Goal: Task Accomplishment & Management: Manage account settings

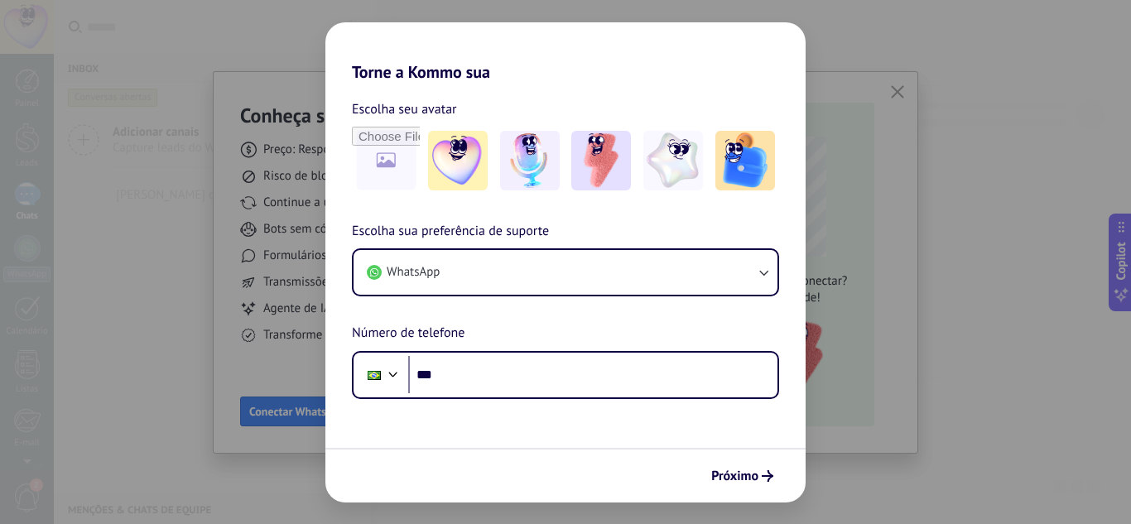
click at [460, 418] on form "Escolha seu avatar [PERSON_NAME] sua preferência de suporte WhatsApp Número de …" at bounding box center [565, 292] width 480 height 421
drag, startPoint x: 432, startPoint y: 436, endPoint x: 440, endPoint y: 412, distance: 25.1
click at [431, 431] on form "Escolha seu avatar [PERSON_NAME] sua preferência de suporte WhatsApp Número de …" at bounding box center [565, 292] width 480 height 421
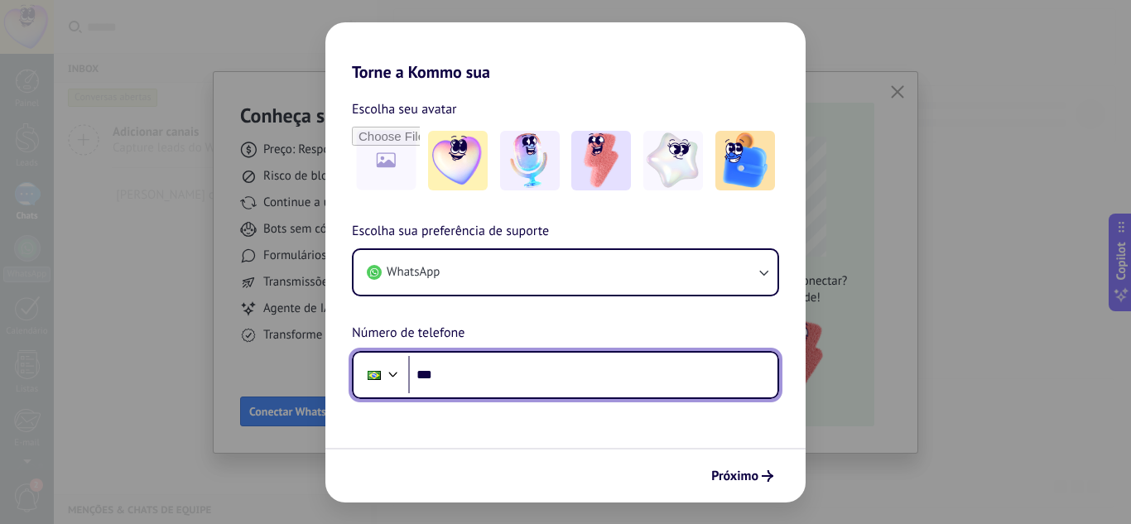
click at [469, 371] on input "***" at bounding box center [592, 375] width 369 height 38
type input "**********"
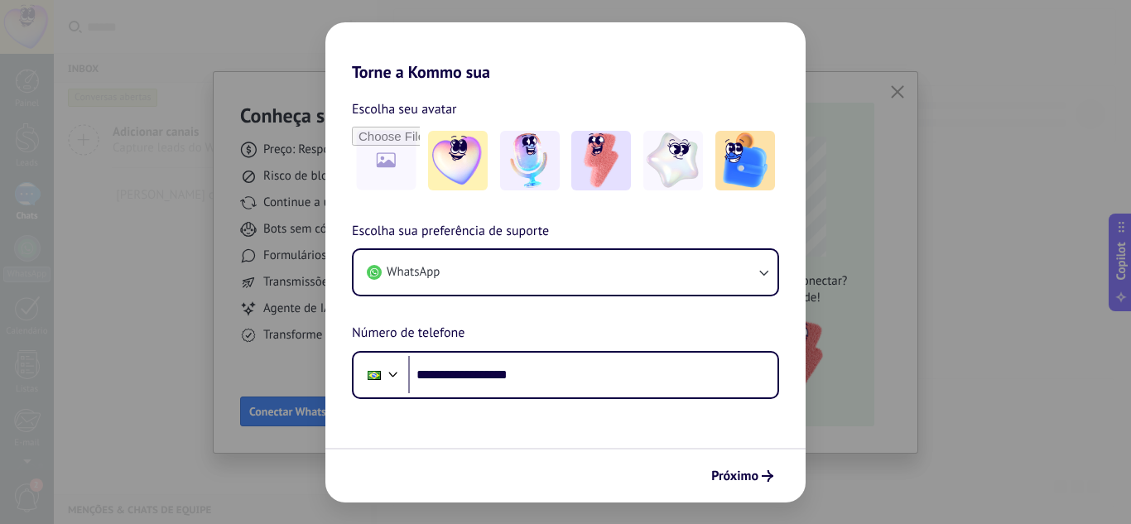
drag, startPoint x: 629, startPoint y: 434, endPoint x: 638, endPoint y: 421, distance: 16.6
click at [631, 428] on form "**********" at bounding box center [565, 292] width 480 height 421
click at [733, 479] on span "Próximo" at bounding box center [734, 476] width 47 height 12
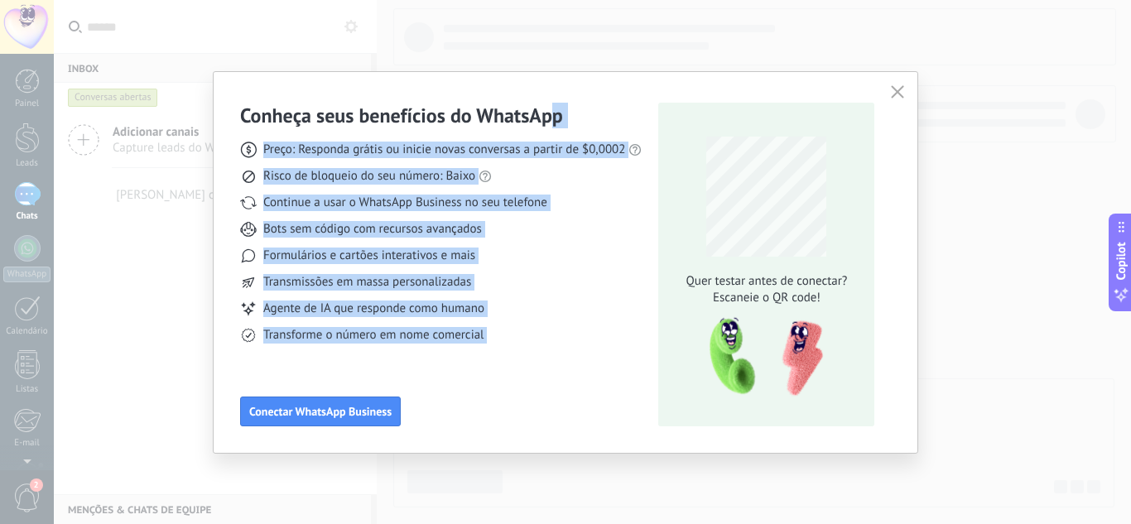
drag, startPoint x: 759, startPoint y: 94, endPoint x: 576, endPoint y: 123, distance: 185.3
click at [548, 99] on div "Conheça seus benefícios do WhatsApp Preço: Responda grátis ou inicie novas conv…" at bounding box center [566, 262] width 704 height 381
click at [612, 285] on div "Transmissões em massa personalizadas" at bounding box center [441, 282] width 402 height 17
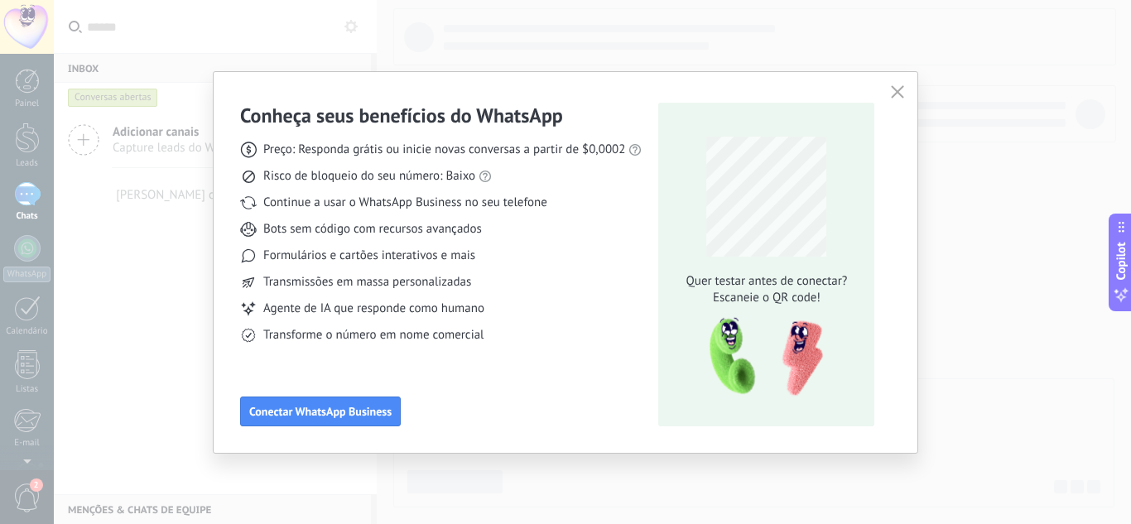
click at [612, 285] on div "Transmissões em massa personalizadas" at bounding box center [441, 282] width 402 height 17
click at [898, 90] on icon "button" at bounding box center [897, 91] width 13 height 13
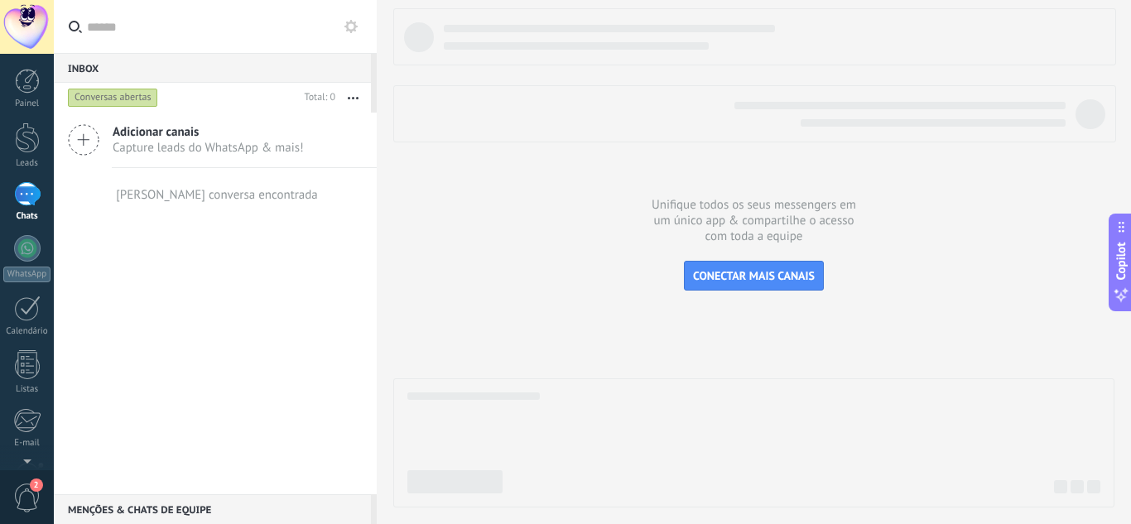
click at [37, 18] on div at bounding box center [27, 27] width 54 height 54
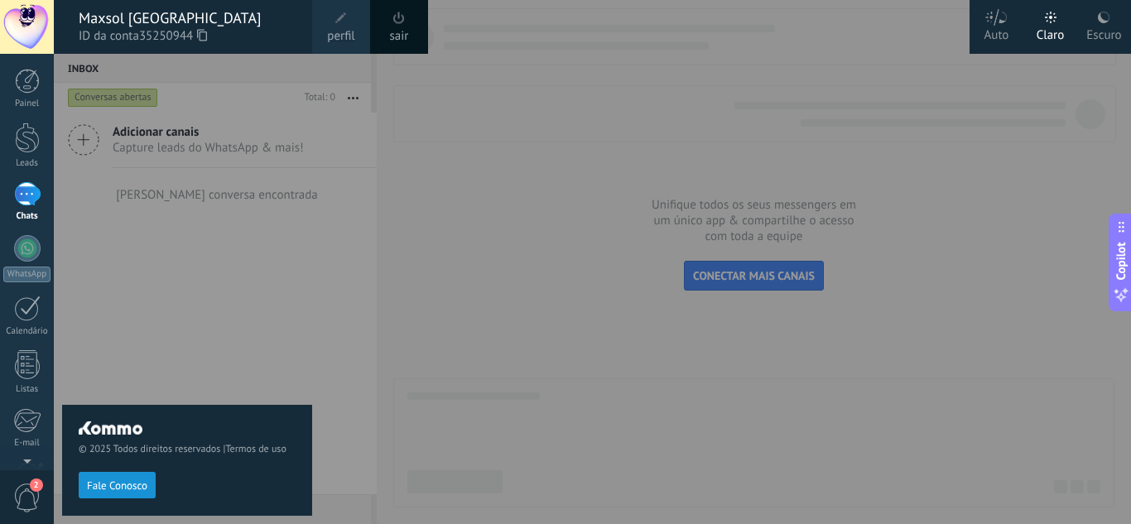
drag, startPoint x: 1108, startPoint y: 17, endPoint x: 1092, endPoint y: 26, distance: 18.6
click at [1108, 17] on icon at bounding box center [1103, 17] width 13 height 13
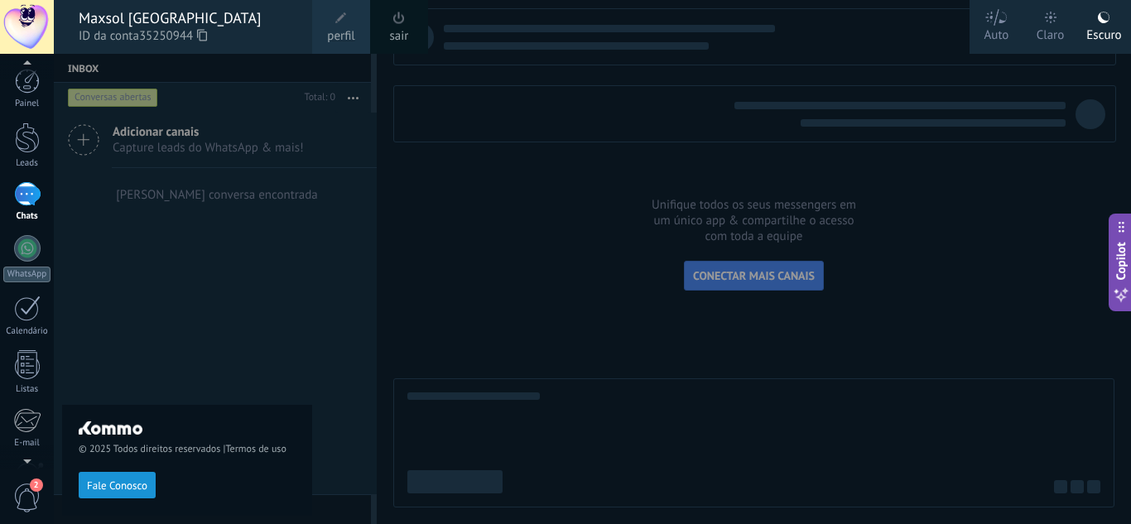
scroll to position [7, 0]
click at [29, 126] on div at bounding box center [27, 130] width 25 height 31
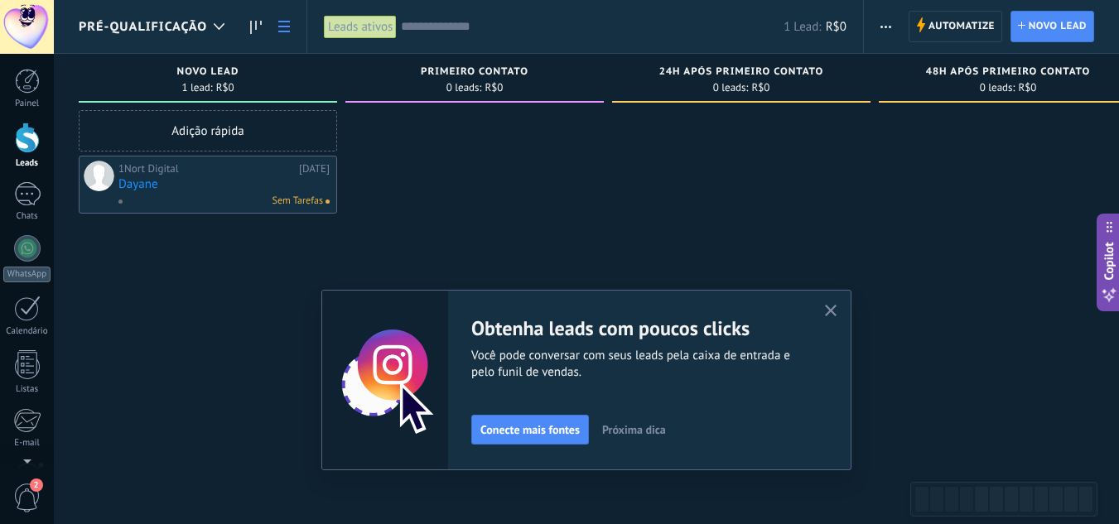
click at [287, 18] on link at bounding box center [284, 27] width 28 height 32
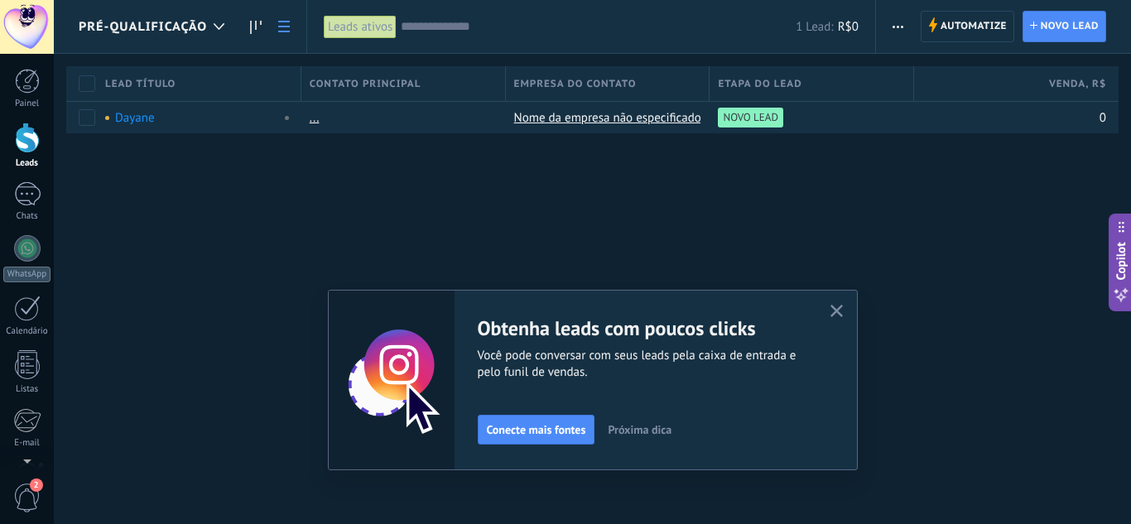
click at [185, 26] on span "Pré-Qualificação" at bounding box center [143, 27] width 128 height 16
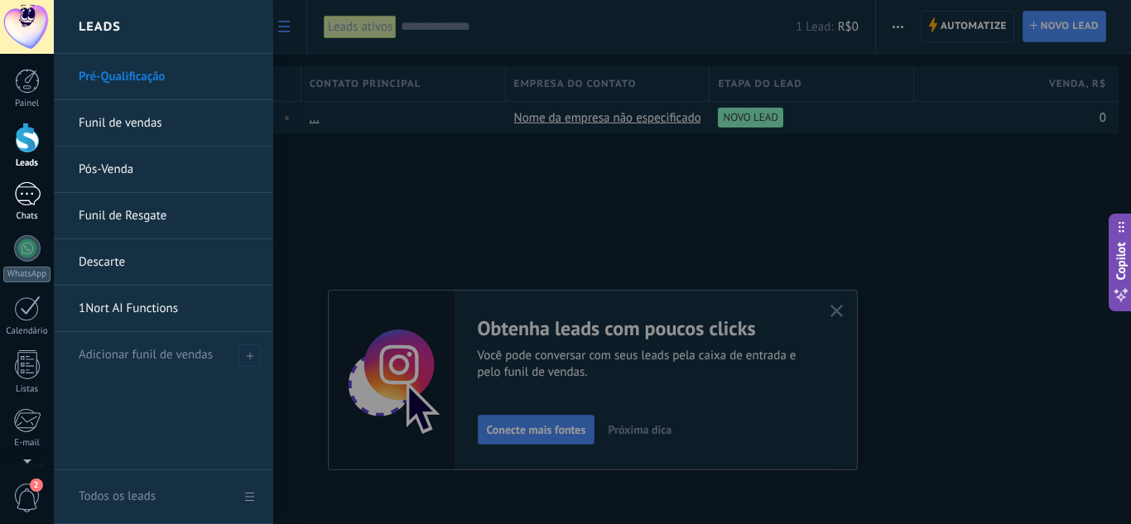
click at [23, 200] on div at bounding box center [27, 194] width 26 height 24
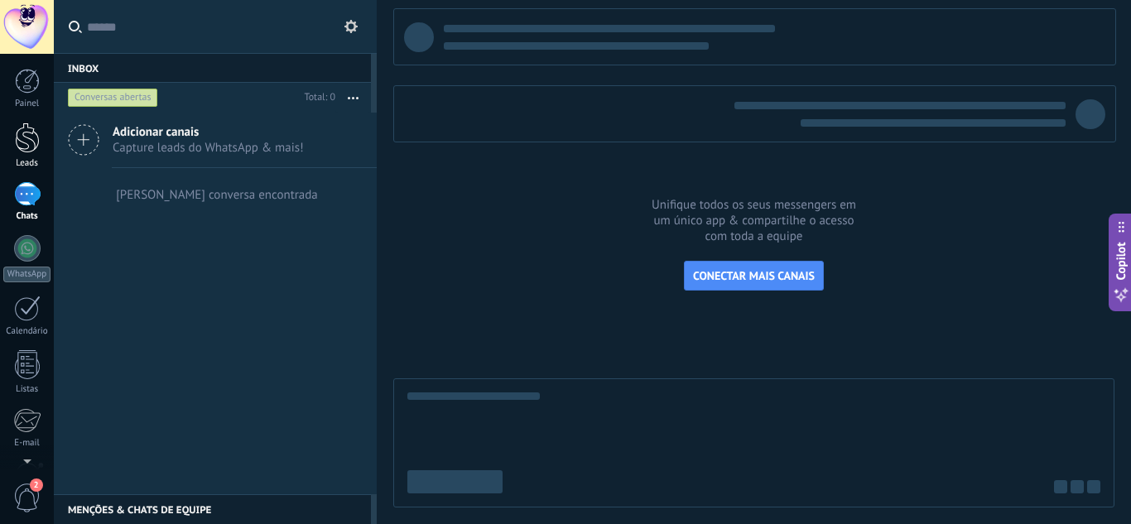
click at [25, 134] on div at bounding box center [27, 138] width 25 height 31
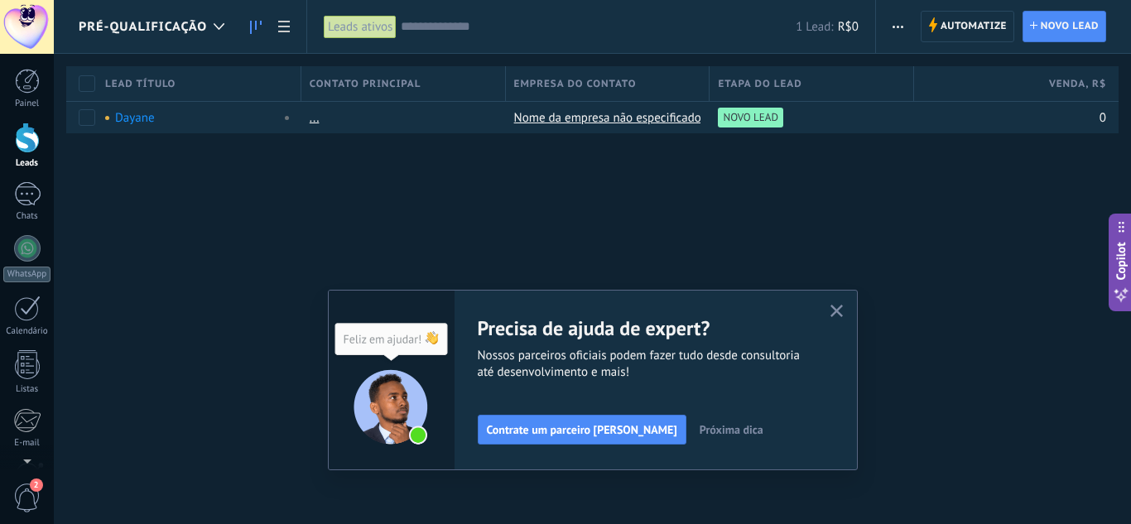
click at [257, 23] on use at bounding box center [256, 27] width 12 height 13
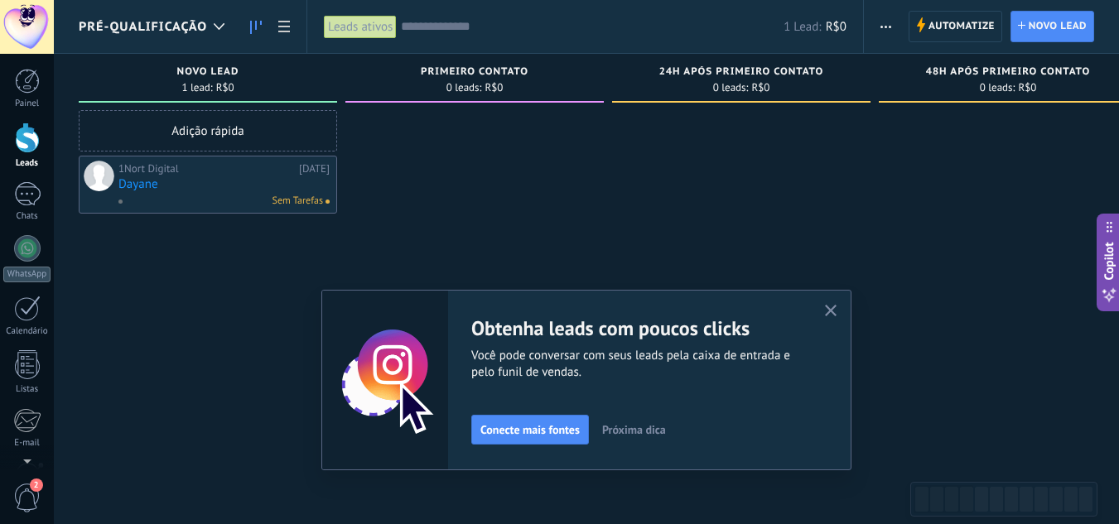
click at [836, 311] on use "button" at bounding box center [831, 311] width 12 height 12
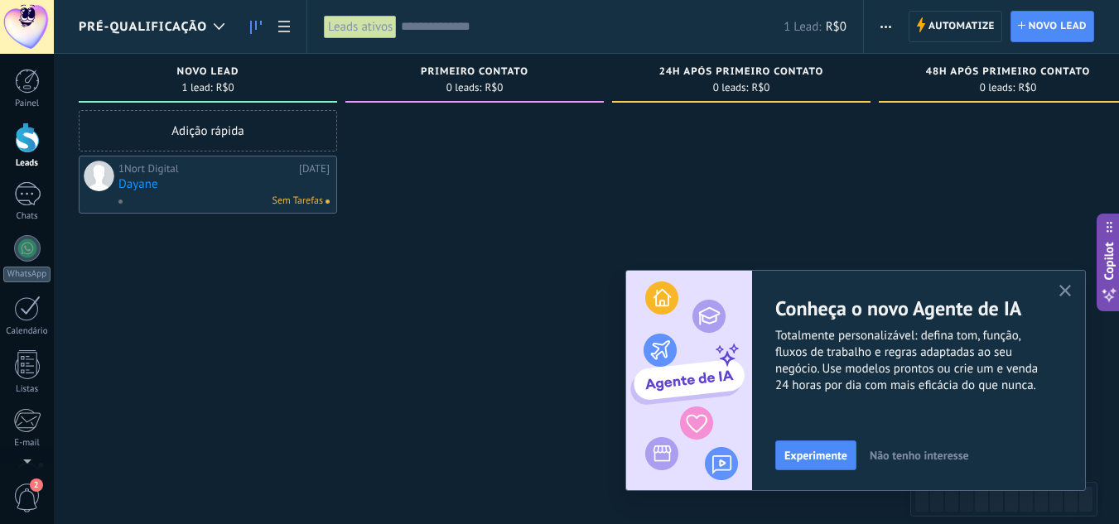
click at [148, 23] on span "Pré-Qualificação" at bounding box center [143, 27] width 128 height 16
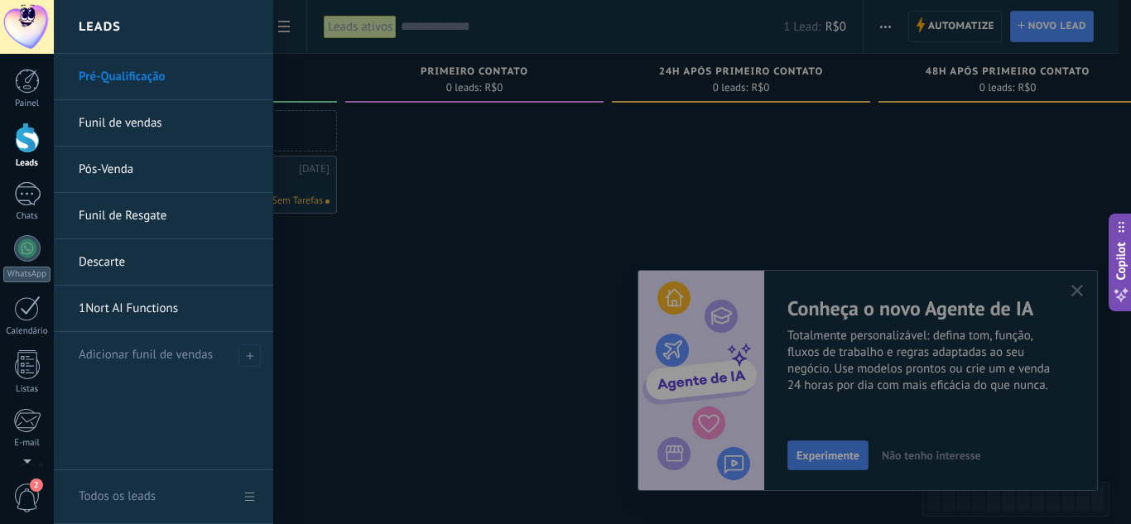
drag, startPoint x: 155, startPoint y: 104, endPoint x: 157, endPoint y: 118, distance: 14.3
click at [155, 104] on link "Funil de vendas" at bounding box center [168, 123] width 178 height 46
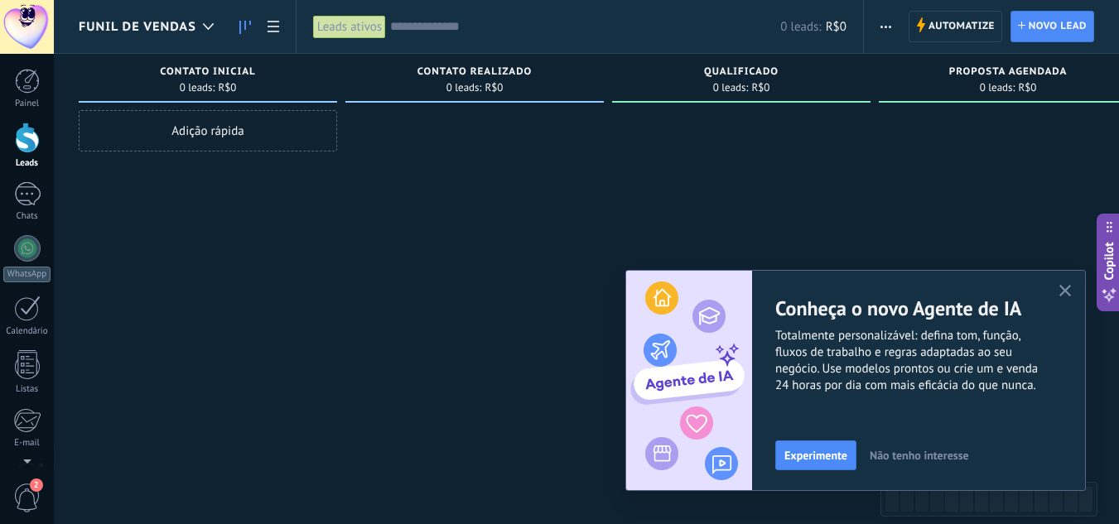
drag, startPoint x: 219, startPoint y: 133, endPoint x: 449, endPoint y: 128, distance: 230.3
click at [221, 126] on div "Adição rápida" at bounding box center [208, 130] width 258 height 41
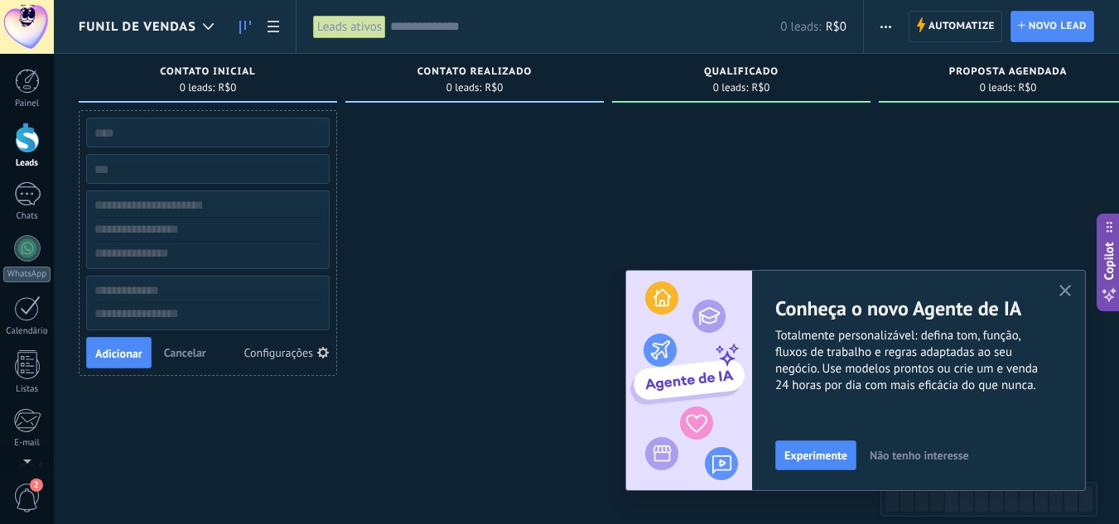
drag, startPoint x: 493, startPoint y: 171, endPoint x: 460, endPoint y: 168, distance: 33.3
click at [491, 171] on div at bounding box center [474, 264] width 258 height 308
click at [402, 162] on div at bounding box center [473, 264] width 258 height 308
click at [407, 139] on div at bounding box center [473, 264] width 258 height 308
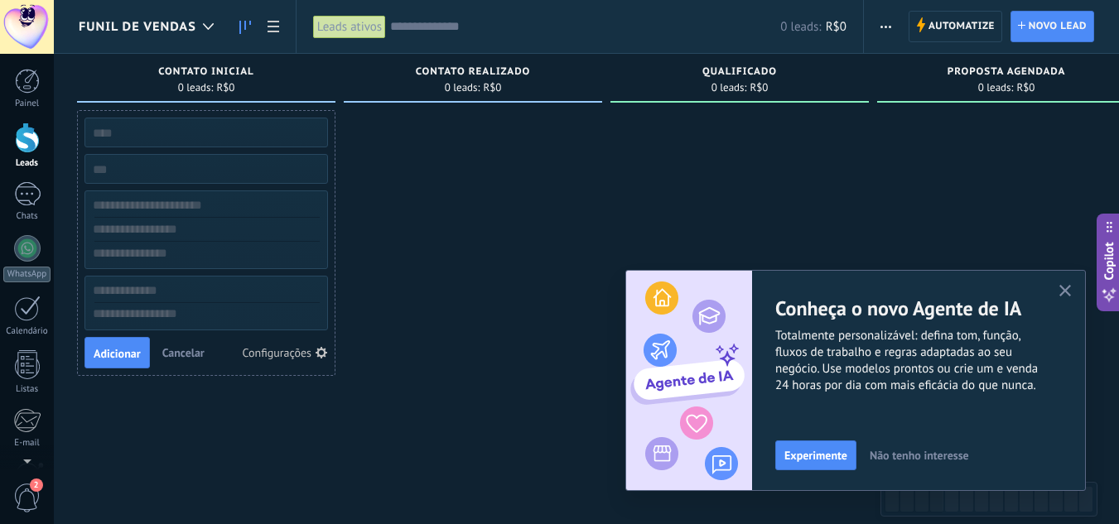
click at [186, 349] on span "Cancelar" at bounding box center [183, 352] width 42 height 15
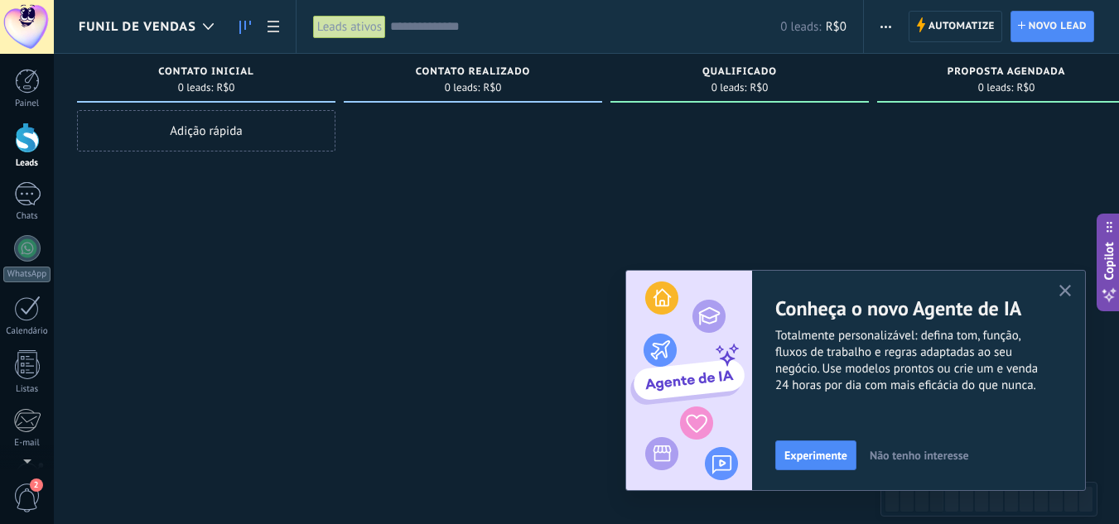
click at [436, 125] on div at bounding box center [473, 264] width 258 height 308
click at [804, 114] on div at bounding box center [739, 264] width 258 height 308
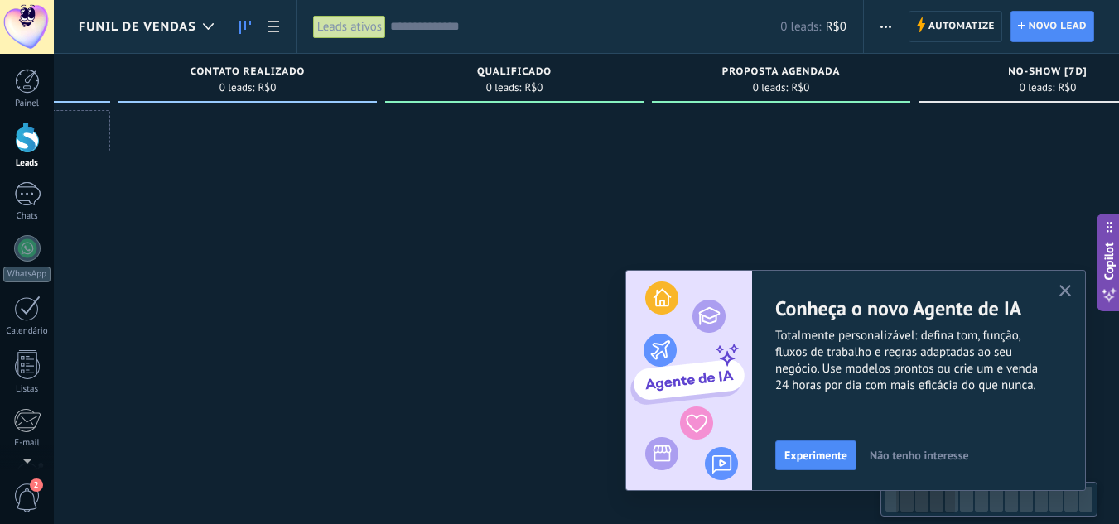
drag, startPoint x: 440, startPoint y: 133, endPoint x: 389, endPoint y: 132, distance: 50.5
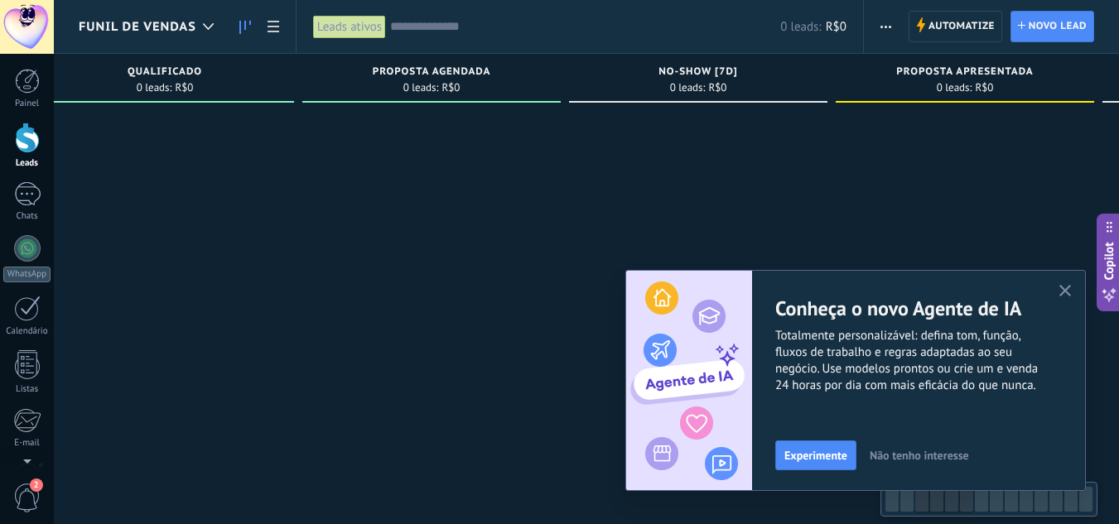
drag, startPoint x: 581, startPoint y: 134, endPoint x: 244, endPoint y: 147, distance: 337.3
click at [232, 145] on div at bounding box center [165, 264] width 258 height 308
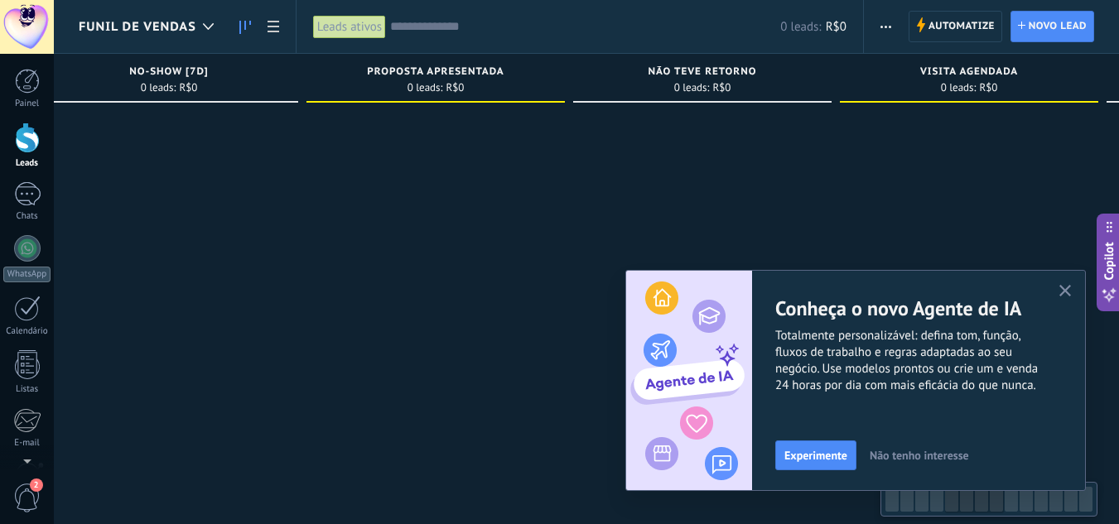
drag, startPoint x: 754, startPoint y: 123, endPoint x: 238, endPoint y: 128, distance: 516.8
click at [238, 128] on div at bounding box center [169, 264] width 258 height 308
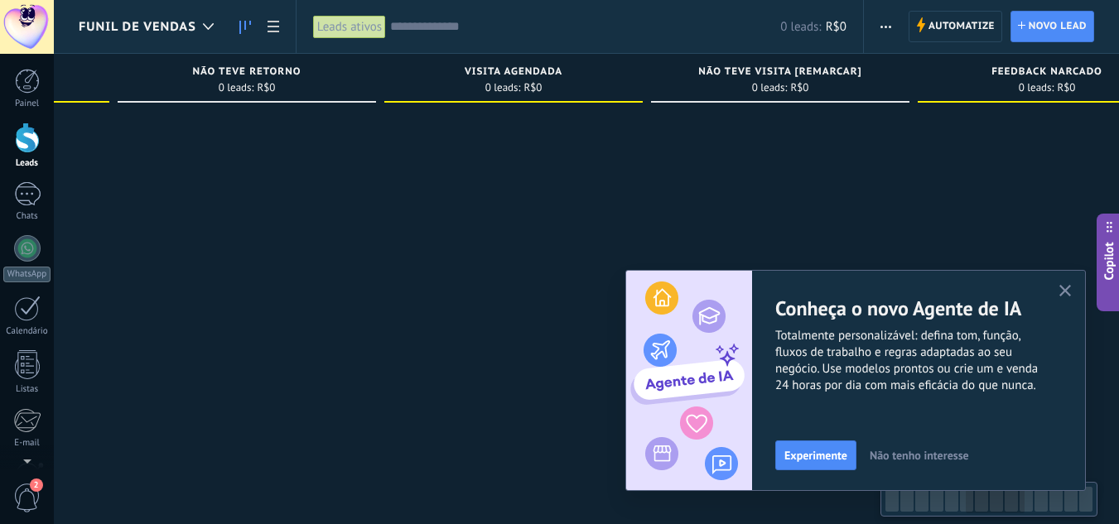
scroll to position [0, 1687]
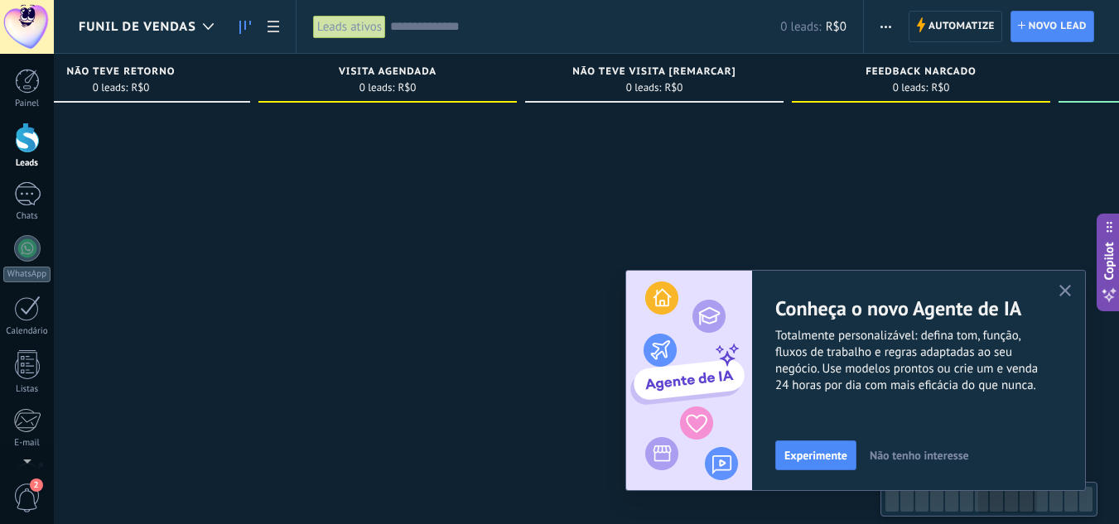
drag, startPoint x: 788, startPoint y: 128, endPoint x: 215, endPoint y: 128, distance: 572.2
click at [215, 128] on div at bounding box center [121, 264] width 258 height 308
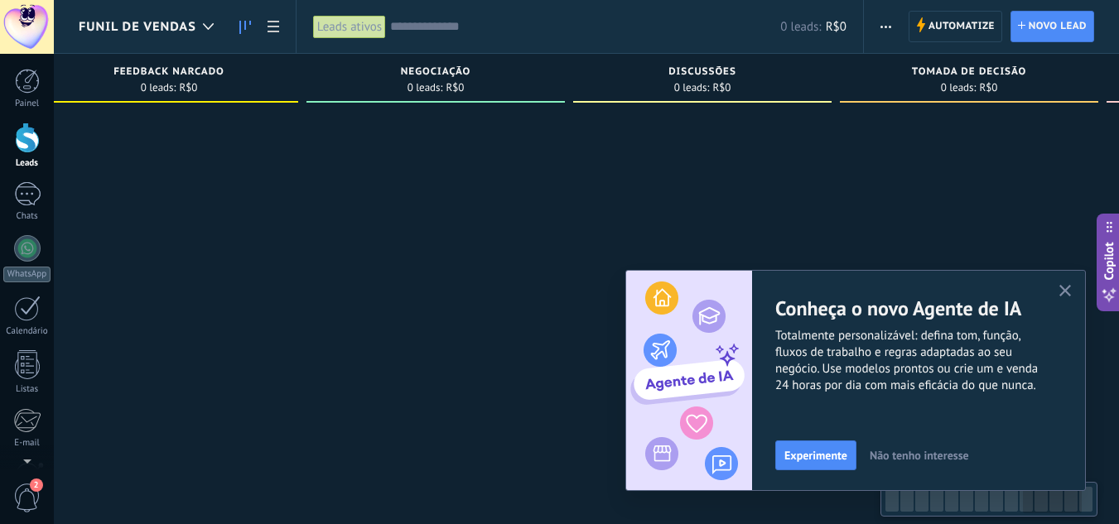
scroll to position [0, 2512]
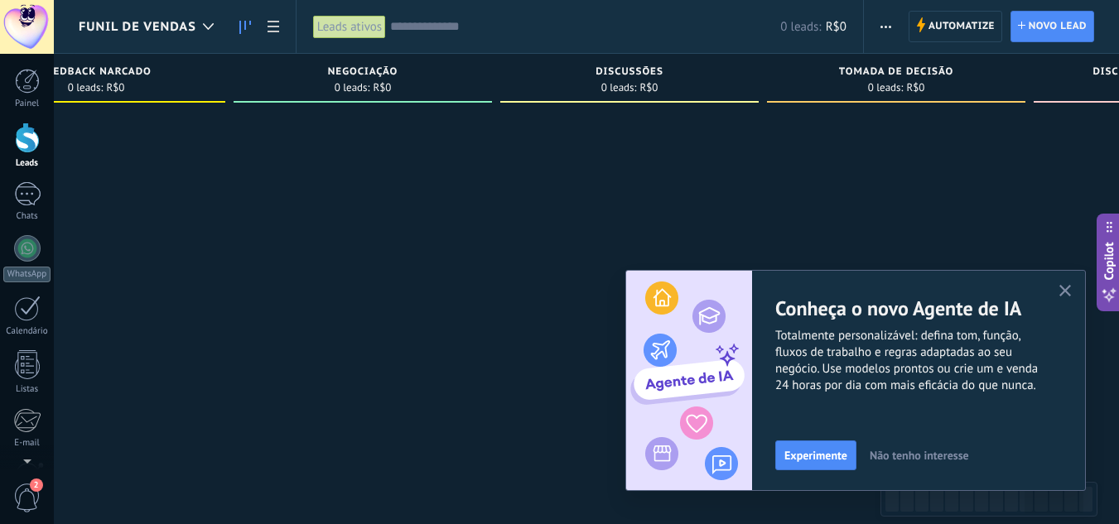
drag, startPoint x: 921, startPoint y: 134, endPoint x: 96, endPoint y: 117, distance: 825.0
click at [96, 117] on div at bounding box center [96, 264] width 258 height 308
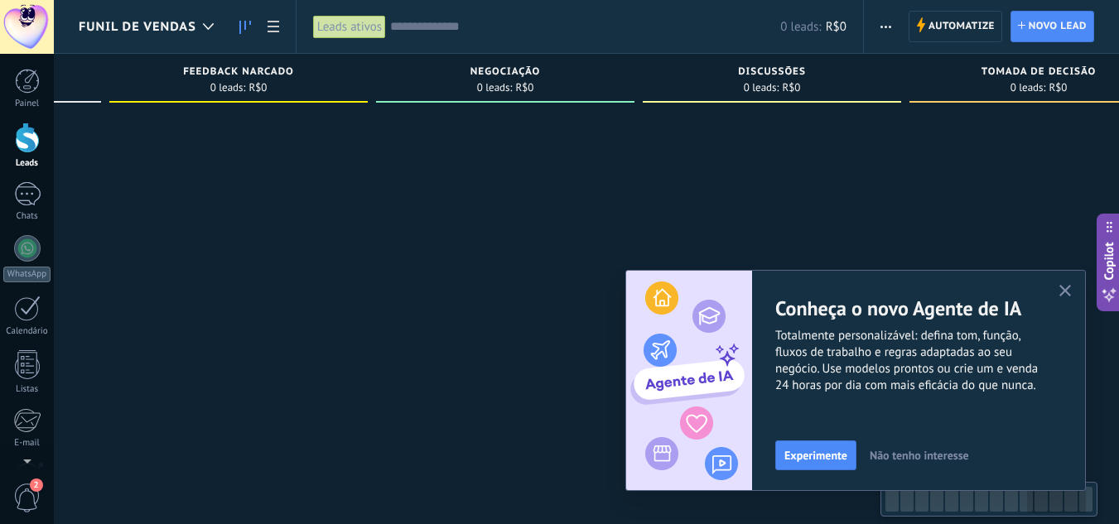
drag, startPoint x: 951, startPoint y: 115, endPoint x: 1024, endPoint y: 81, distance: 79.6
click at [1119, 69] on html ".abecls-1,.abecls-2{fill-rule:evenodd}.abecls-2{fill:#fff} .abhcls-1{fill:none}…" at bounding box center [559, 262] width 1119 height 524
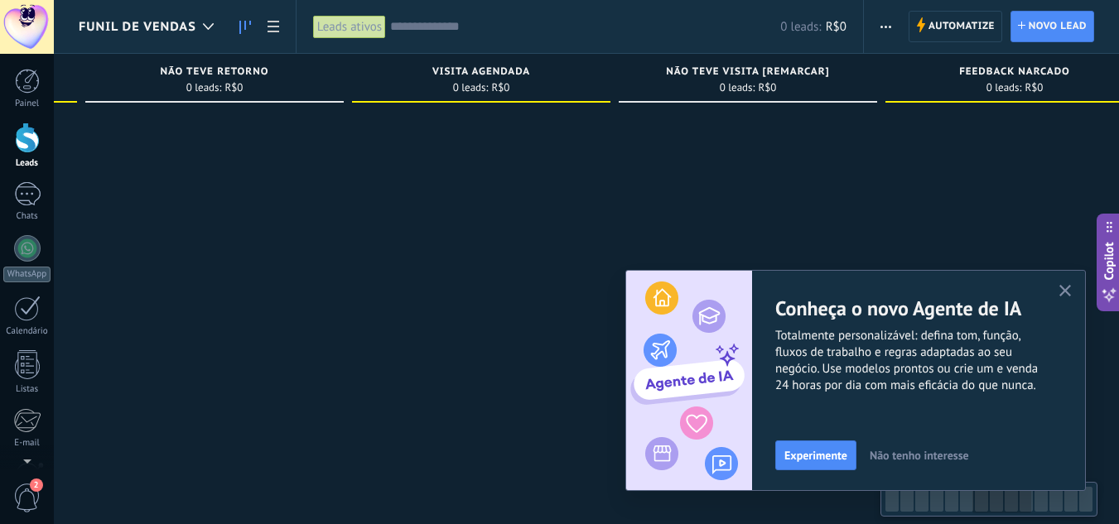
drag, startPoint x: 162, startPoint y: 135, endPoint x: 494, endPoint y: 143, distance: 332.2
click at [916, 124] on div at bounding box center [1014, 264] width 258 height 308
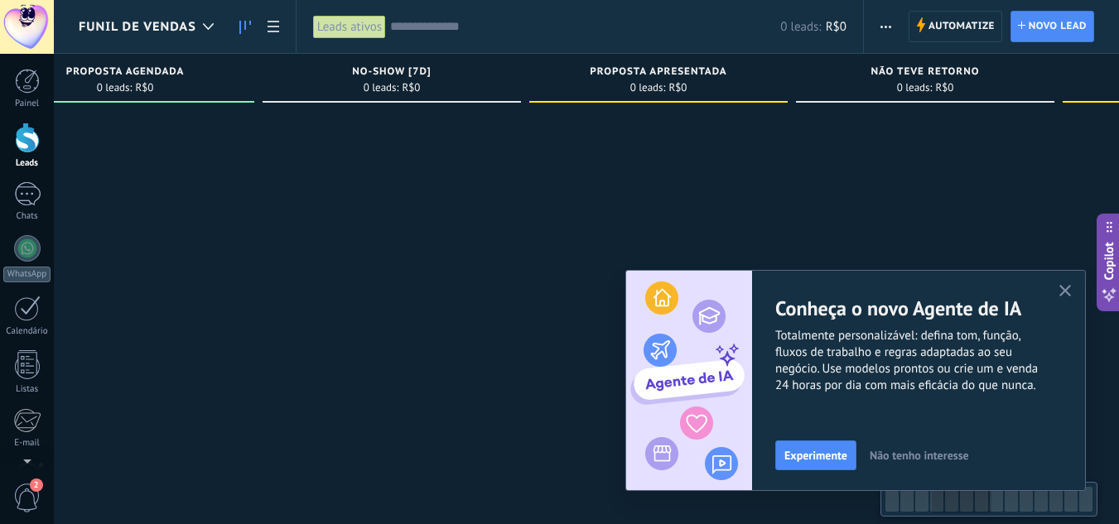
drag, startPoint x: 142, startPoint y: 140, endPoint x: 355, endPoint y: 171, distance: 215.0
click at [854, 137] on div at bounding box center [925, 264] width 258 height 308
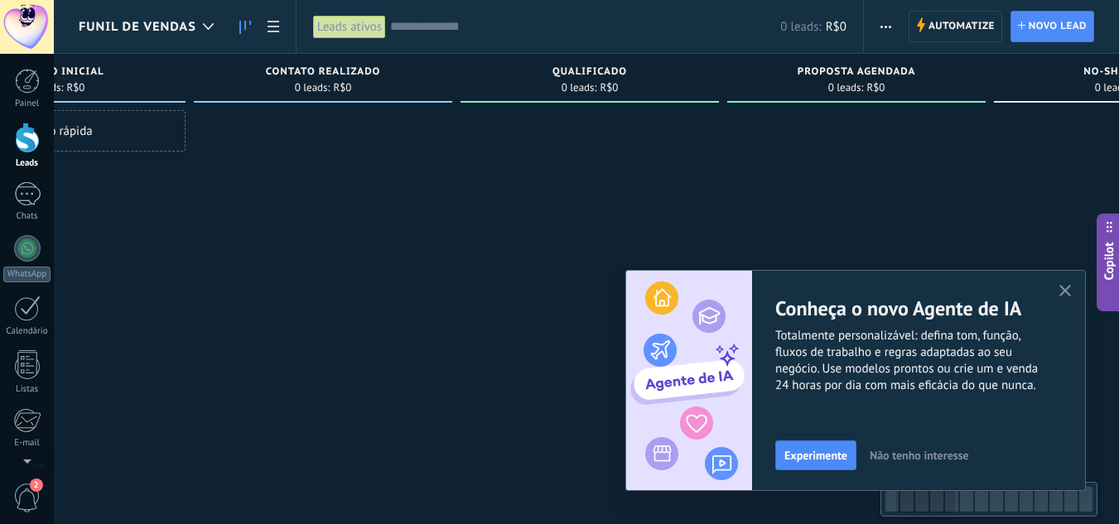
drag, startPoint x: 152, startPoint y: 118, endPoint x: 841, endPoint y: 116, distance: 689.0
click at [882, 117] on div at bounding box center [856, 264] width 258 height 308
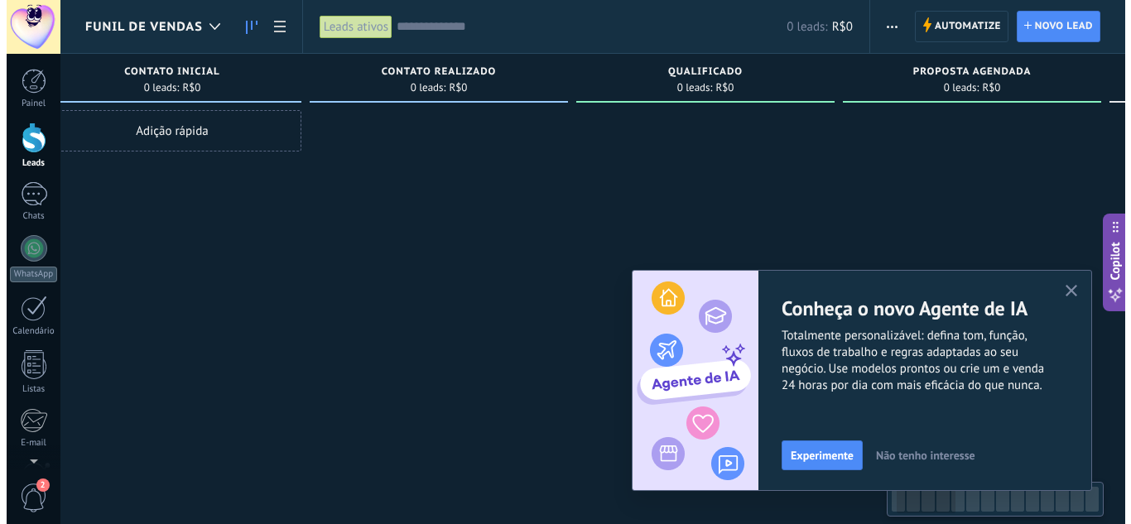
scroll to position [0, 0]
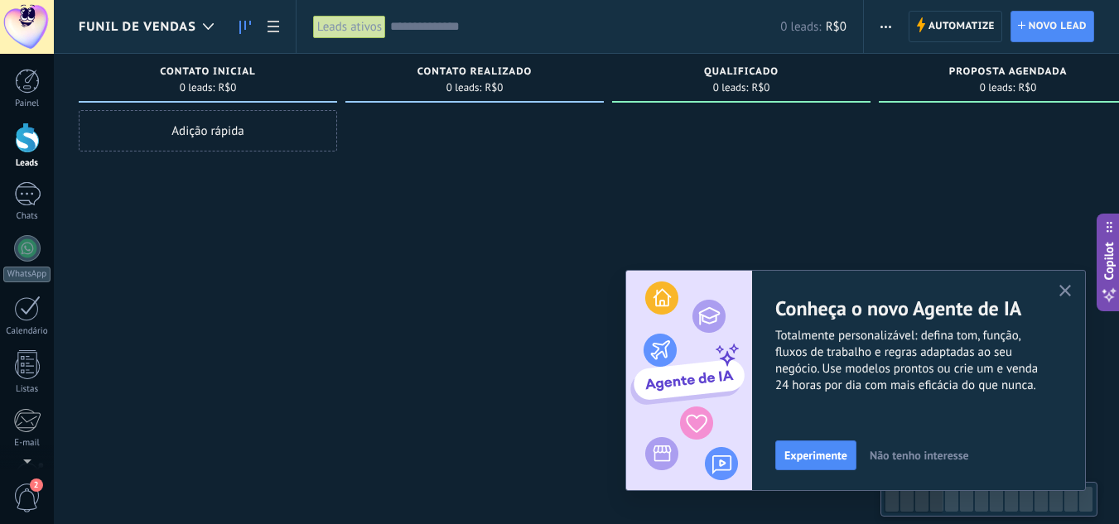
drag, startPoint x: 215, startPoint y: 132, endPoint x: 677, endPoint y: 132, distance: 461.2
click at [206, 21] on div at bounding box center [208, 27] width 27 height 32
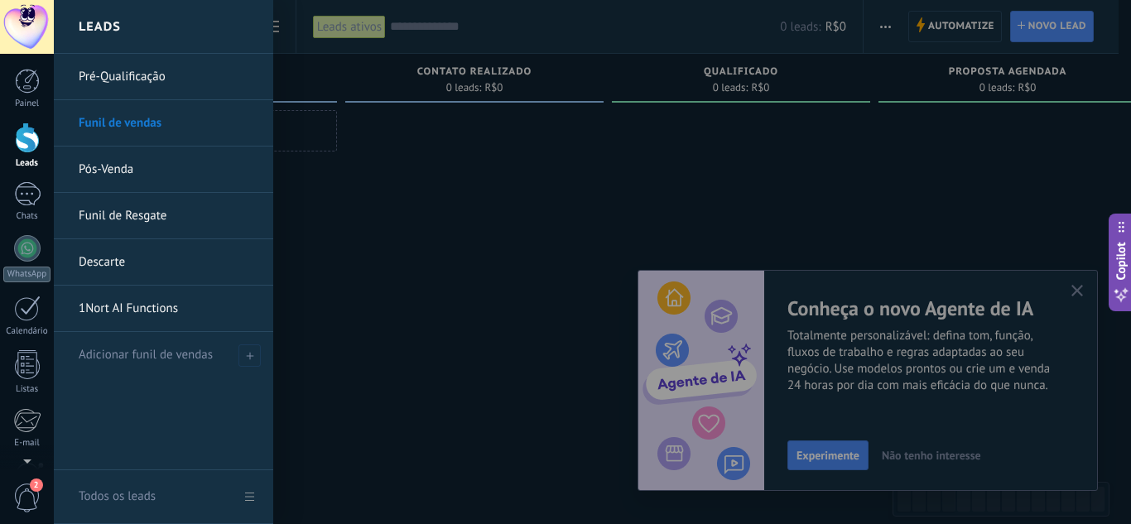
click at [157, 71] on link "Pré-Qualificação" at bounding box center [168, 77] width 178 height 46
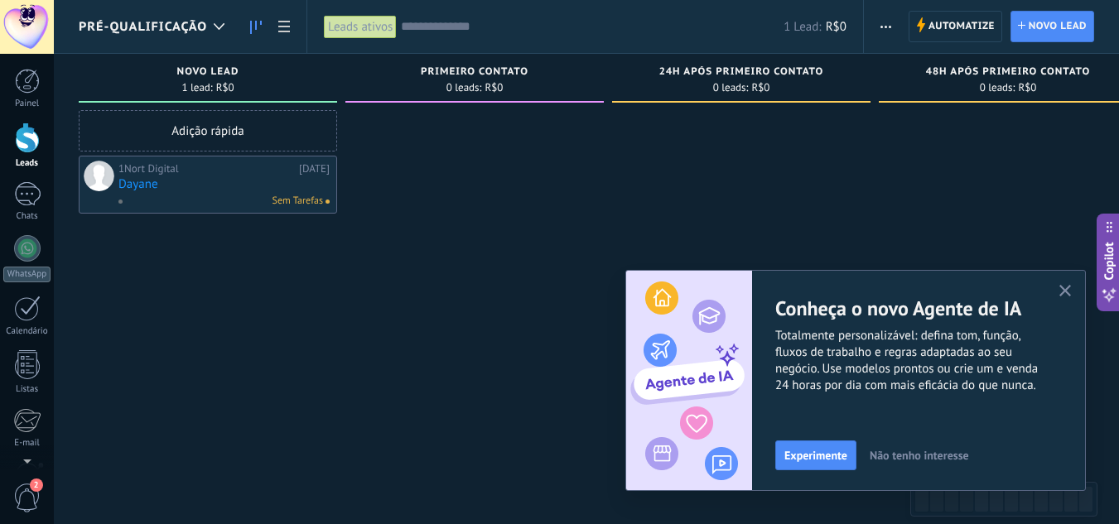
drag, startPoint x: 1067, startPoint y: 281, endPoint x: 959, endPoint y: 253, distance: 112.1
click at [1068, 281] on div "Conheça o novo Agente de IA Totalmente personalizável: defina tom, função, flux…" at bounding box center [855, 380] width 459 height 219
click at [1067, 283] on button "button" at bounding box center [1065, 292] width 21 height 22
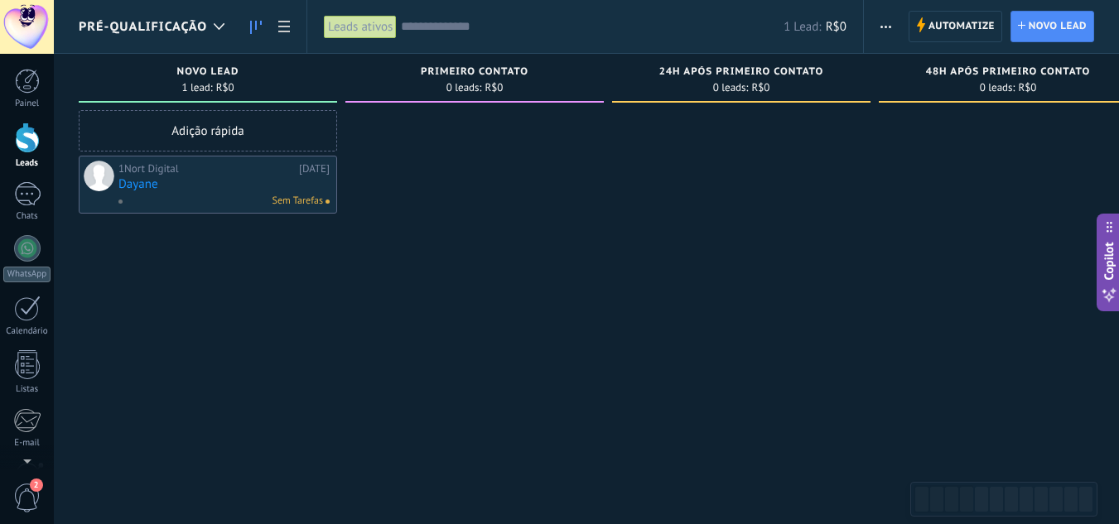
click at [132, 181] on link "Dayane" at bounding box center [223, 184] width 211 height 14
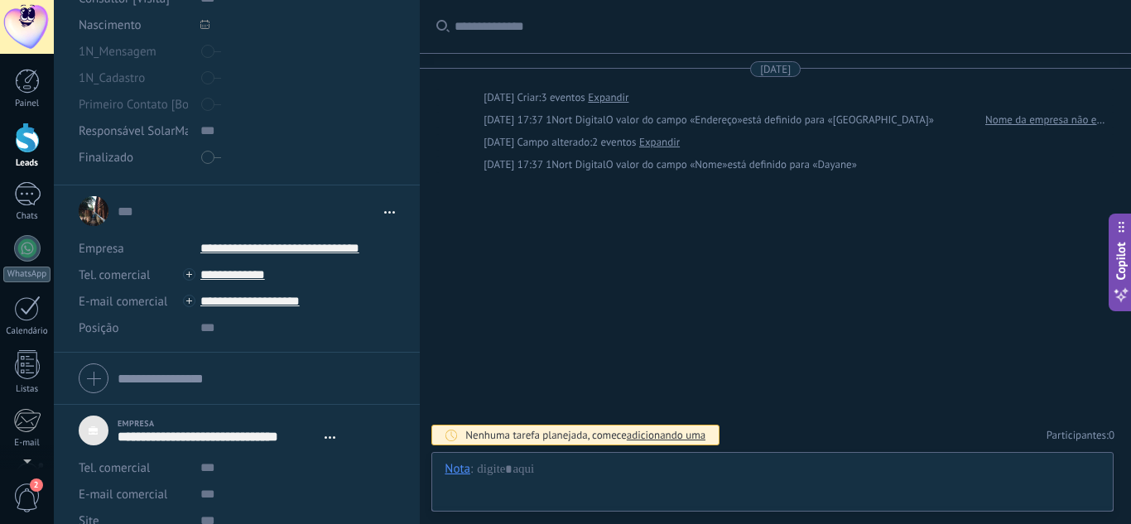
scroll to position [736, 0]
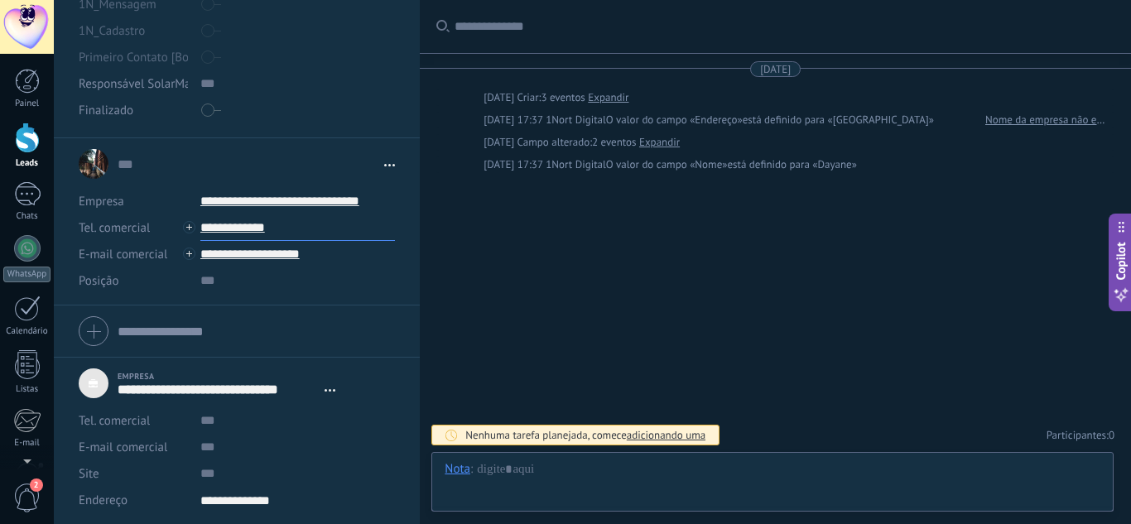
click at [216, 227] on input "**********" at bounding box center [297, 227] width 195 height 26
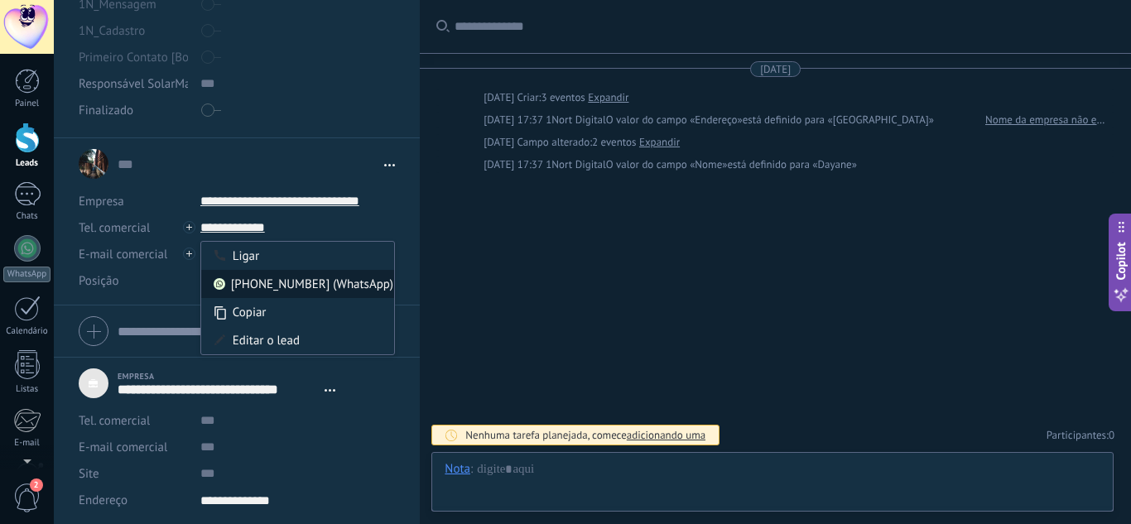
type input "**********"
click at [266, 283] on div "557193320055 (WhatsApp)" at bounding box center [298, 284] width 194 height 28
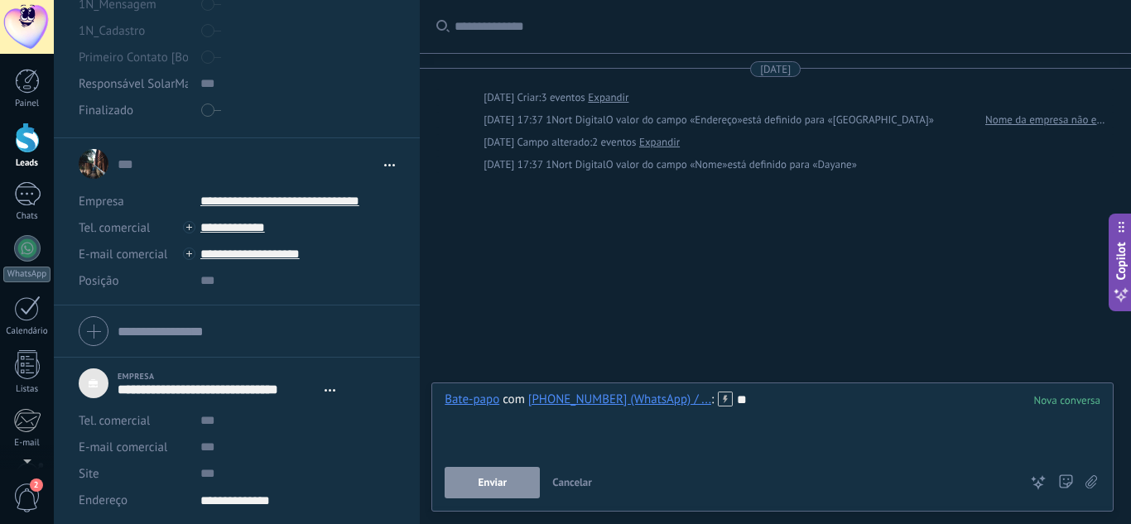
click at [494, 485] on span "Enviar" at bounding box center [493, 483] width 29 height 12
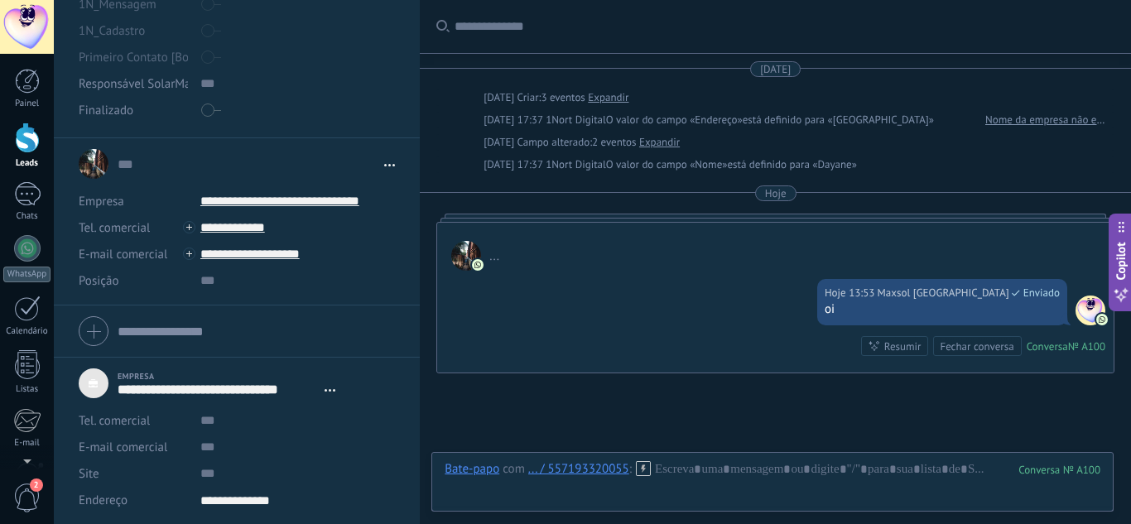
scroll to position [138, 0]
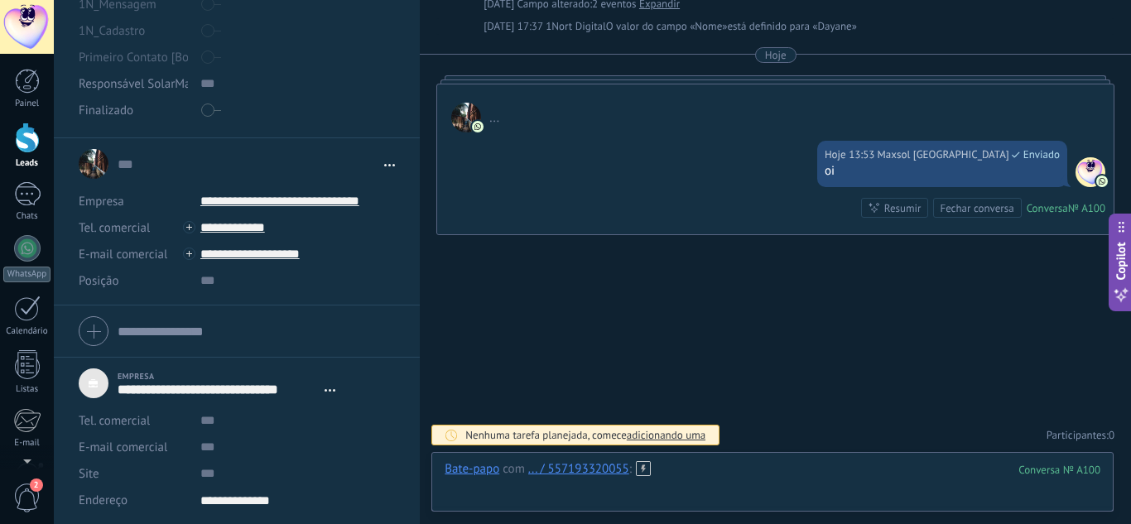
click at [677, 470] on div at bounding box center [773, 486] width 656 height 50
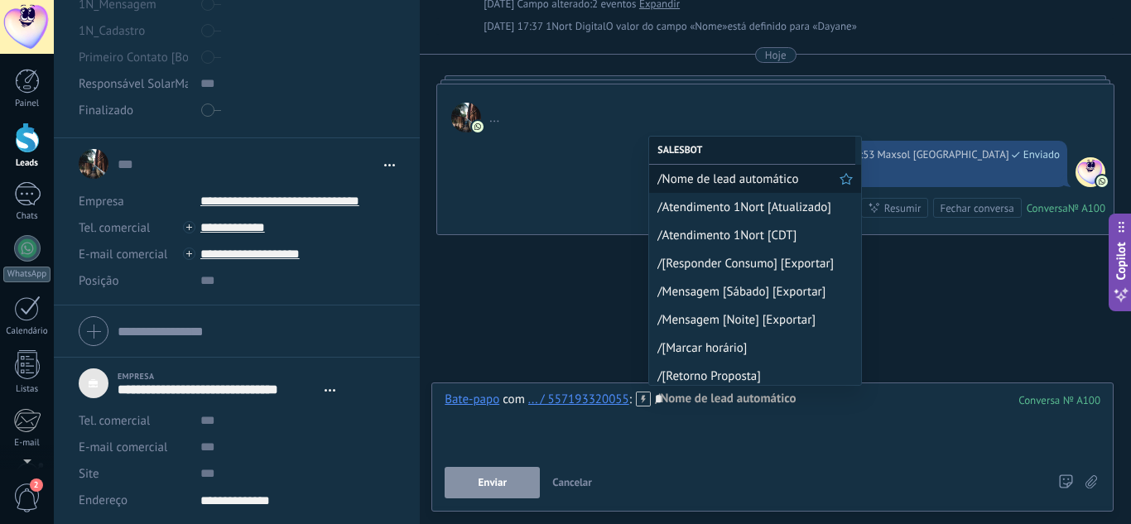
click at [710, 185] on span "/Nome de lead automático" at bounding box center [749, 179] width 182 height 16
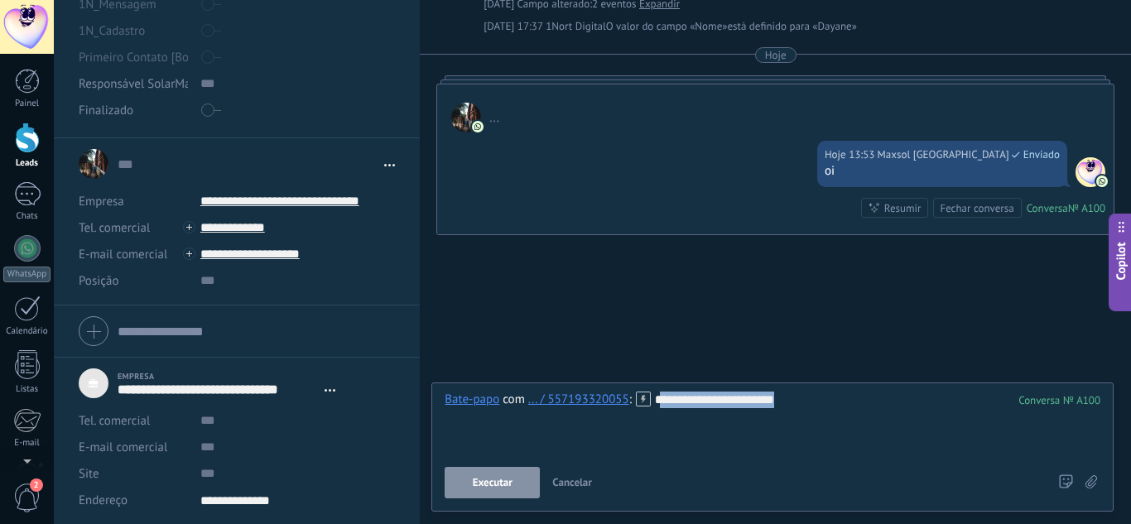
drag, startPoint x: 814, startPoint y: 396, endPoint x: 662, endPoint y: 397, distance: 151.5
click at [659, 402] on div "**********" at bounding box center [773, 423] width 656 height 63
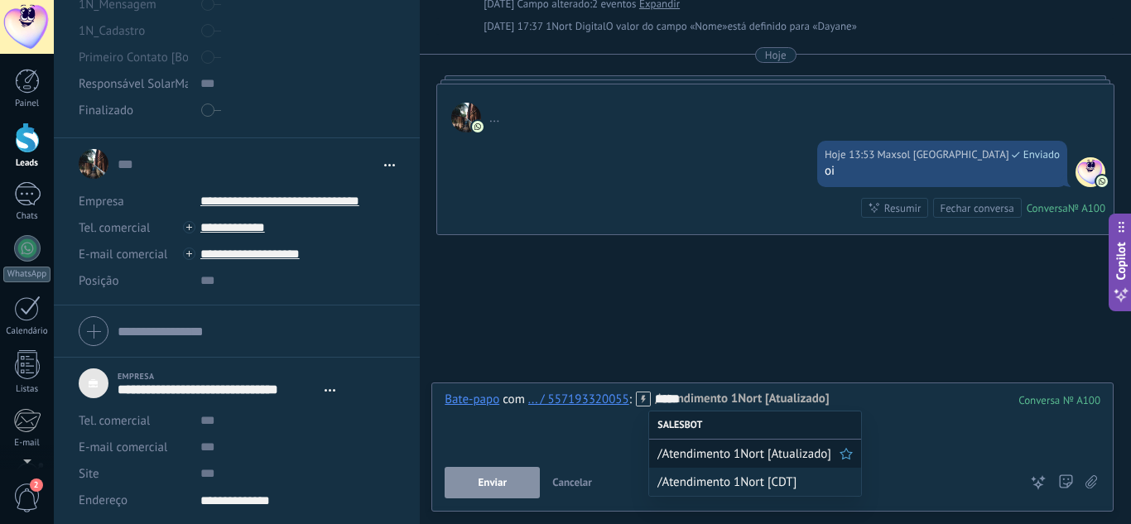
click at [714, 452] on span "/Atendimento 1Nort [Atualizado]" at bounding box center [749, 454] width 182 height 16
click at [494, 474] on button "Executar" at bounding box center [492, 482] width 95 height 31
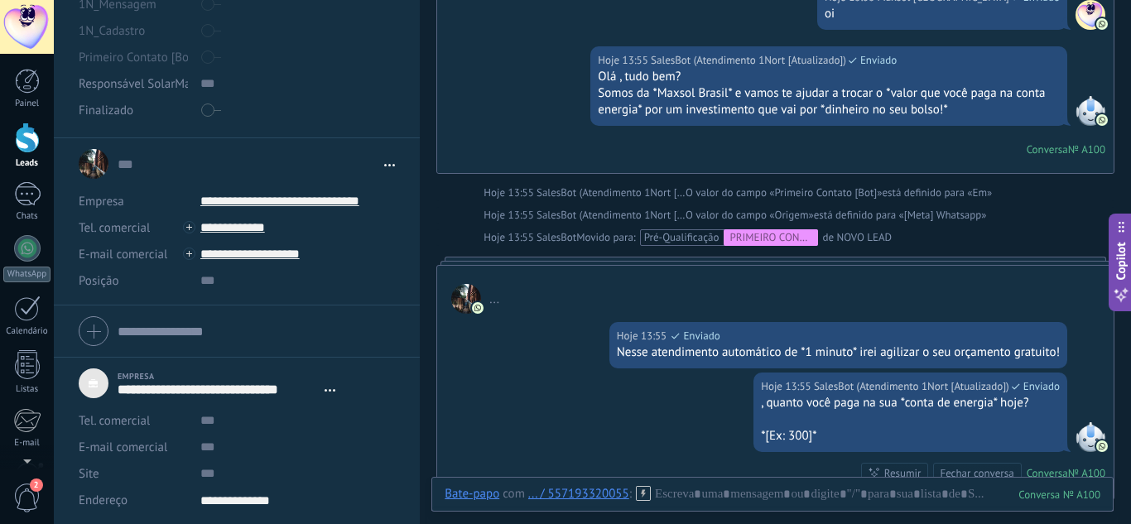
scroll to position [383, 0]
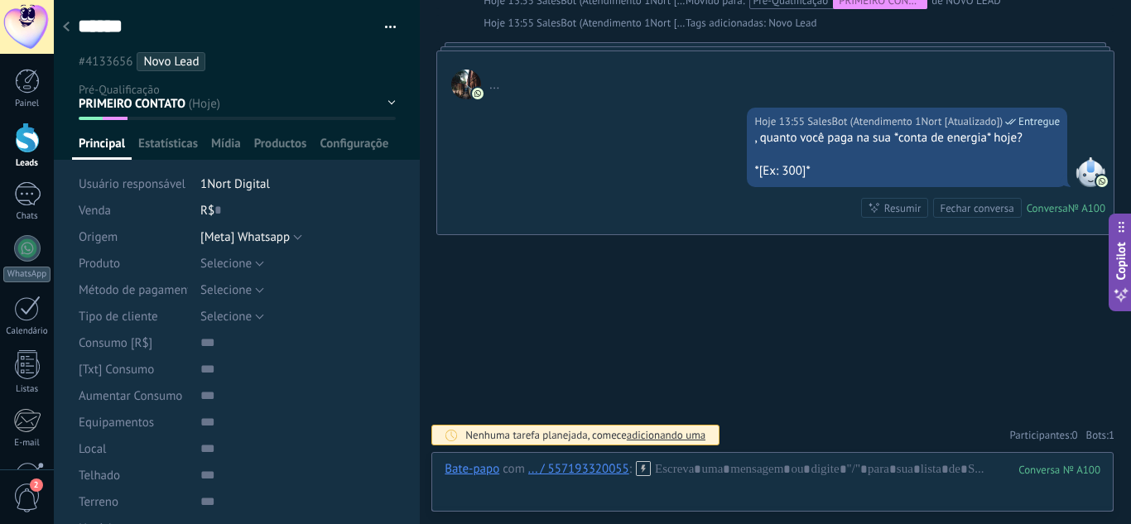
click at [1087, 435] on span "Bots: 1" at bounding box center [1100, 435] width 28 height 14
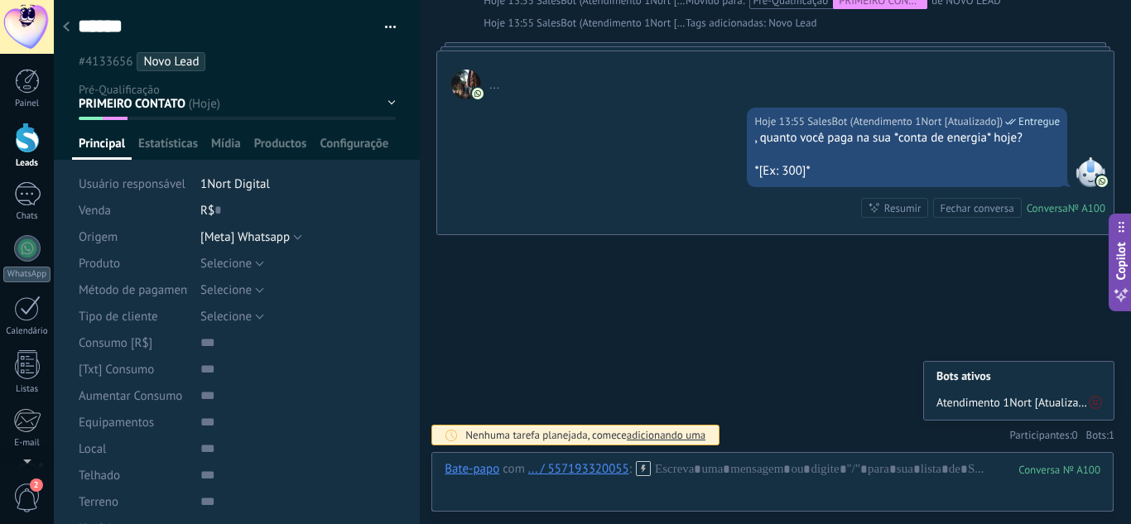
click at [0, 0] on div "NOVO LEAD PRIMEIRO CONTATO 24h após primeiro contato 48h após primeiro contato …" at bounding box center [0, 0] width 0 height 0
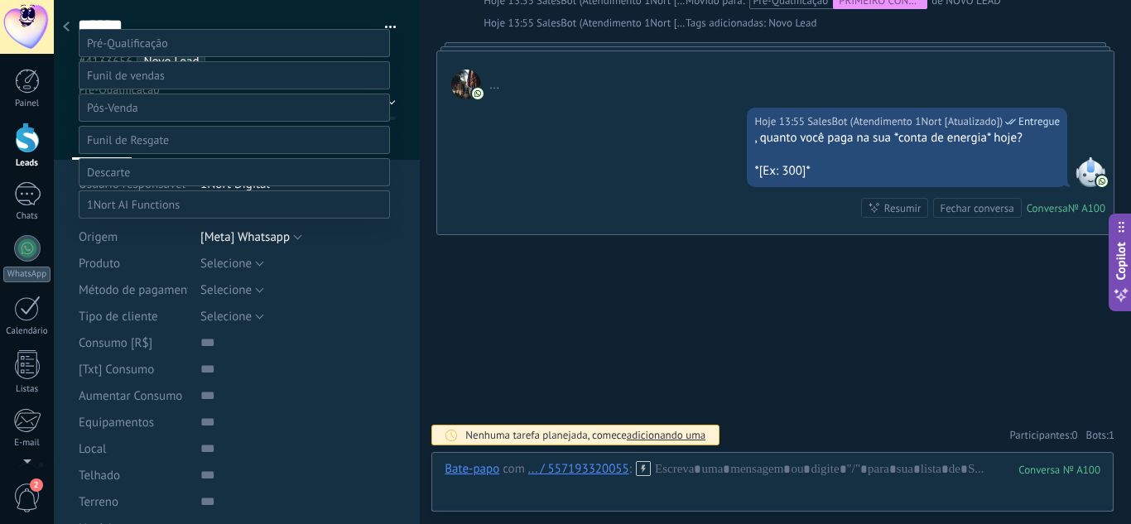
scroll to position [83, 0]
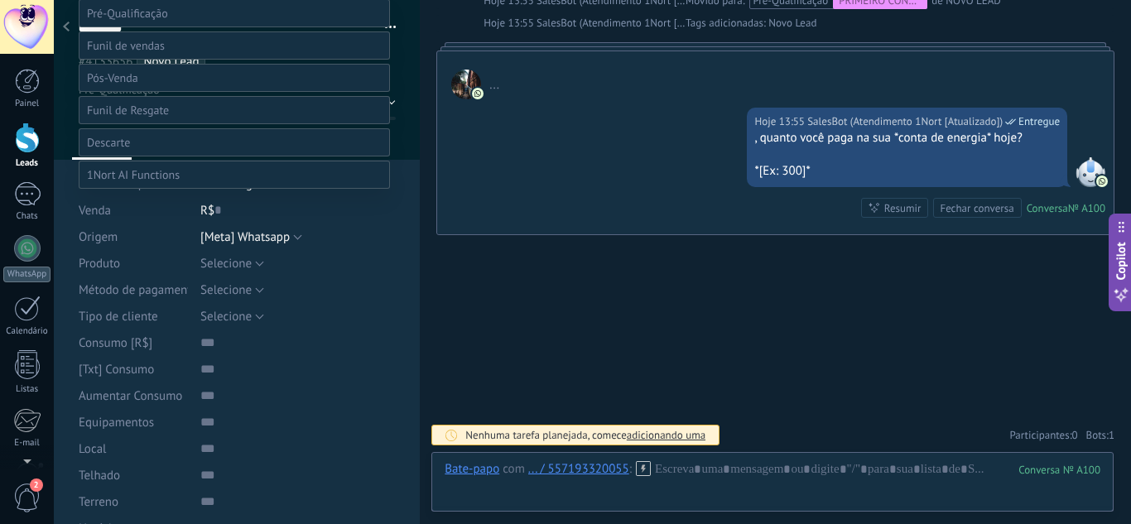
click at [162, 53] on span at bounding box center [126, 45] width 78 height 15
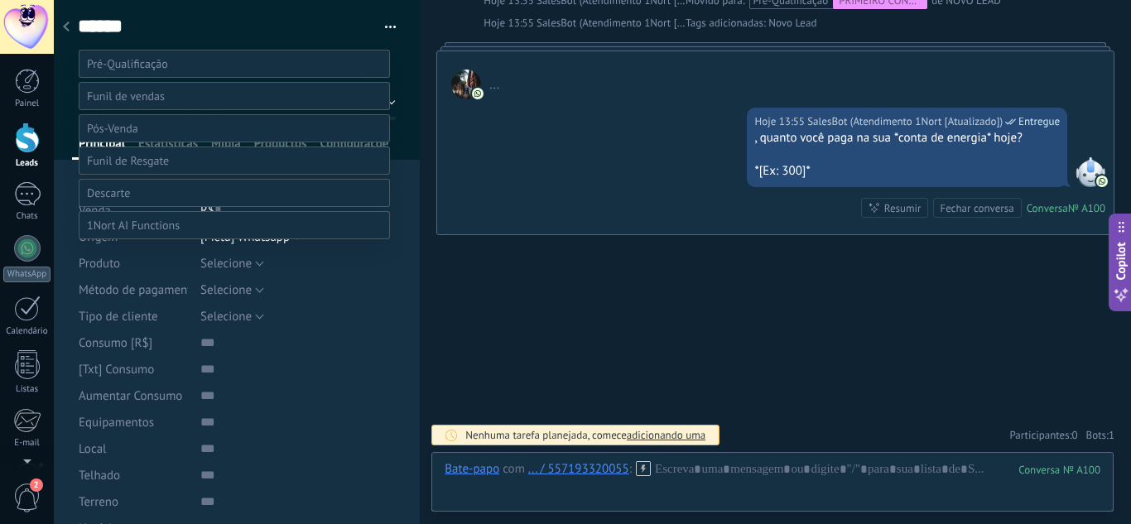
click at [0, 0] on label "negociação" at bounding box center [0, 0] width 0 height 0
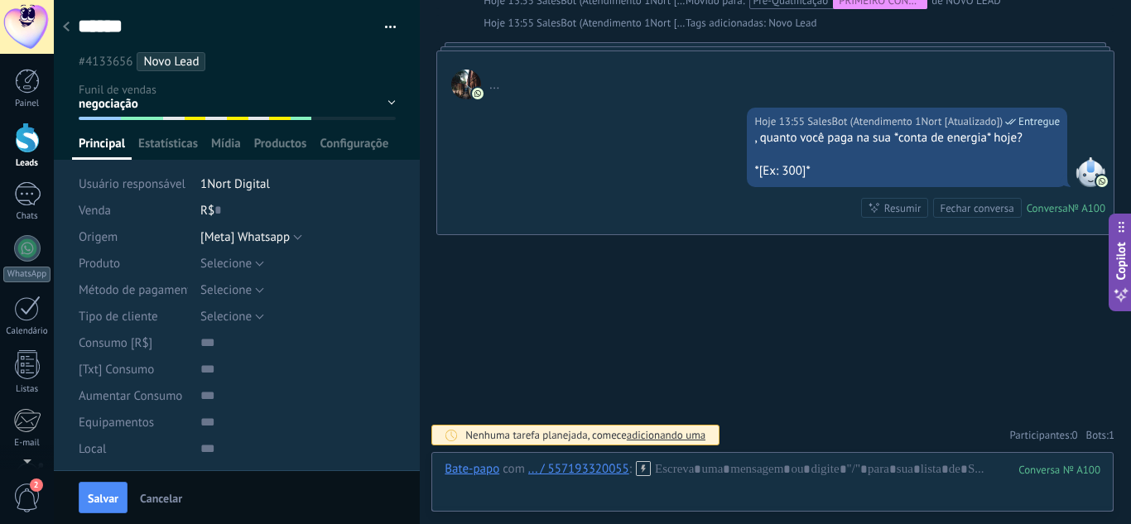
scroll to position [0, 0]
click at [94, 495] on span "Salvar" at bounding box center [103, 499] width 31 height 12
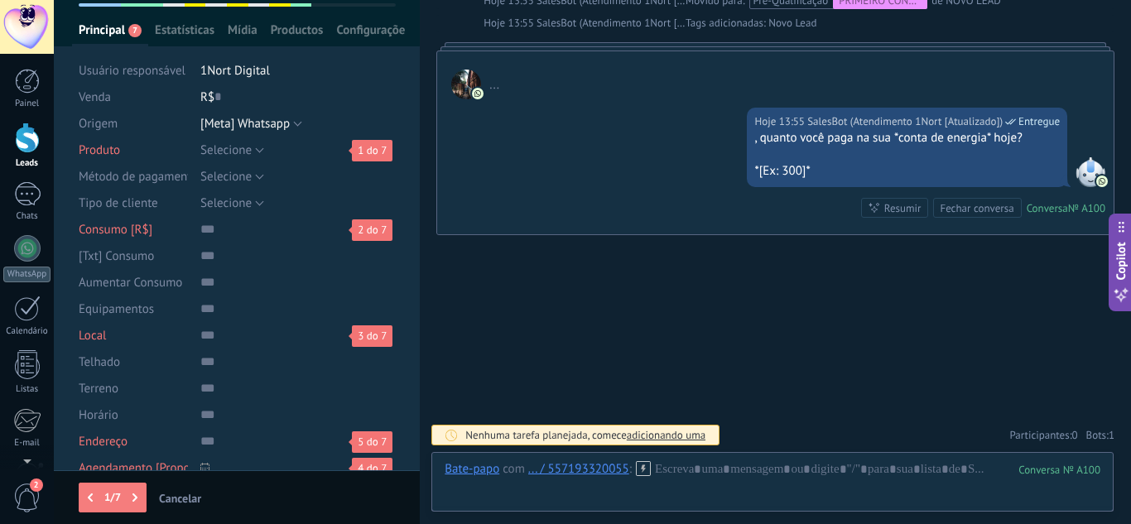
scroll to position [84, 0]
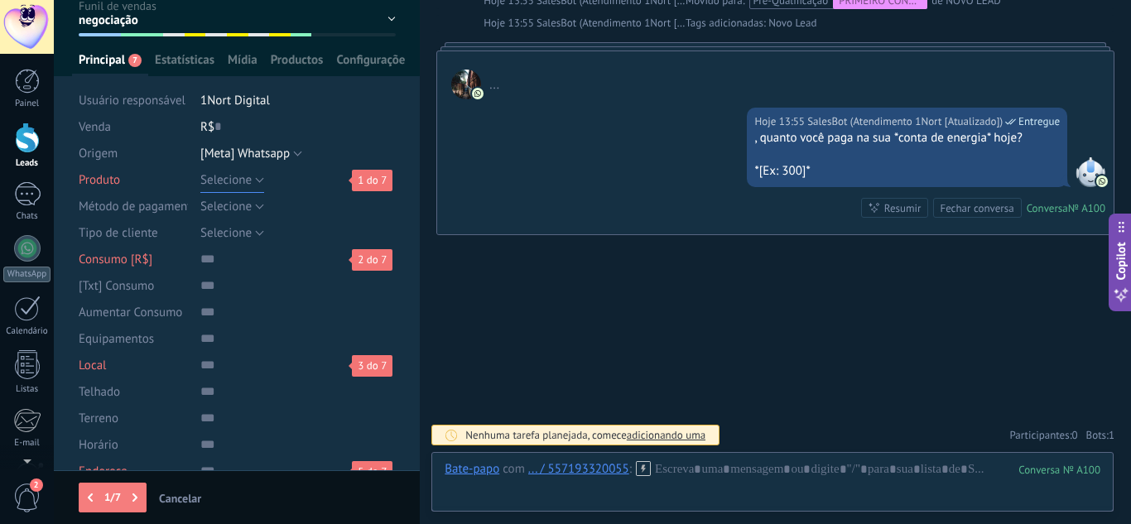
click at [252, 173] on button "Selecione" at bounding box center [232, 179] width 64 height 26
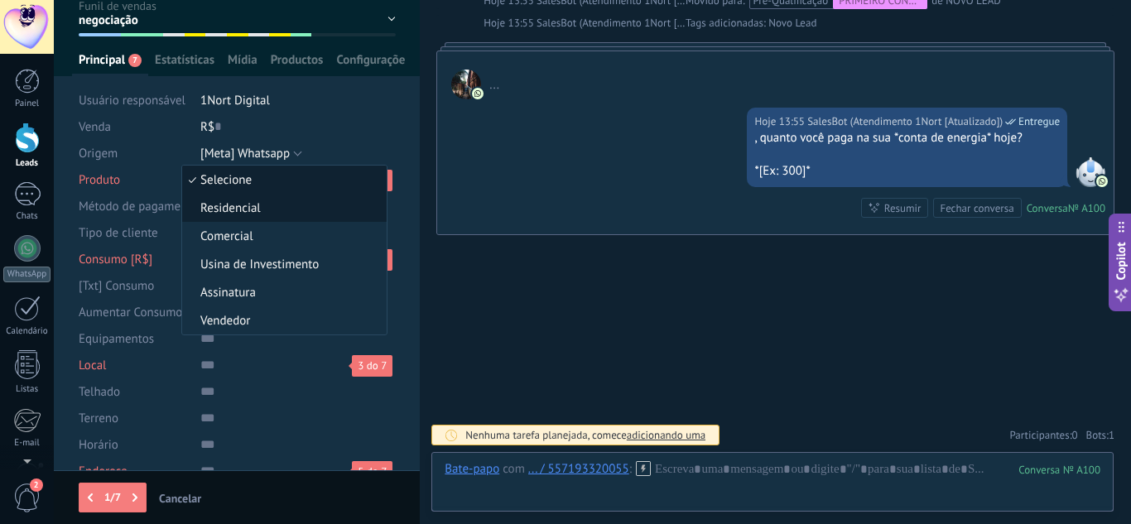
click at [244, 199] on li "Residencial" at bounding box center [284, 208] width 205 height 28
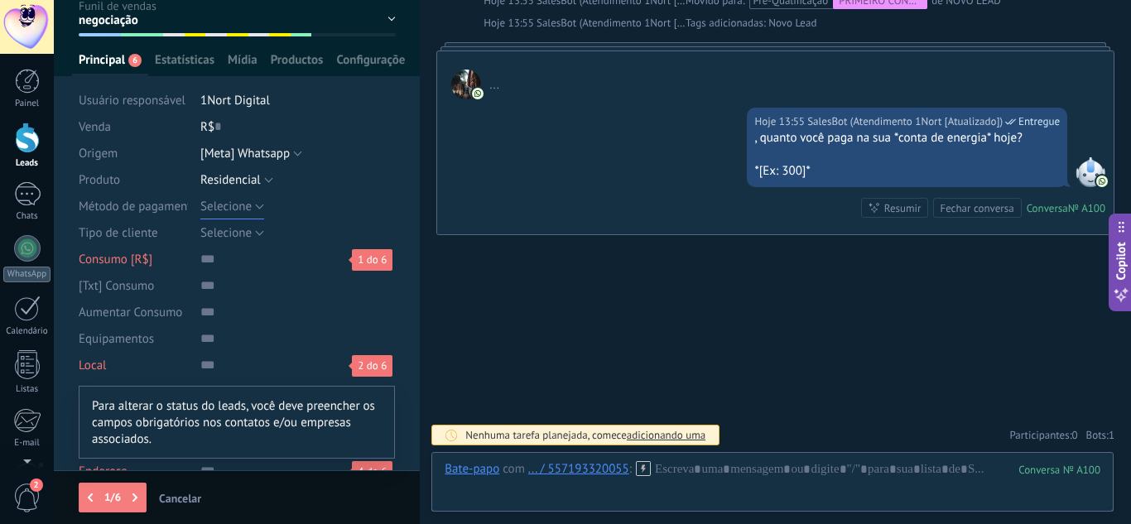
click at [253, 207] on button "Selecione" at bounding box center [232, 206] width 64 height 26
click at [330, 112] on li "1Nort Digital" at bounding box center [297, 100] width 195 height 26
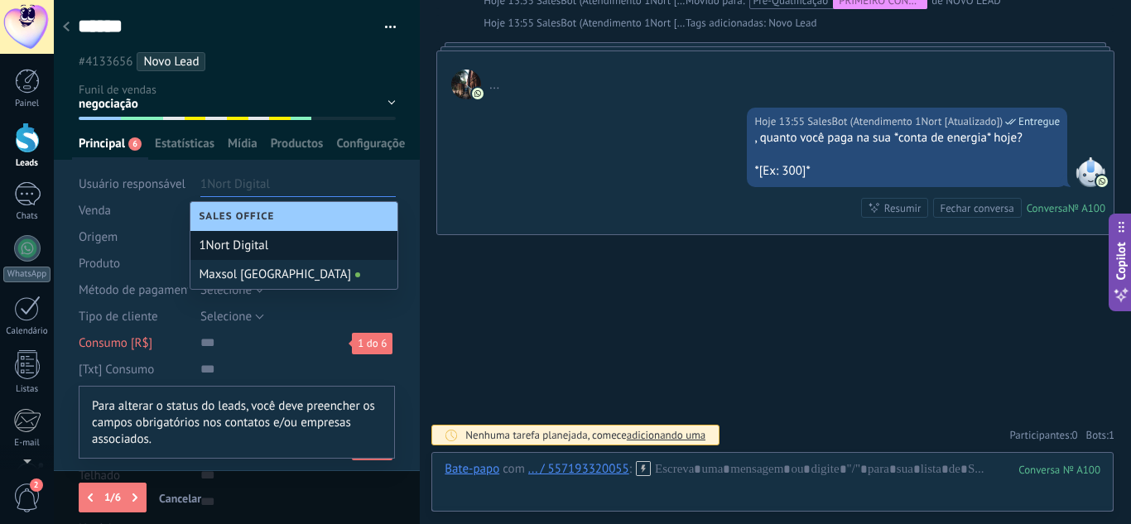
drag, startPoint x: 301, startPoint y: 325, endPoint x: 296, endPoint y: 318, distance: 9.0
click at [301, 322] on div "Selecione Individual Pessoa Jurídica Selecione" at bounding box center [297, 316] width 195 height 26
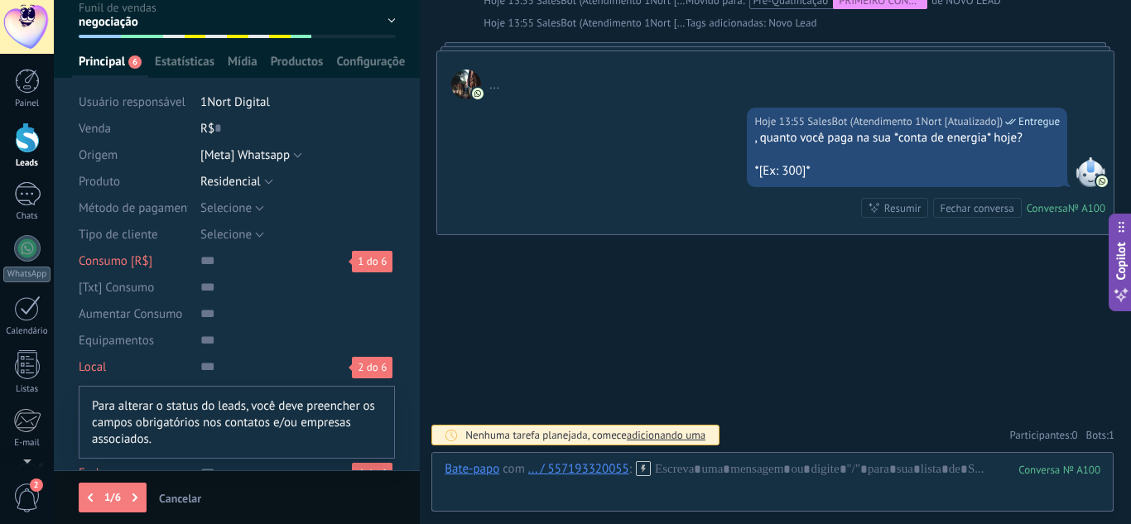
scroll to position [83, 0]
click at [253, 229] on button "Selecione" at bounding box center [232, 233] width 64 height 26
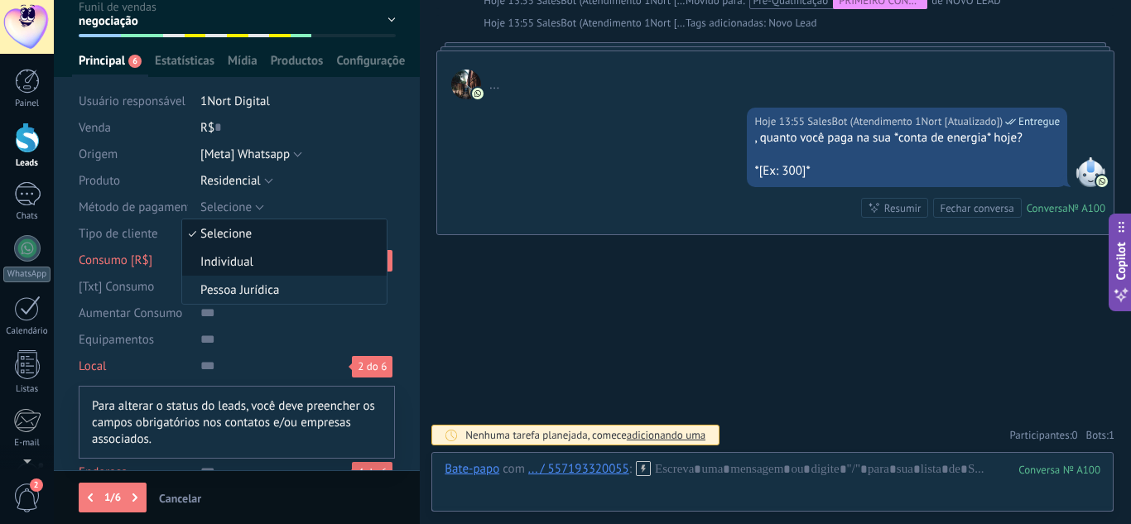
click at [248, 258] on span "Individual" at bounding box center [282, 262] width 200 height 16
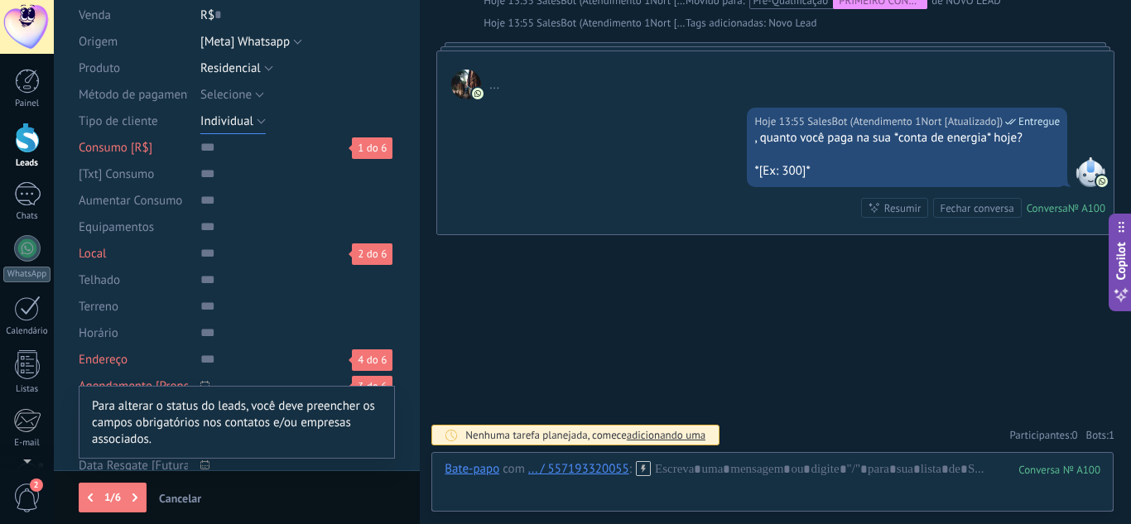
scroll to position [166, 0]
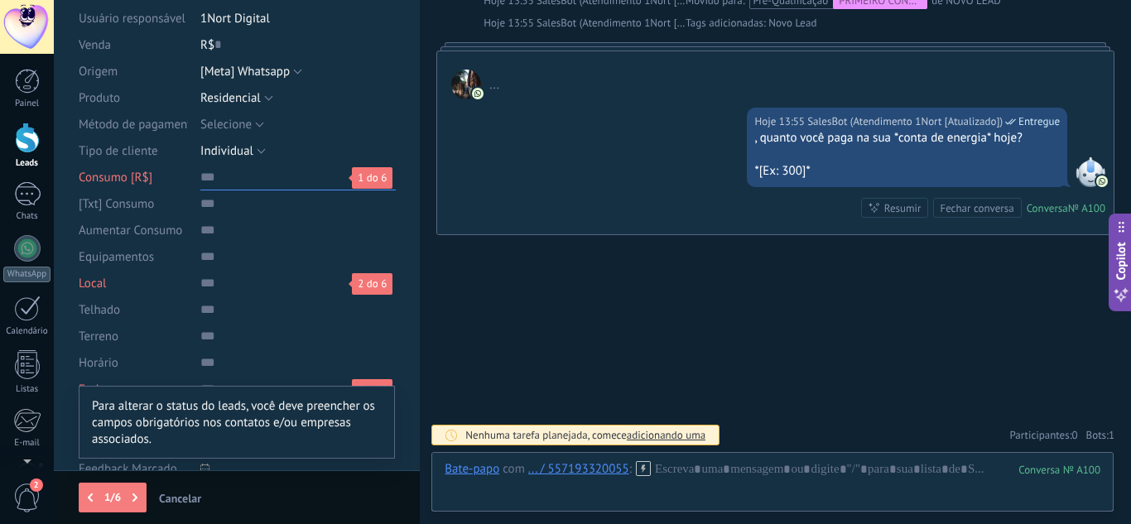
click at [204, 180] on input "numeric" at bounding box center [297, 177] width 195 height 26
type input "***"
click at [221, 231] on input "text" at bounding box center [297, 230] width 195 height 26
click at [192, 282] on div "Local 1 do 5" at bounding box center [237, 283] width 317 height 26
click at [197, 287] on div "Local 1 do 5" at bounding box center [237, 283] width 317 height 26
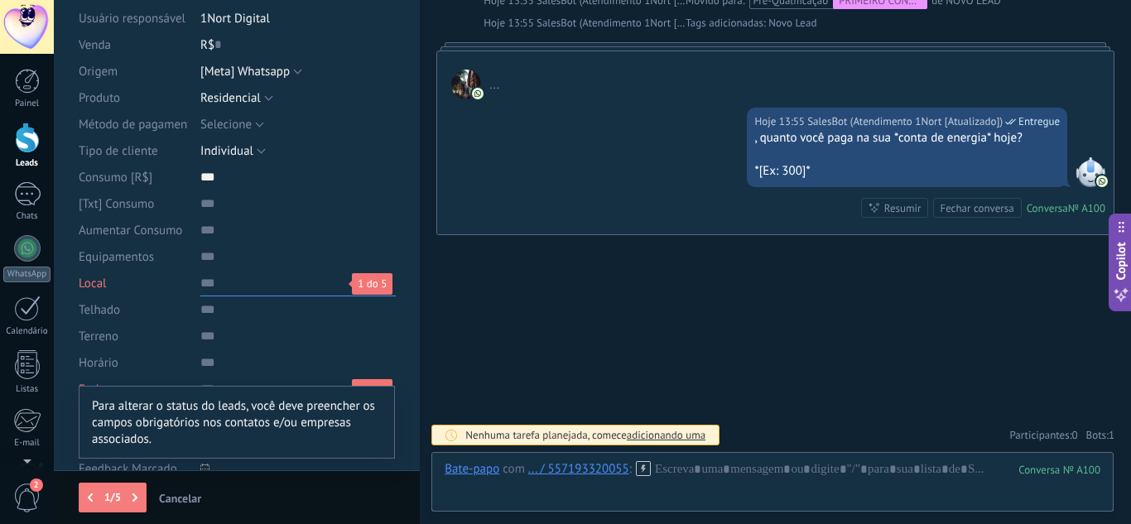
click at [201, 287] on input "text" at bounding box center [297, 283] width 195 height 26
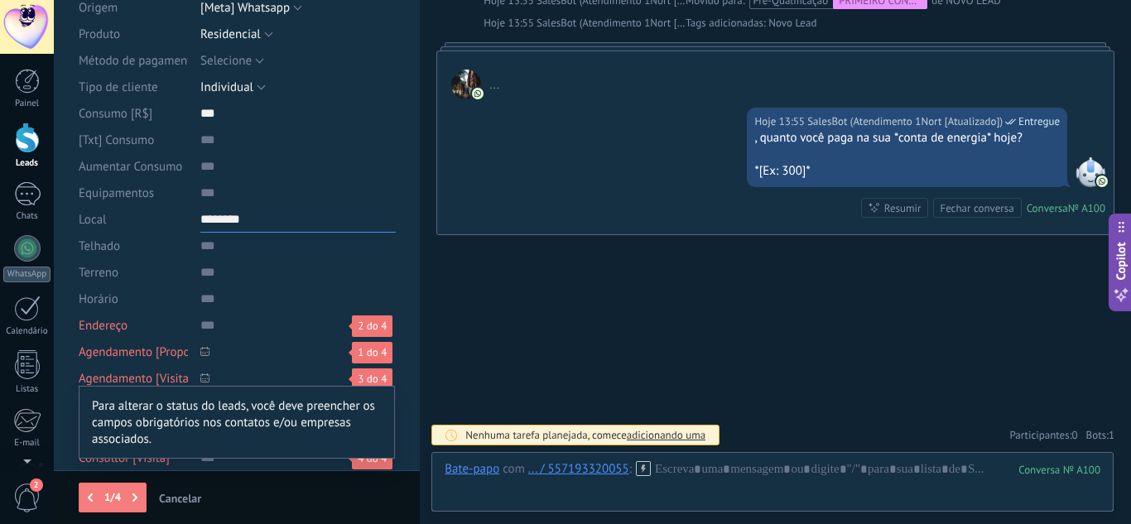
scroll to position [248, 0]
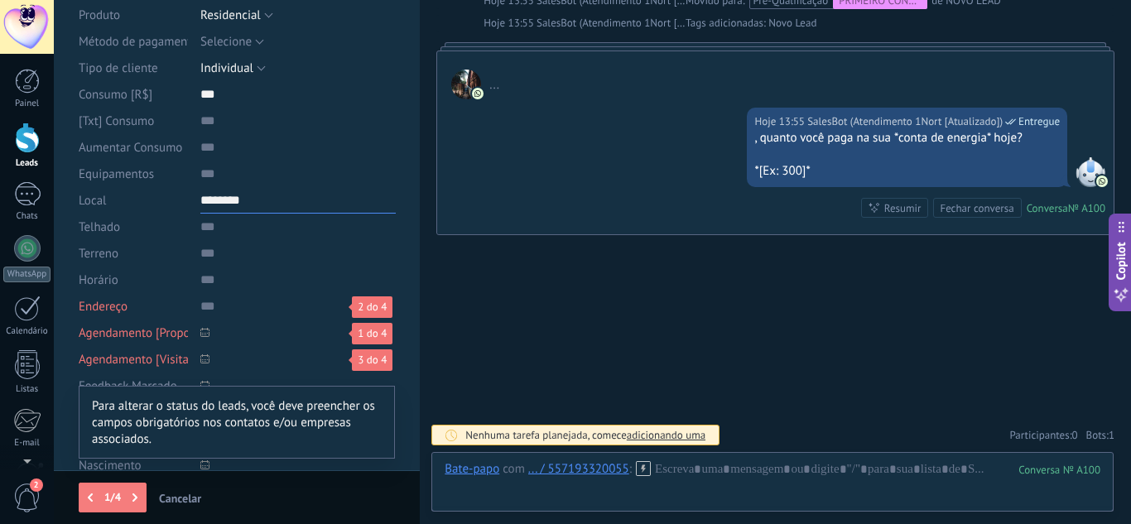
type input "********"
click at [209, 233] on input "text" at bounding box center [297, 227] width 195 height 26
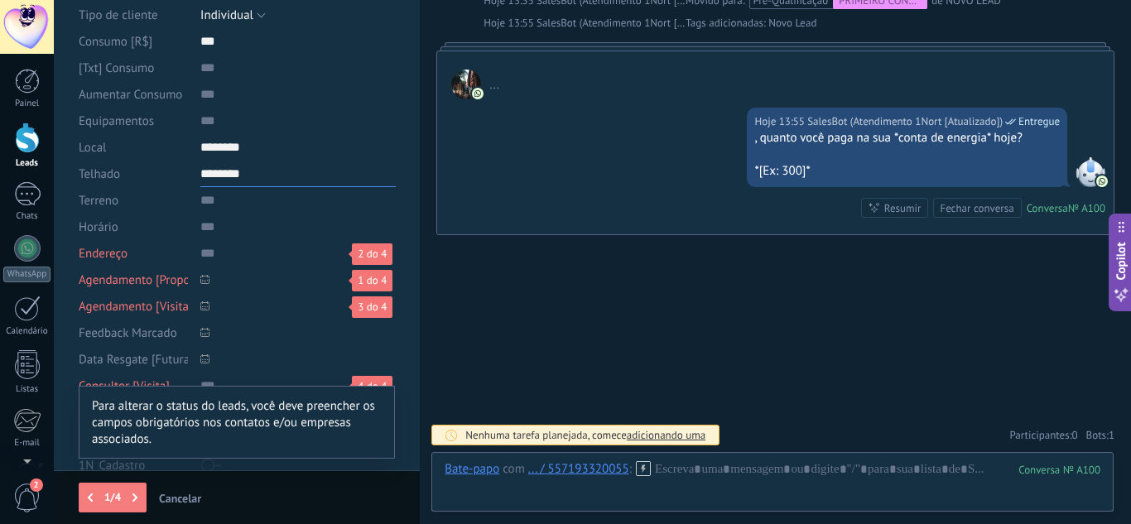
scroll to position [331, 0]
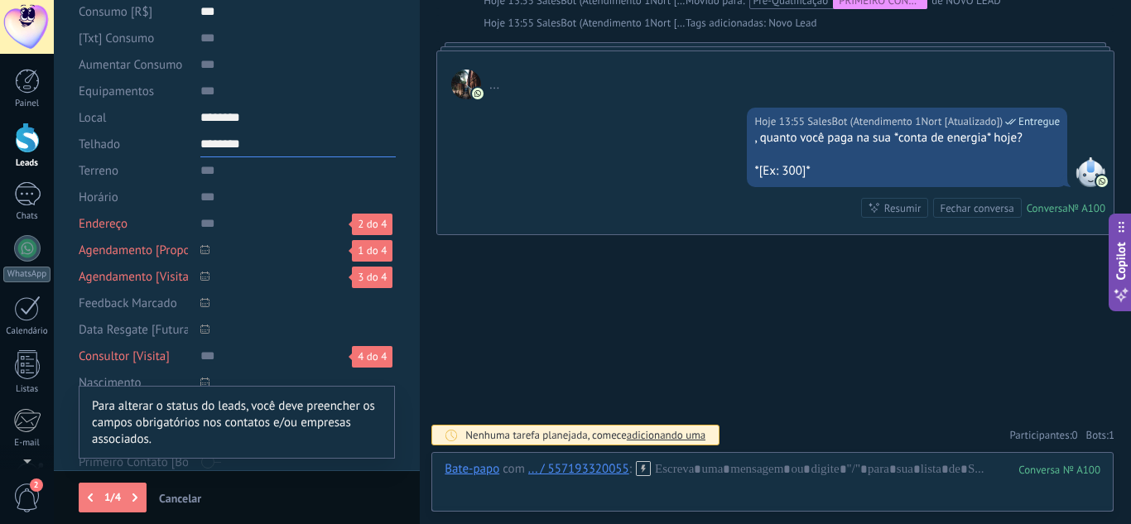
type input "********"
click at [200, 174] on input "text" at bounding box center [297, 170] width 195 height 26
click at [201, 170] on input "text" at bounding box center [297, 170] width 195 height 26
click at [206, 199] on input "text" at bounding box center [297, 197] width 195 height 26
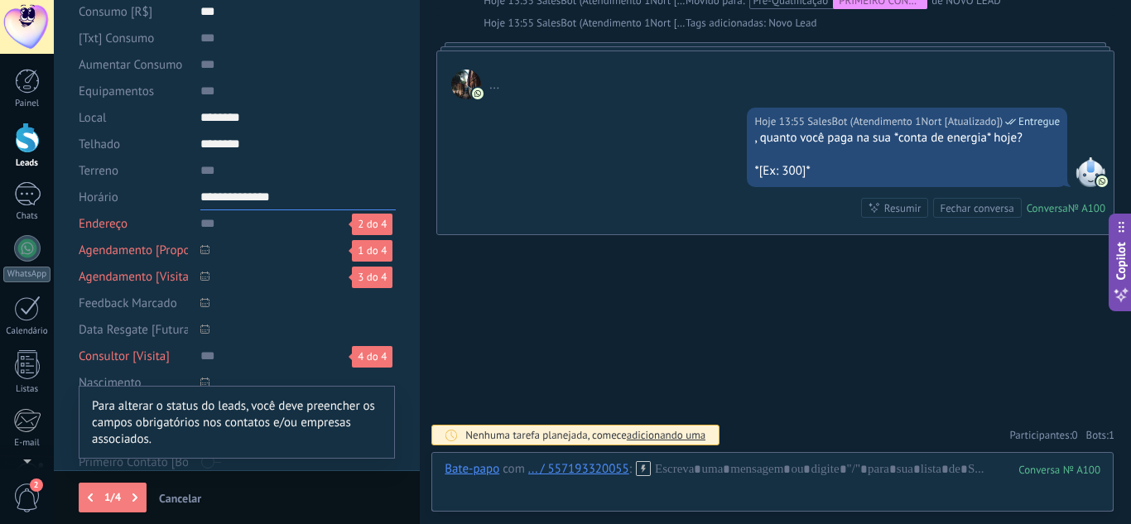
drag, startPoint x: 281, startPoint y: 194, endPoint x: 148, endPoint y: 207, distance: 133.2
click at [148, 207] on div "**********" at bounding box center [237, 197] width 317 height 26
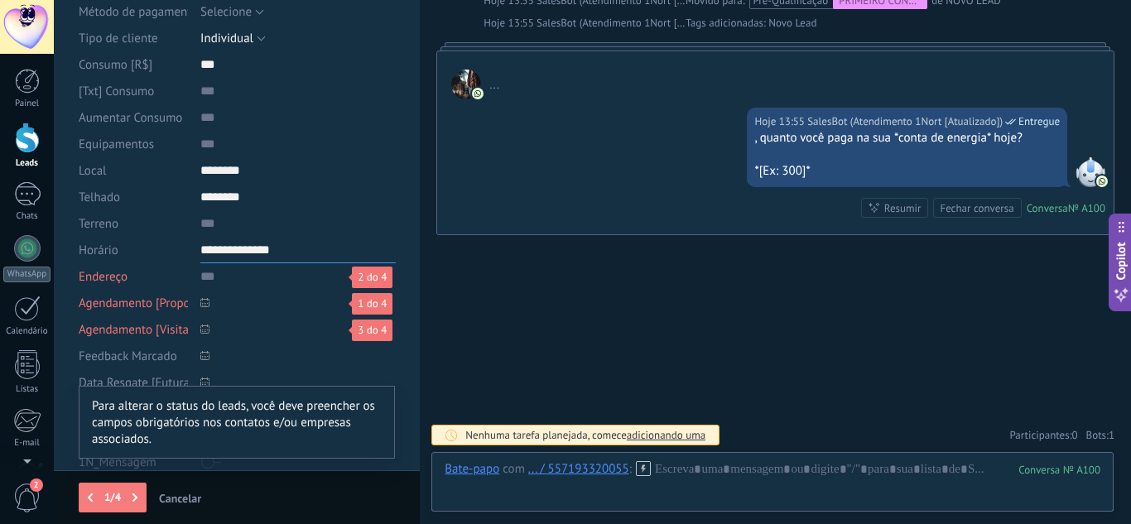
scroll to position [248, 0]
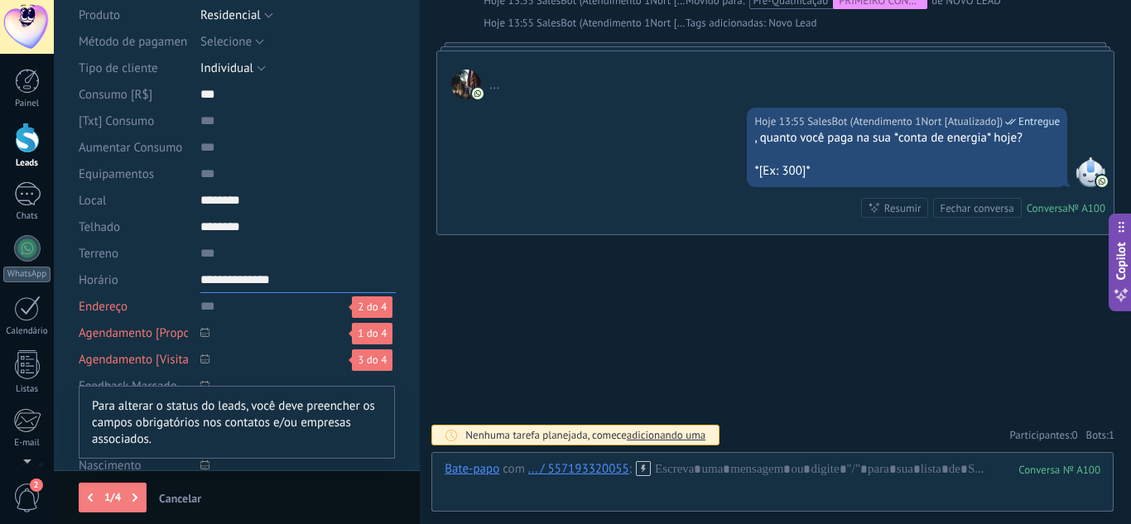
type input "**********"
click at [199, 255] on div "Terreno" at bounding box center [237, 253] width 317 height 26
click at [201, 253] on input "text" at bounding box center [297, 253] width 195 height 26
paste input "**********"
type input "**********"
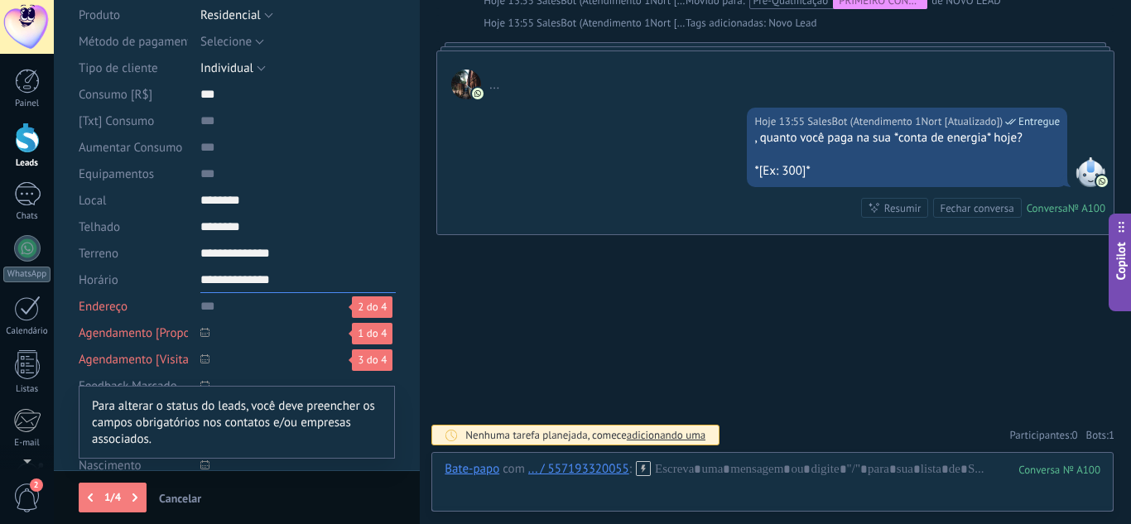
drag, startPoint x: 215, startPoint y: 280, endPoint x: 177, endPoint y: 286, distance: 38.5
click at [177, 286] on div "**********" at bounding box center [237, 280] width 317 height 26
drag, startPoint x: 245, startPoint y: 325, endPoint x: 196, endPoint y: 325, distance: 48.9
click at [246, 325] on span at bounding box center [297, 333] width 195 height 26
drag, startPoint x: 280, startPoint y: 255, endPoint x: 179, endPoint y: 255, distance: 101.0
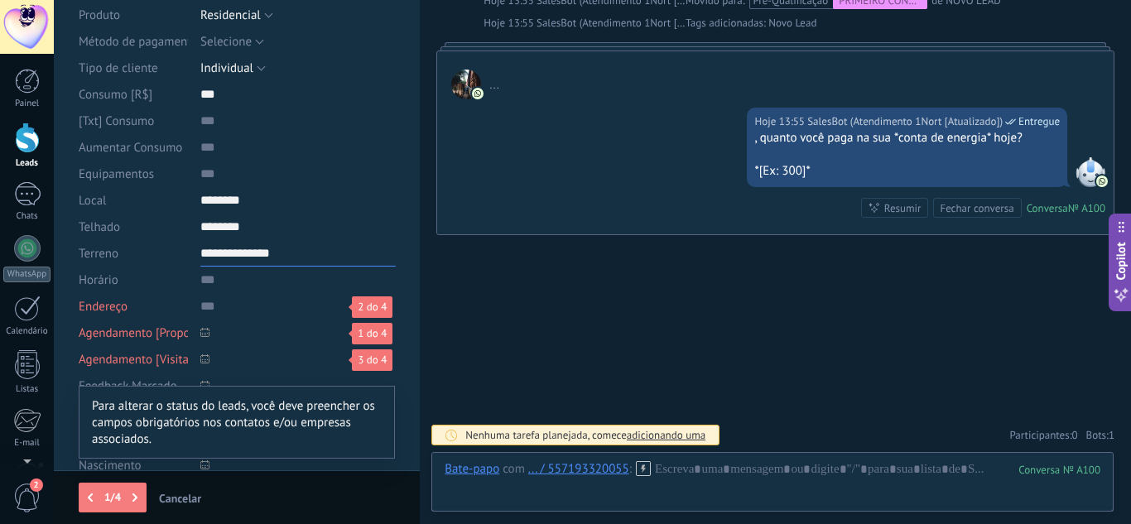
click at [179, 255] on div "**********" at bounding box center [237, 253] width 317 height 26
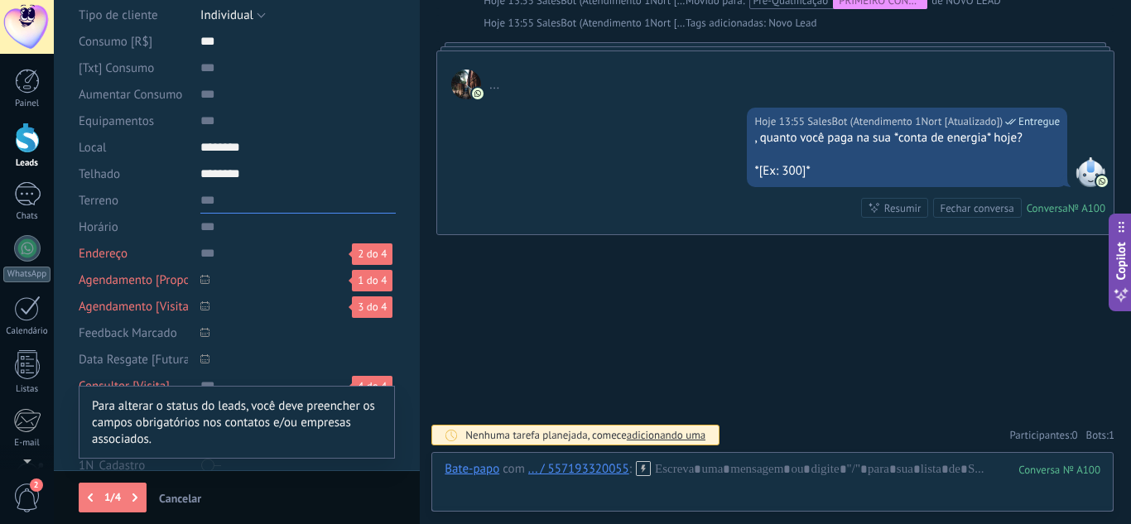
scroll to position [331, 0]
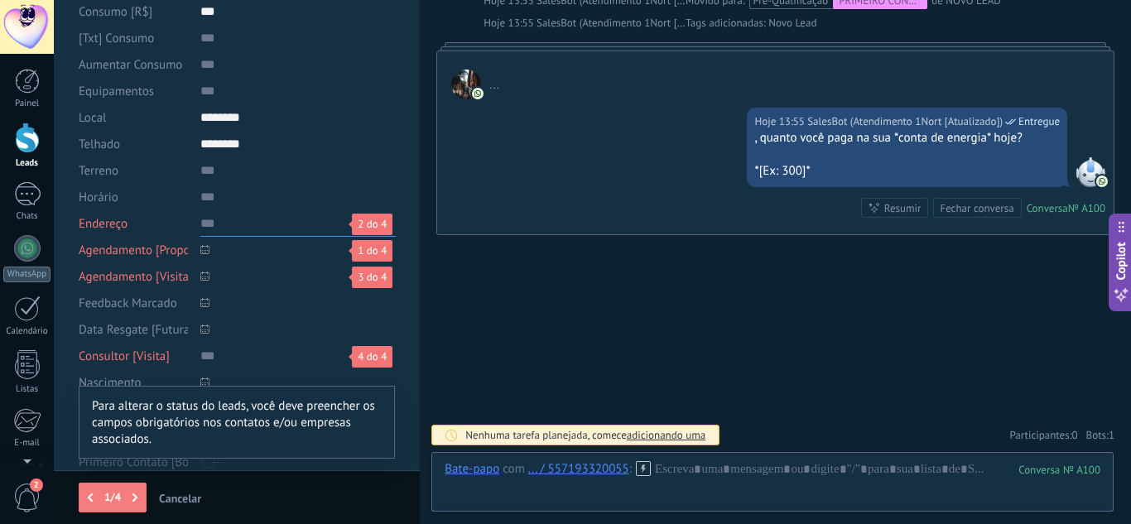
click at [200, 222] on input "text" at bounding box center [297, 223] width 195 height 26
paste input "**********"
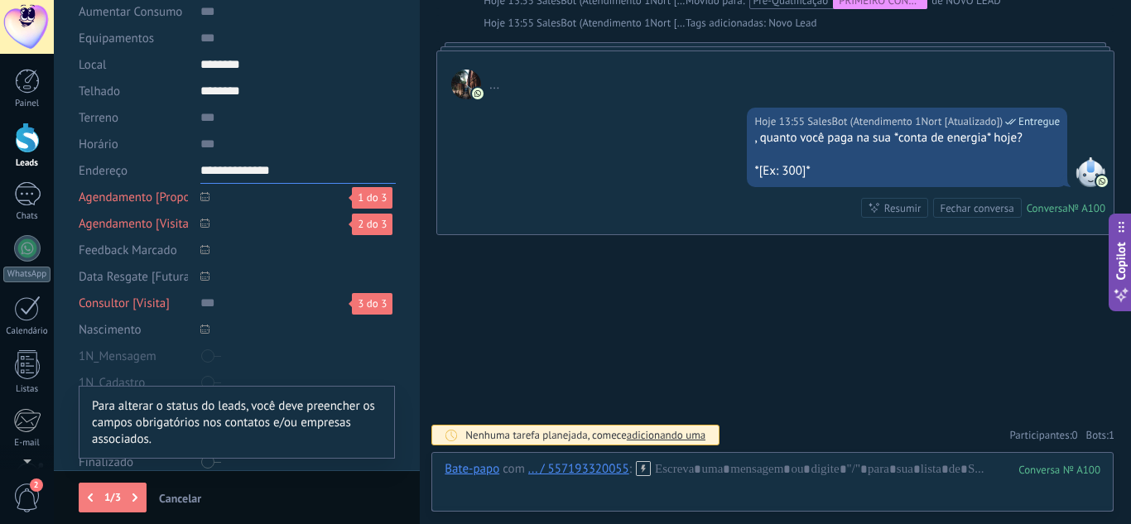
scroll to position [414, 0]
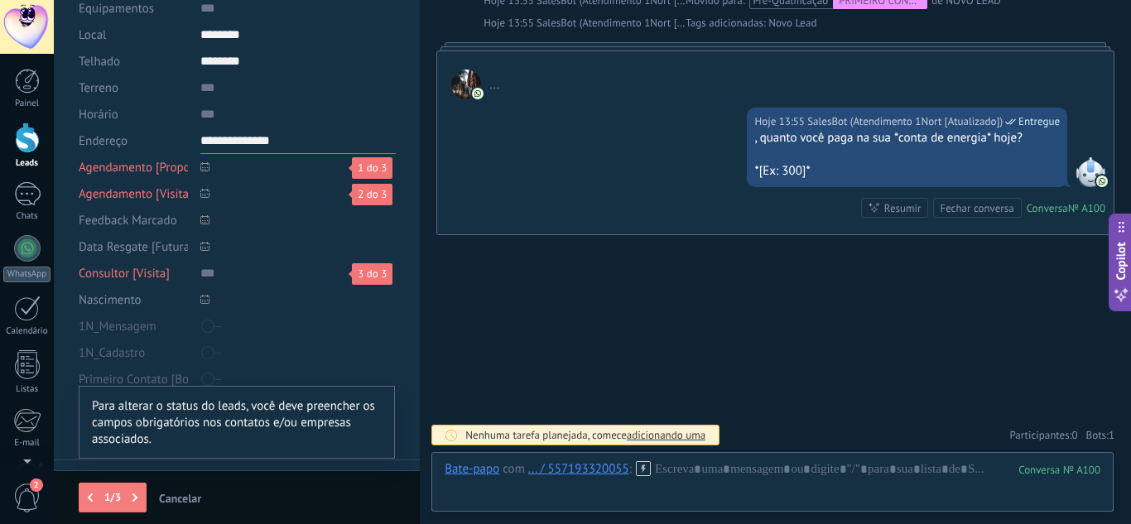
type input "**********"
click at [201, 164] on icon at bounding box center [204, 166] width 9 height 9
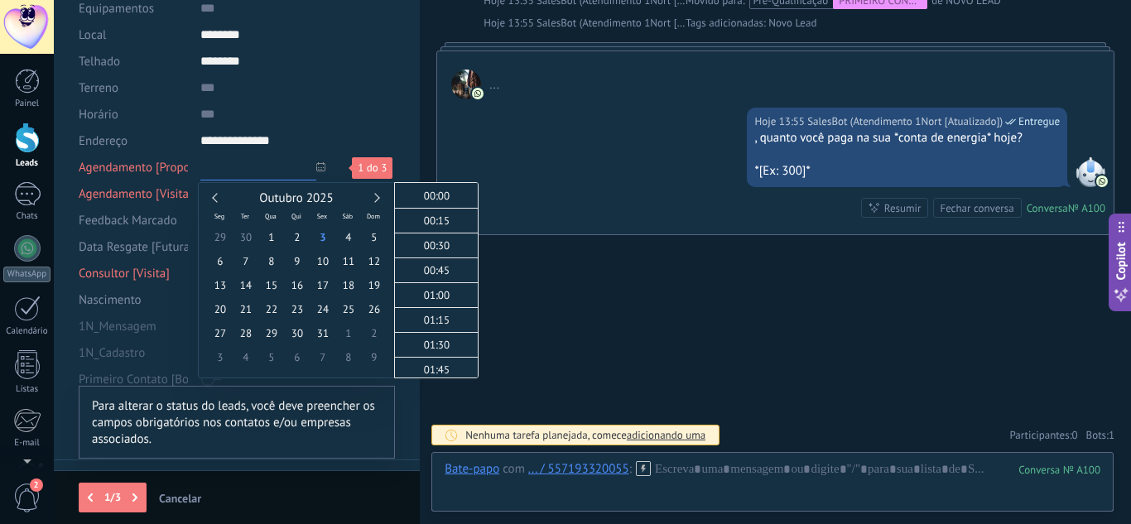
scroll to position [1296, 0]
click at [347, 237] on span "4" at bounding box center [348, 237] width 26 height 24
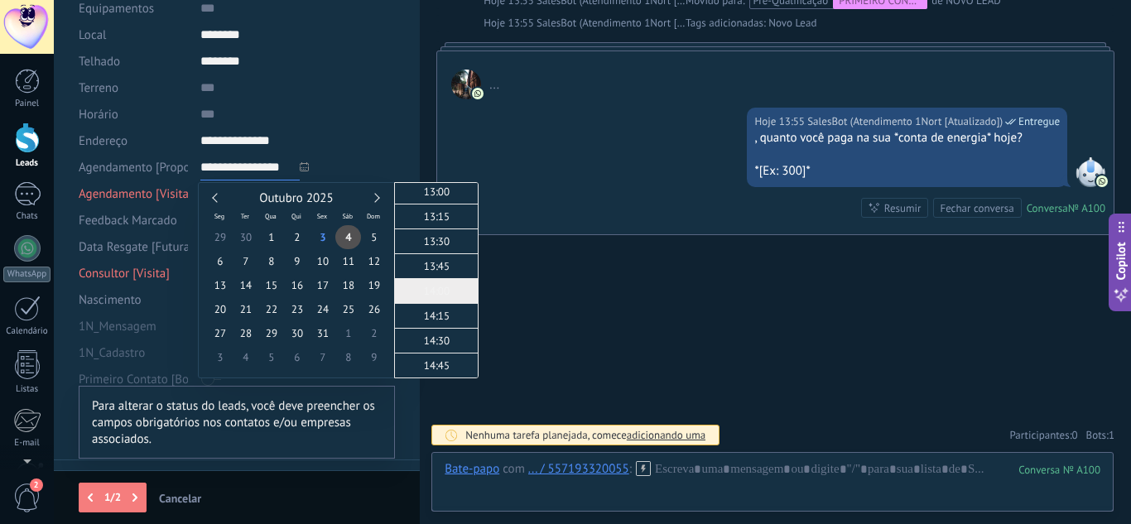
click at [433, 291] on span "14:00" at bounding box center [437, 291] width 26 height 14
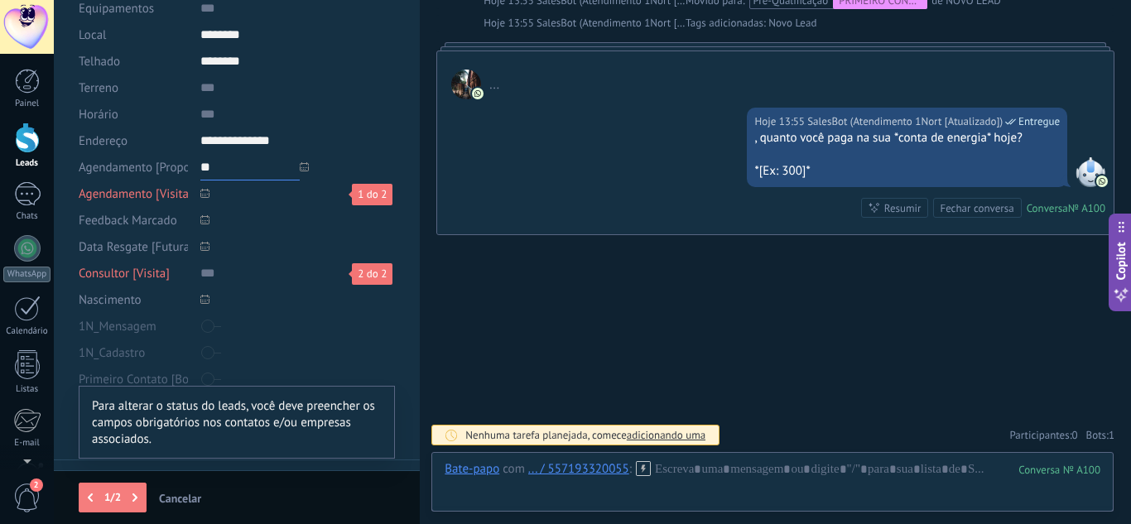
type input "*"
click at [322, 166] on span at bounding box center [297, 167] width 195 height 26
click at [203, 167] on icon at bounding box center [204, 166] width 9 height 9
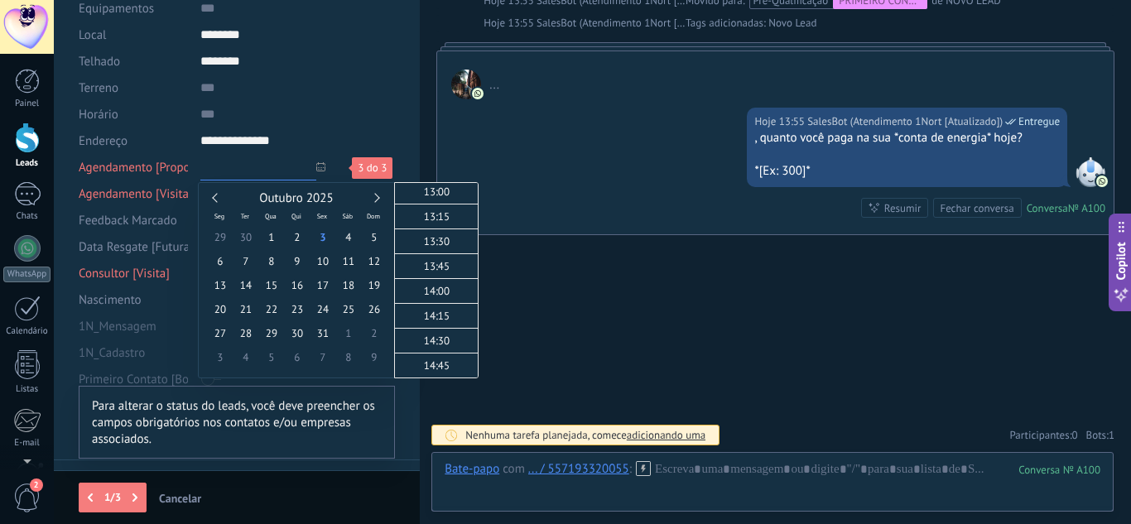
scroll to position [1298, 0]
type input "**********"
click at [291, 233] on span "2" at bounding box center [297, 237] width 26 height 24
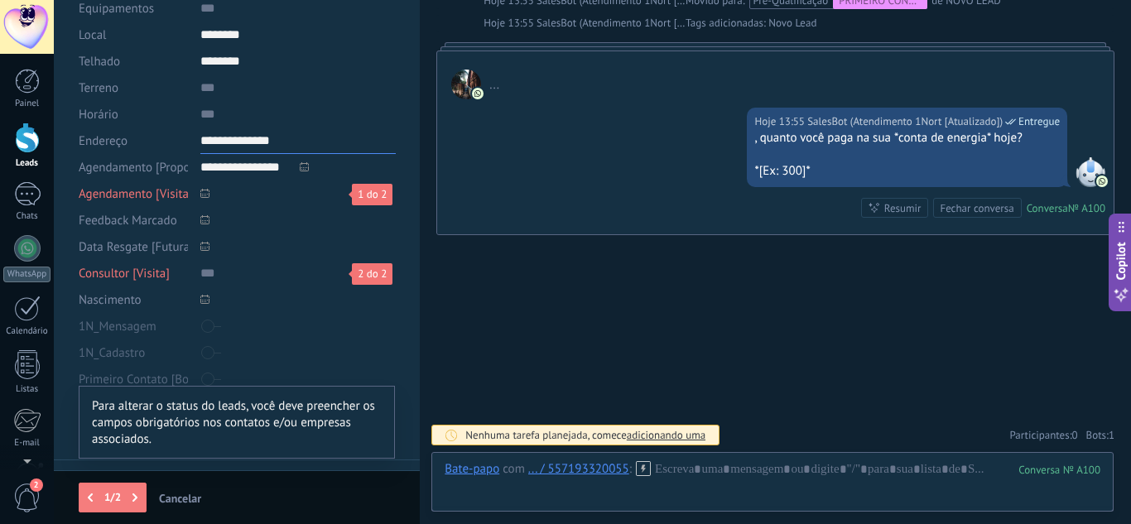
click at [349, 142] on input "**********" at bounding box center [297, 141] width 195 height 26
click at [206, 190] on icon at bounding box center [204, 193] width 9 height 9
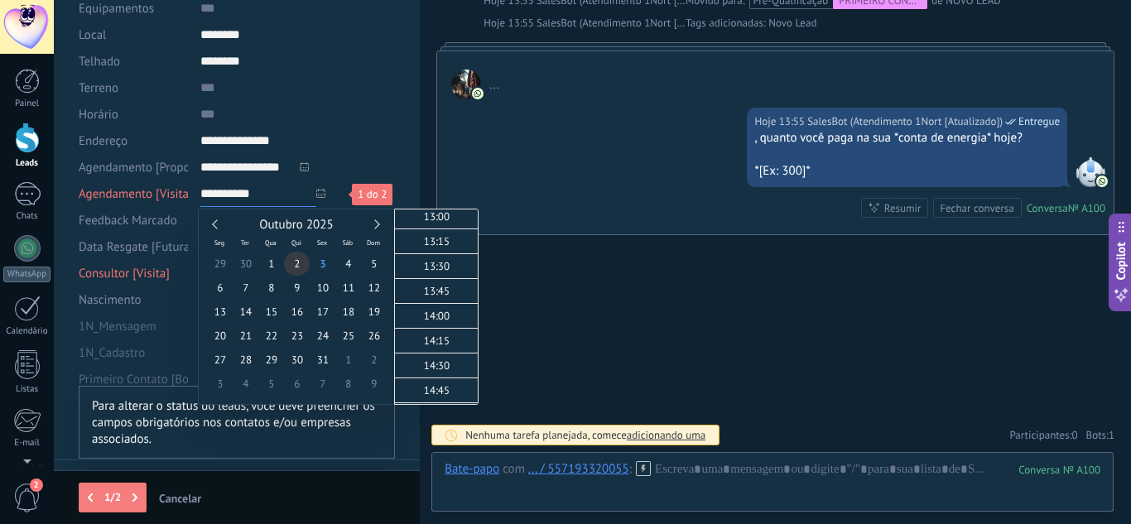
type input "**********"
click at [295, 259] on span "2" at bounding box center [297, 264] width 26 height 24
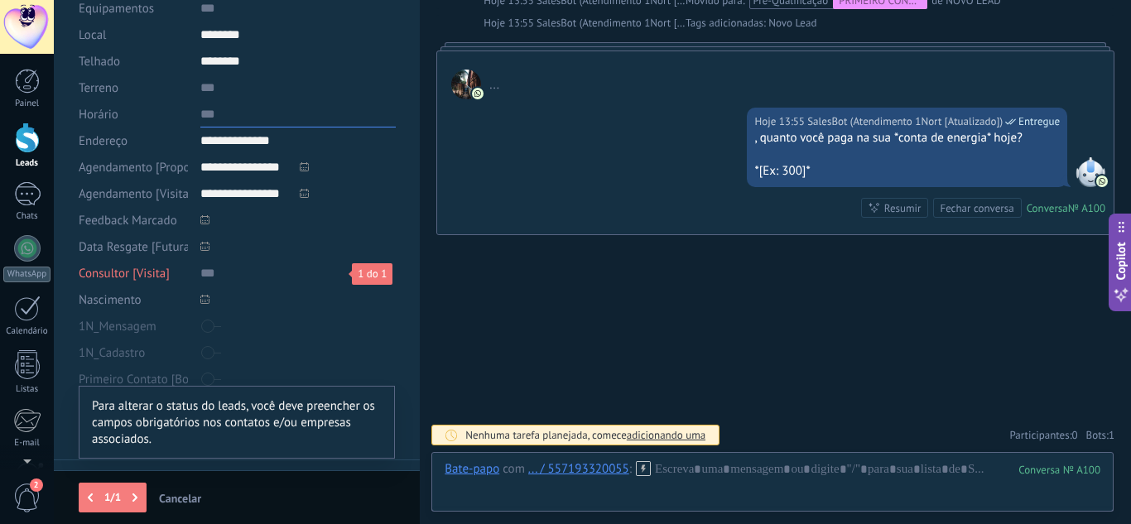
click at [364, 112] on input "text" at bounding box center [297, 114] width 195 height 26
click at [205, 275] on input "text" at bounding box center [297, 273] width 195 height 26
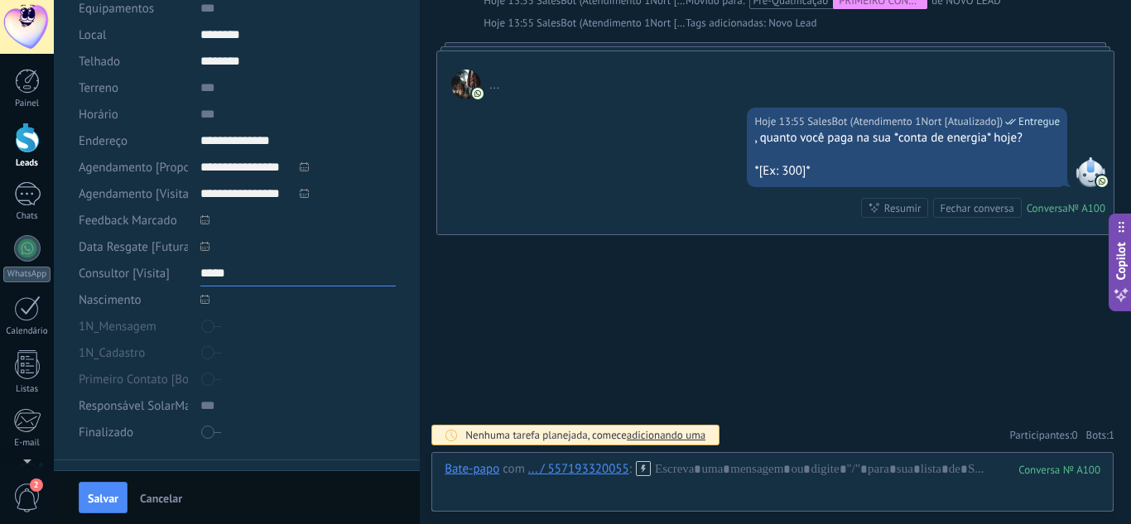
type input "*****"
click at [331, 344] on div at bounding box center [297, 353] width 195 height 26
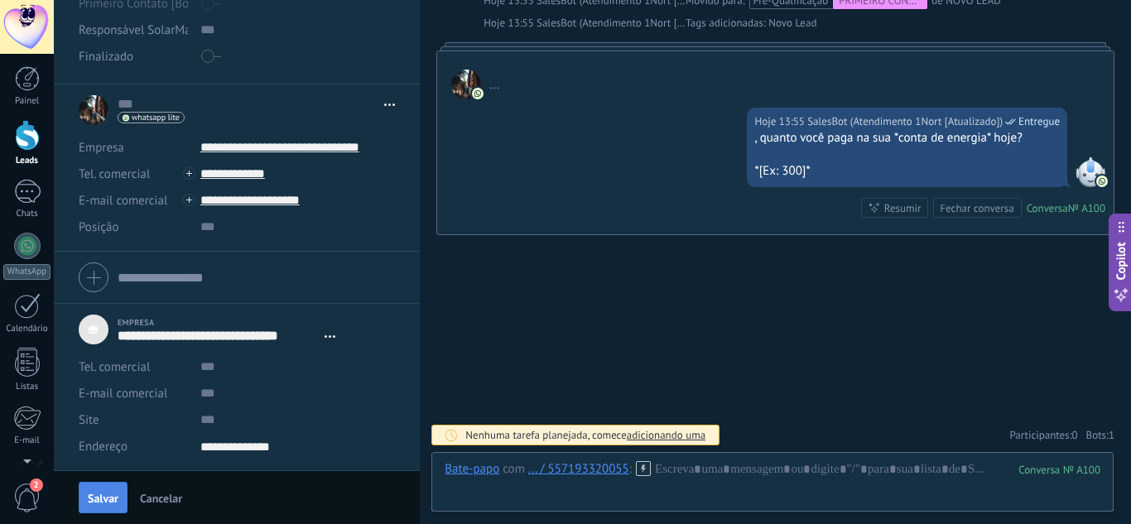
scroll to position [0, 0]
click at [103, 490] on button "Salvar" at bounding box center [103, 497] width 49 height 31
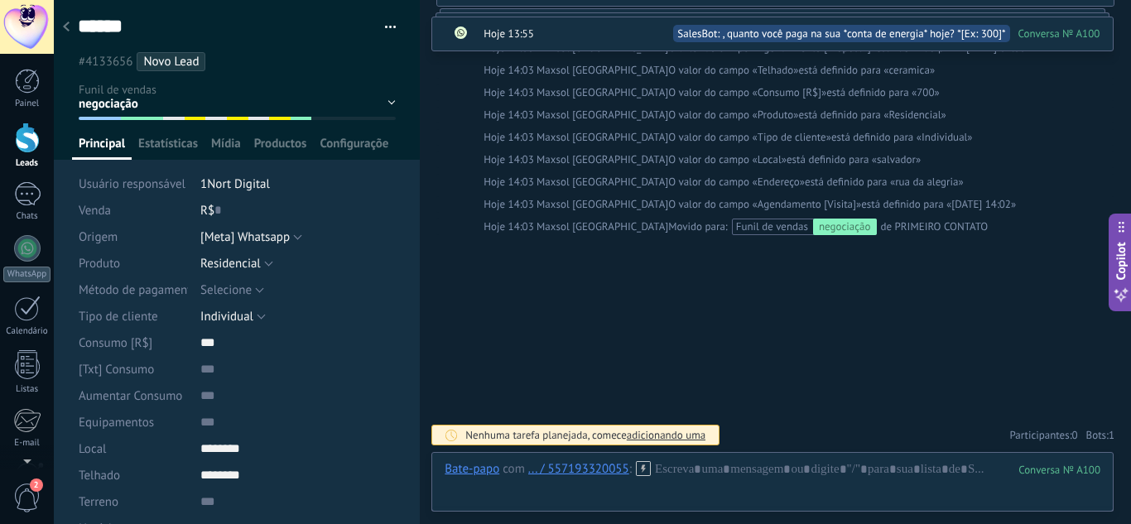
click at [0, 0] on div "Contato inicial Contato realizado Qualificado proposta agendada No-show [7D] Pr…" at bounding box center [0, 0] width 0 height 0
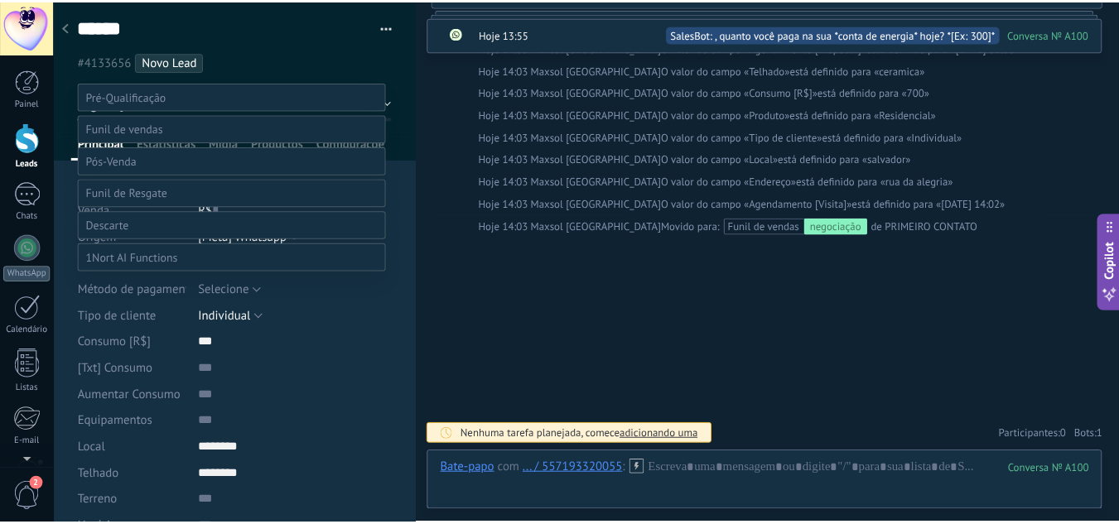
scroll to position [32, 0]
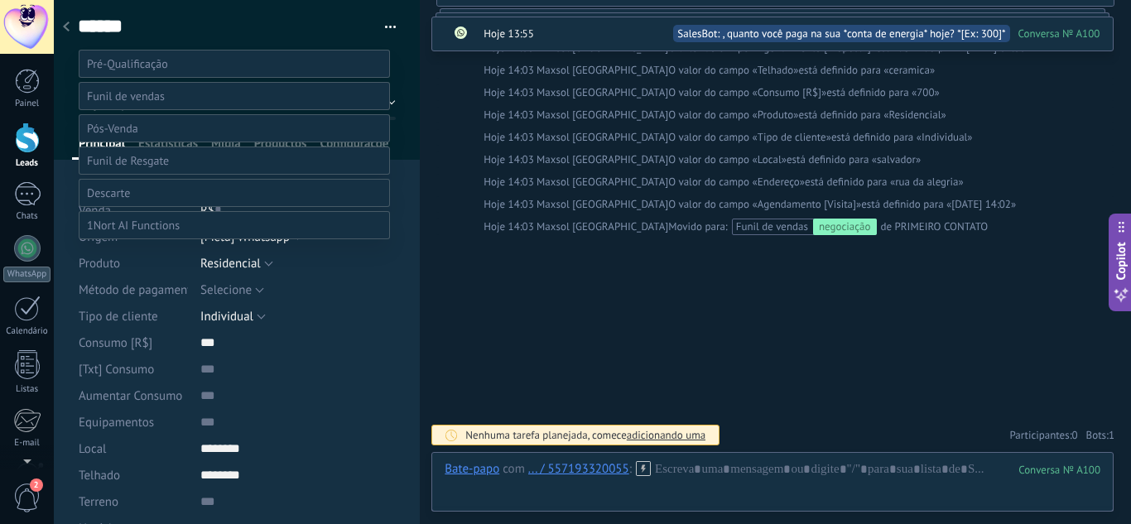
click at [241, 12] on div at bounding box center [592, 230] width 1077 height 524
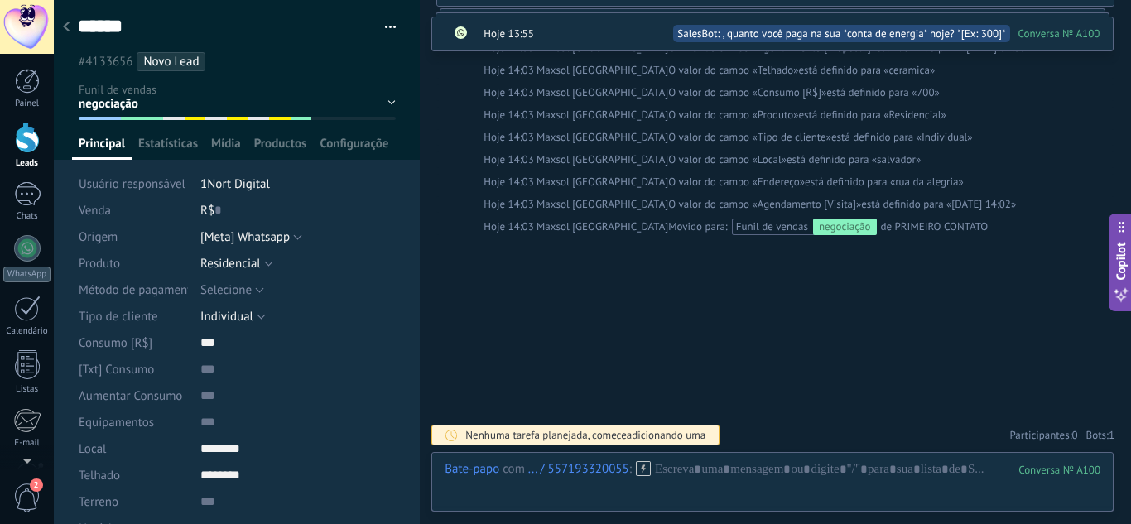
click at [384, 21] on button "button" at bounding box center [385, 27] width 24 height 25
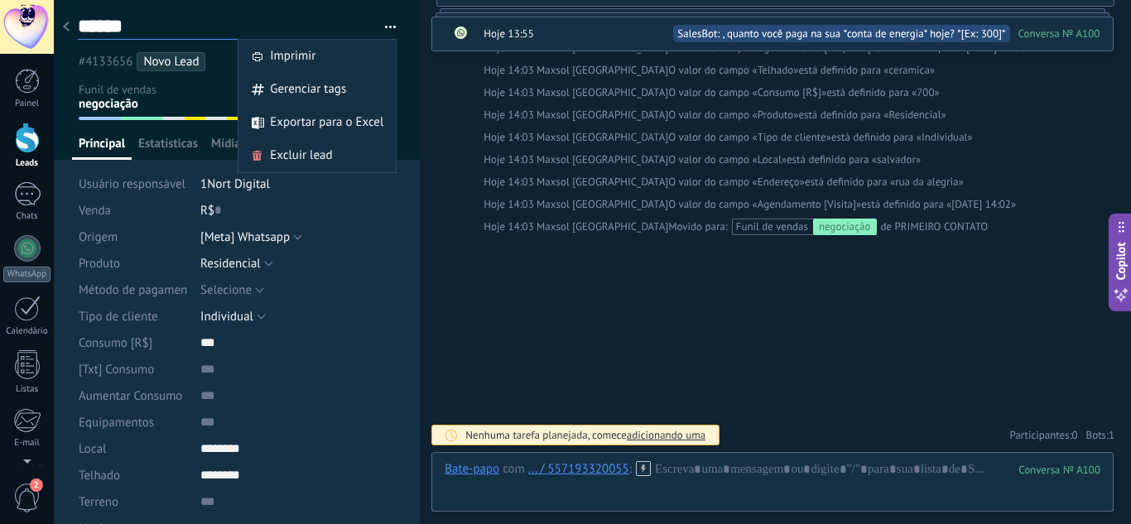
click at [296, 21] on textarea "******" at bounding box center [222, 27] width 289 height 26
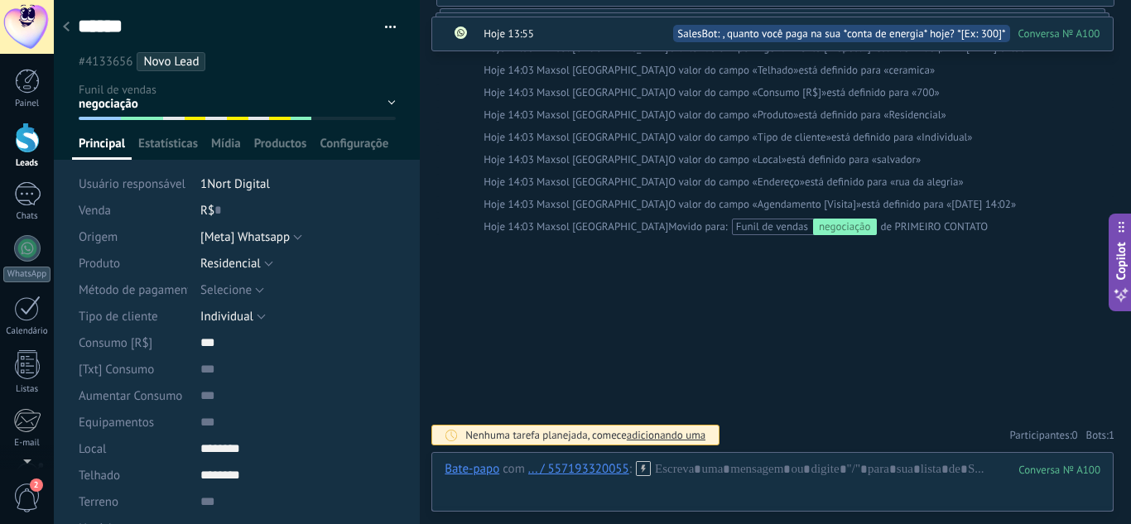
click at [65, 26] on use at bounding box center [66, 27] width 7 height 10
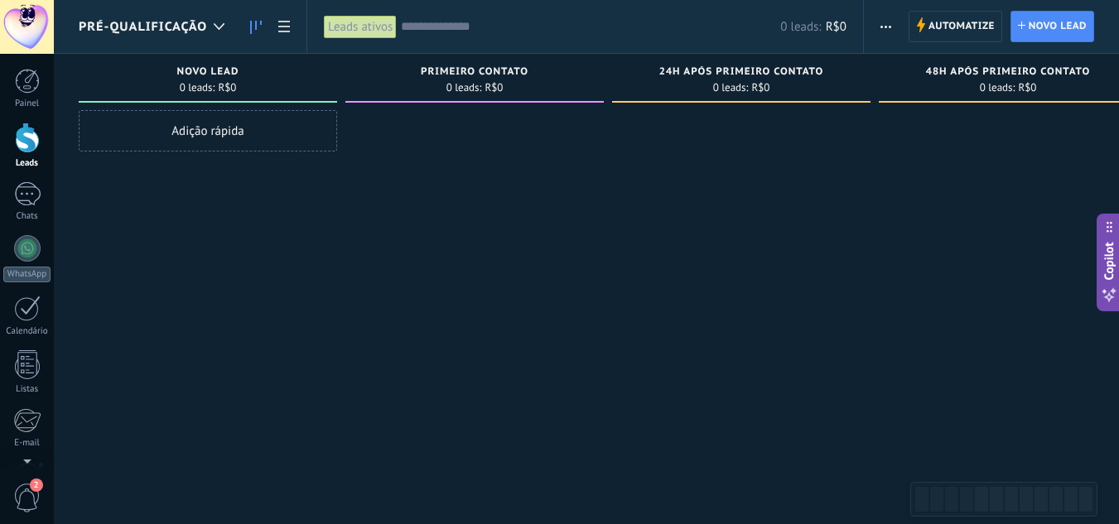
click at [470, 128] on div at bounding box center [474, 264] width 258 height 308
drag, startPoint x: 470, startPoint y: 128, endPoint x: 644, endPoint y: 125, distance: 174.7
click at [717, 119] on div at bounding box center [741, 264] width 258 height 308
drag, startPoint x: 518, startPoint y: 127, endPoint x: 661, endPoint y: 126, distance: 143.3
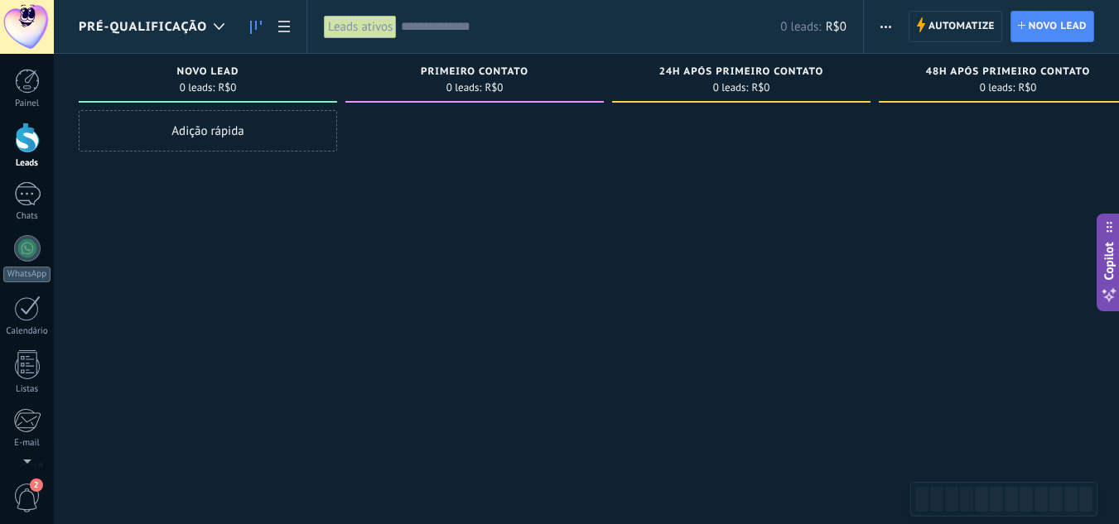
click at [731, 123] on div at bounding box center [741, 264] width 258 height 308
click at [1044, 113] on div at bounding box center [1008, 264] width 258 height 308
click at [382, 125] on div at bounding box center [474, 264] width 258 height 308
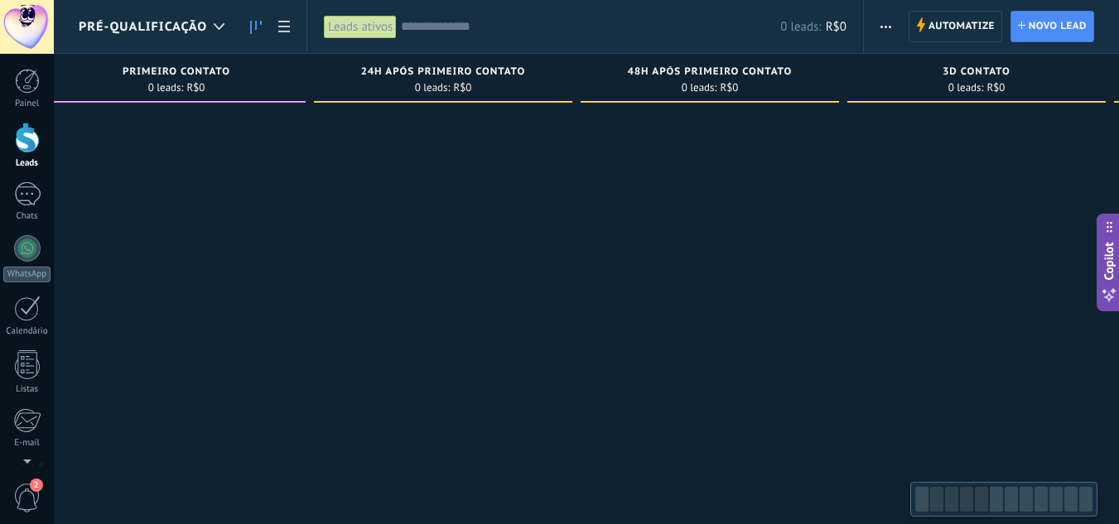
drag, startPoint x: 448, startPoint y: 131, endPoint x: 169, endPoint y: 134, distance: 279.1
click at [155, 137] on div at bounding box center [176, 264] width 258 height 308
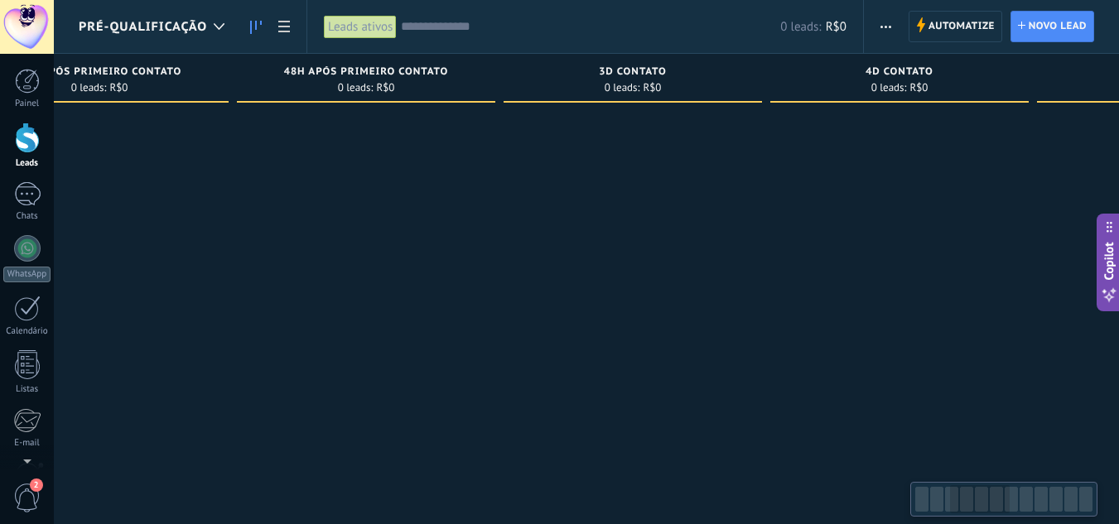
scroll to position [0, 657]
drag, startPoint x: 515, startPoint y: 123, endPoint x: 361, endPoint y: 136, distance: 154.6
click at [156, 143] on div at bounding box center [84, 264] width 258 height 308
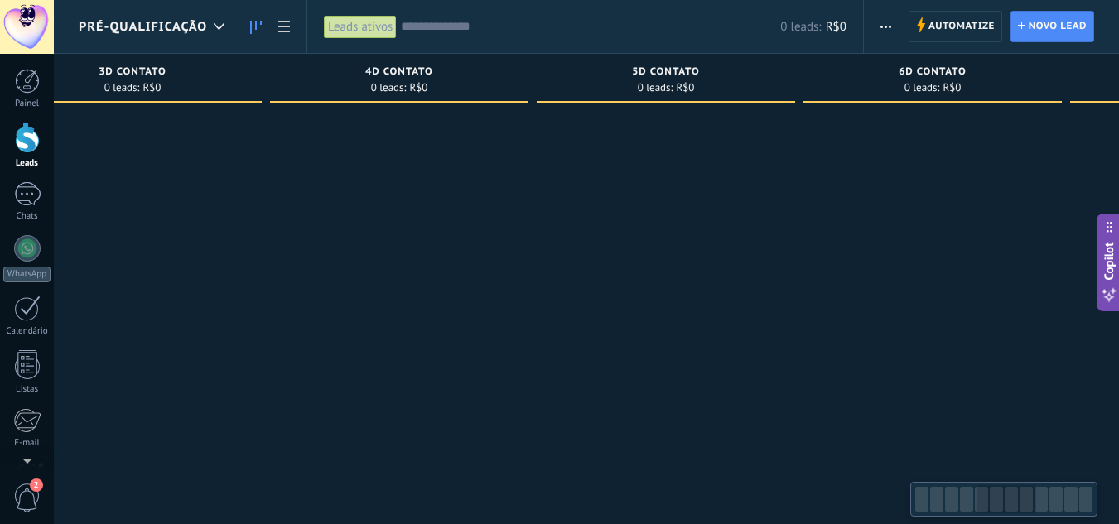
drag, startPoint x: 654, startPoint y: 126, endPoint x: 168, endPoint y: 147, distance: 486.6
click at [168, 147] on div at bounding box center [132, 264] width 258 height 308
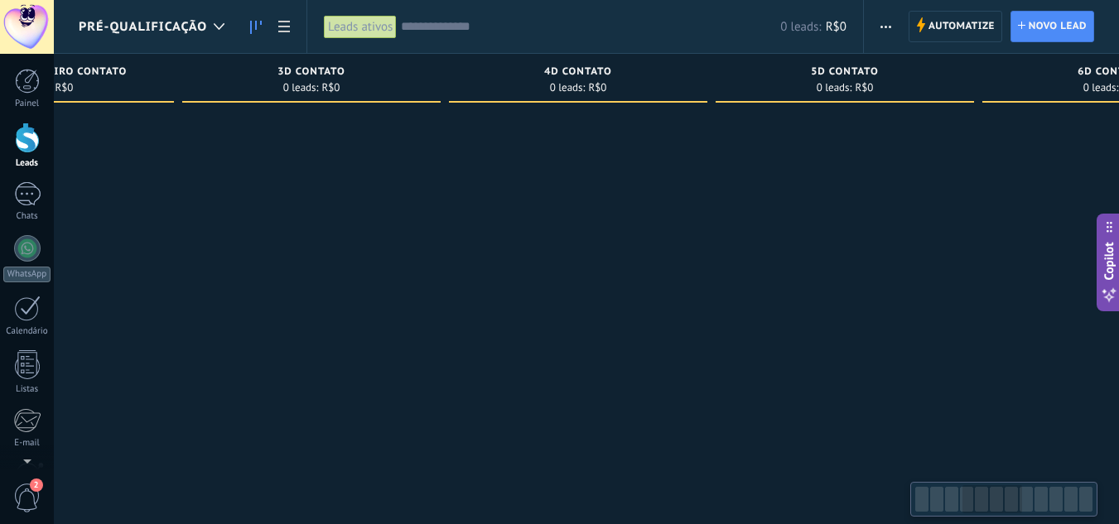
scroll to position [0, 272]
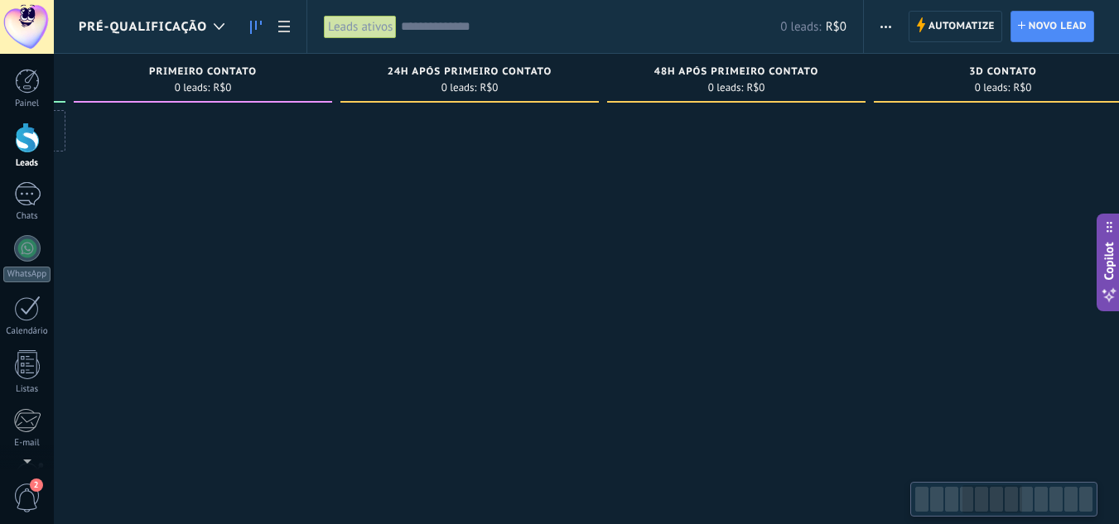
drag, startPoint x: 221, startPoint y: 129, endPoint x: 1109, endPoint y: 96, distance: 888.3
click at [1119, 97] on html ".abecls-1,.abecls-2{fill-rule:evenodd}.abecls-2{fill:#fff} .abhcls-1{fill:none}…" at bounding box center [559, 262] width 1119 height 524
click at [281, 21] on use at bounding box center [284, 27] width 12 height 12
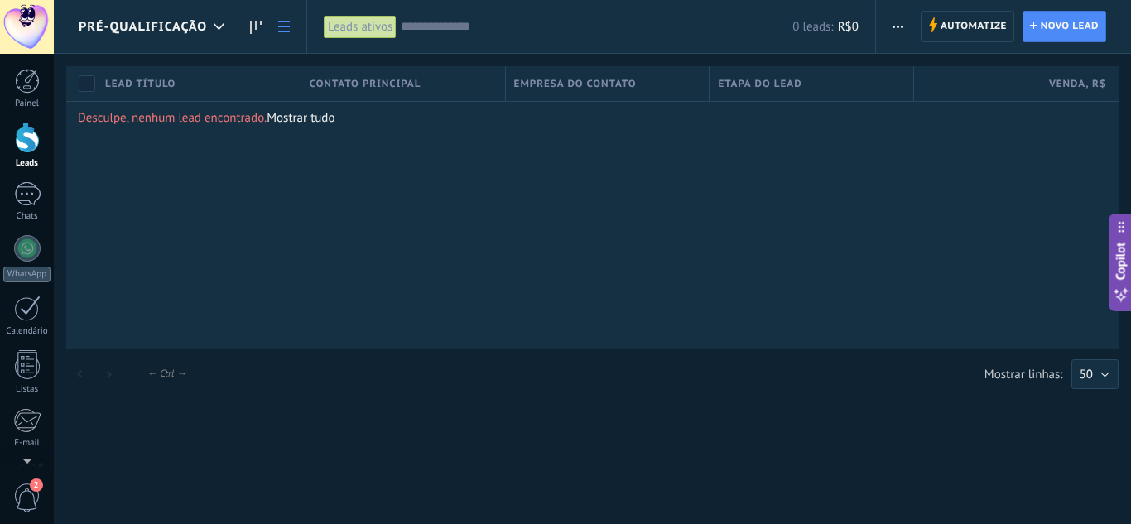
click at [281, 21] on use at bounding box center [284, 27] width 12 height 12
click at [251, 19] on link at bounding box center [256, 27] width 28 height 32
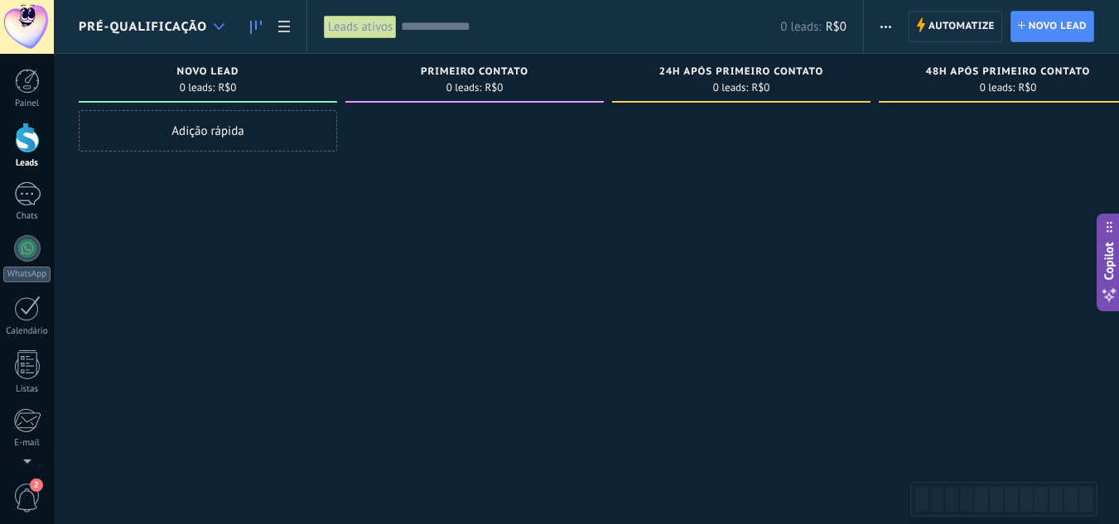
click at [217, 22] on div at bounding box center [218, 27] width 27 height 32
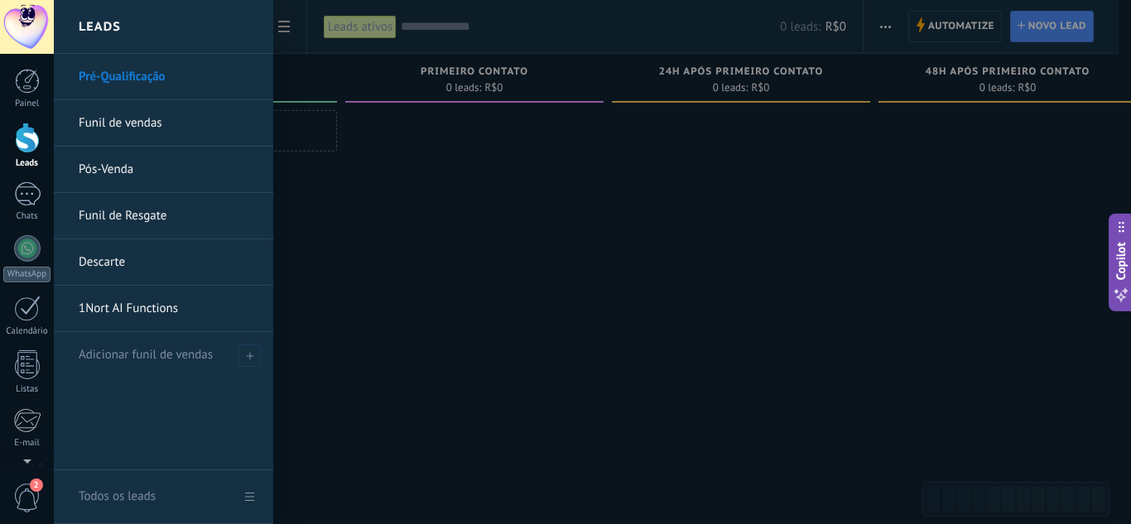
click at [179, 118] on link "Funil de vendas" at bounding box center [168, 123] width 178 height 46
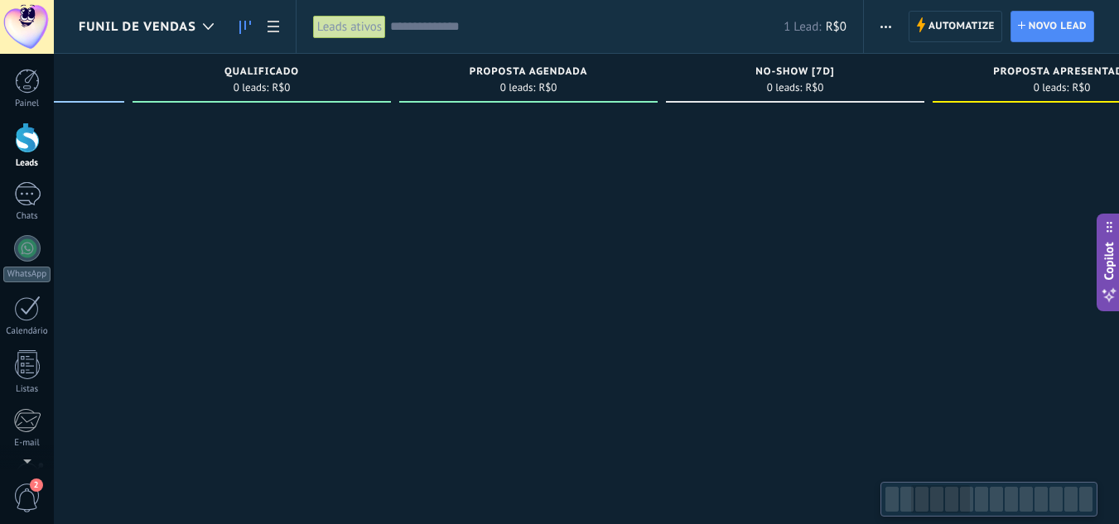
scroll to position [0, 499]
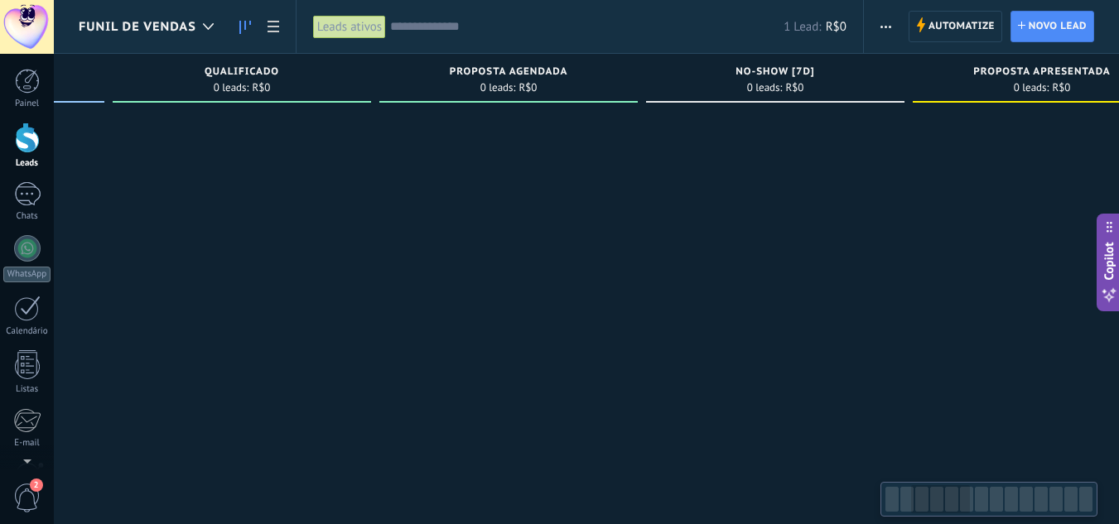
drag, startPoint x: 555, startPoint y: 130, endPoint x: 153, endPoint y: 135, distance: 401.7
click at [51, 130] on body ".abecls-1,.abecls-2{fill-rule:evenodd}.abecls-2{fill:#fff} .abhcls-1{fill:none}…" at bounding box center [559, 262] width 1119 height 524
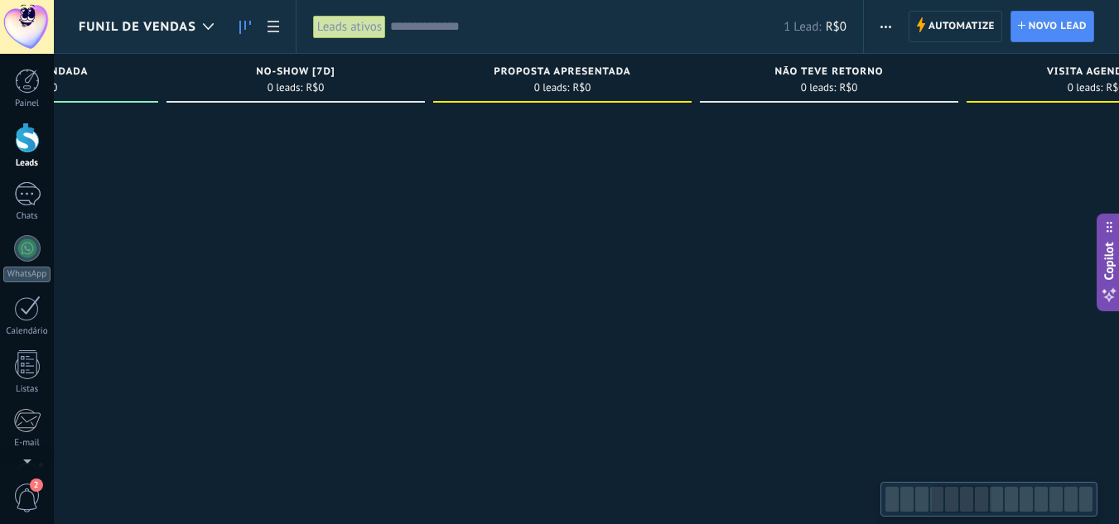
scroll to position [0, 1038]
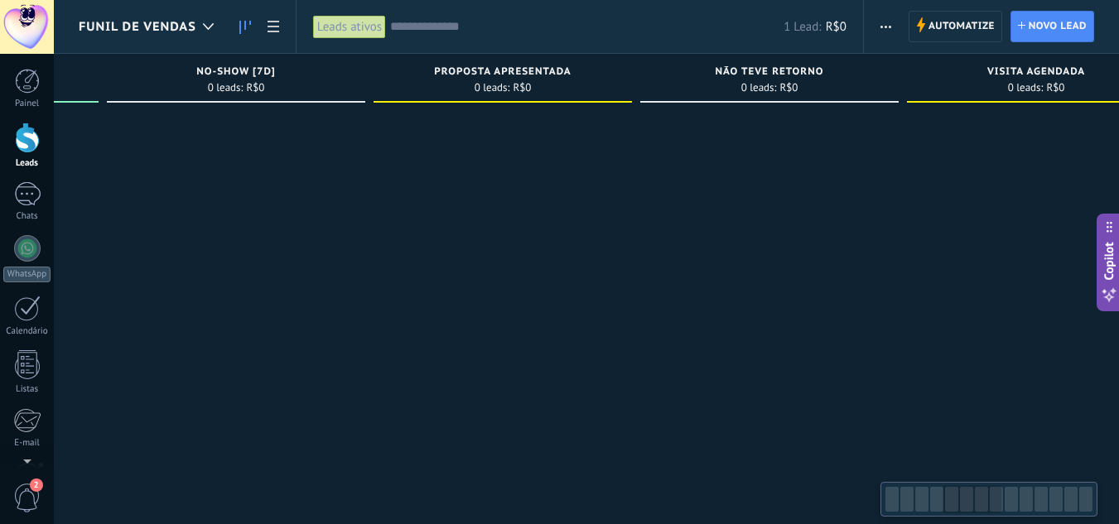
drag, startPoint x: 795, startPoint y: 128, endPoint x: 256, endPoint y: 160, distance: 540.0
click at [256, 160] on div at bounding box center [236, 264] width 258 height 308
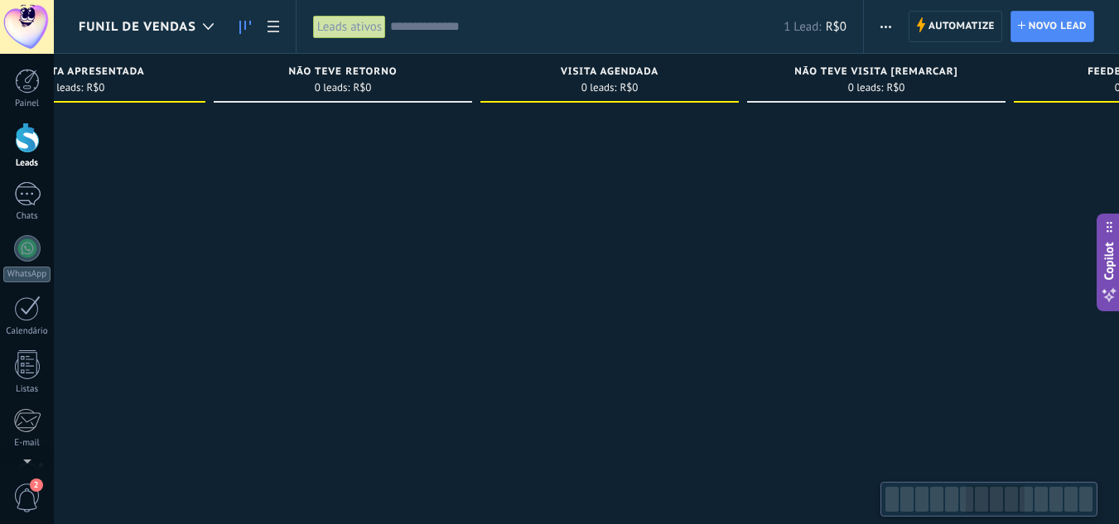
scroll to position [0, 1560]
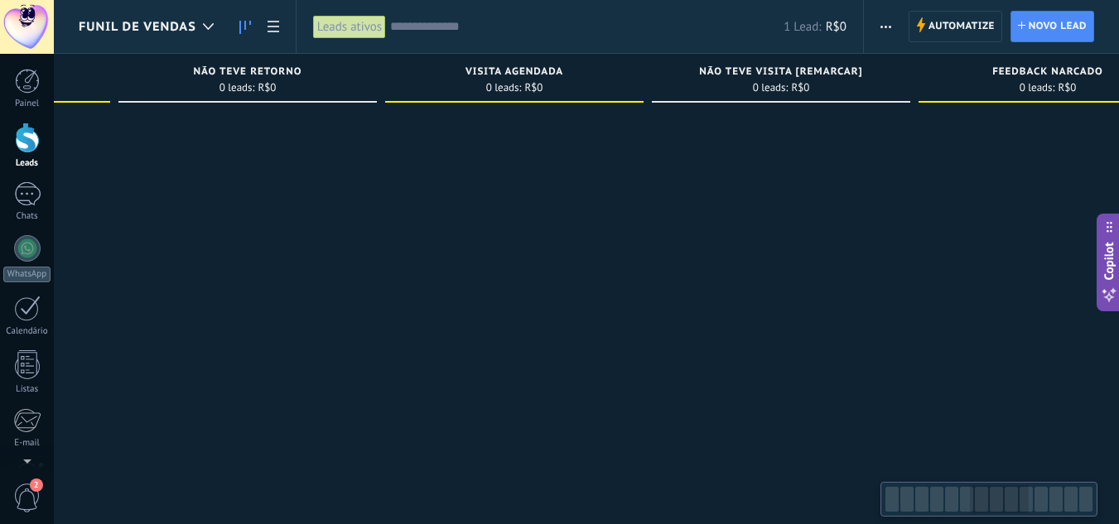
drag, startPoint x: 811, startPoint y: 137, endPoint x: 289, endPoint y: 179, distance: 523.4
click at [289, 179] on div at bounding box center [247, 264] width 258 height 308
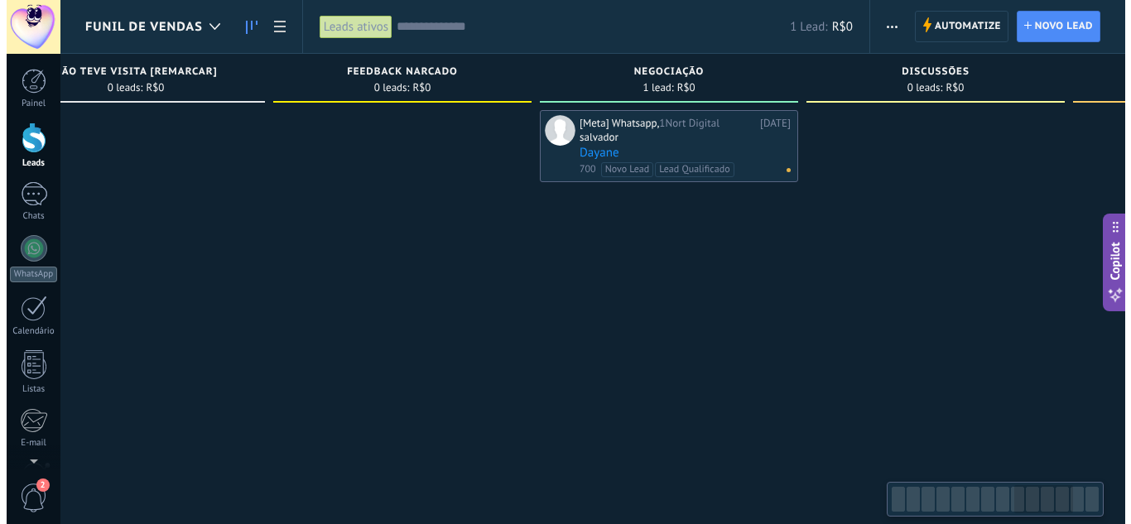
scroll to position [0, 2216]
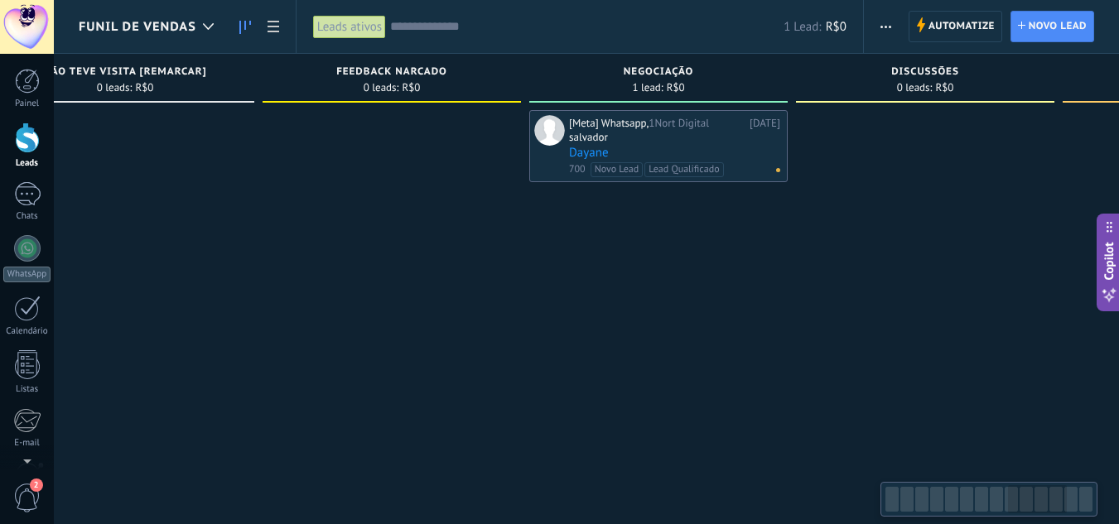
drag, startPoint x: 795, startPoint y: 129, endPoint x: 139, endPoint y: 197, distance: 659.4
click at [139, 197] on div at bounding box center [125, 264] width 258 height 308
click at [685, 140] on div "salvador" at bounding box center [674, 139] width 211 height 14
click at [633, 146] on link "Dayane" at bounding box center [674, 153] width 211 height 14
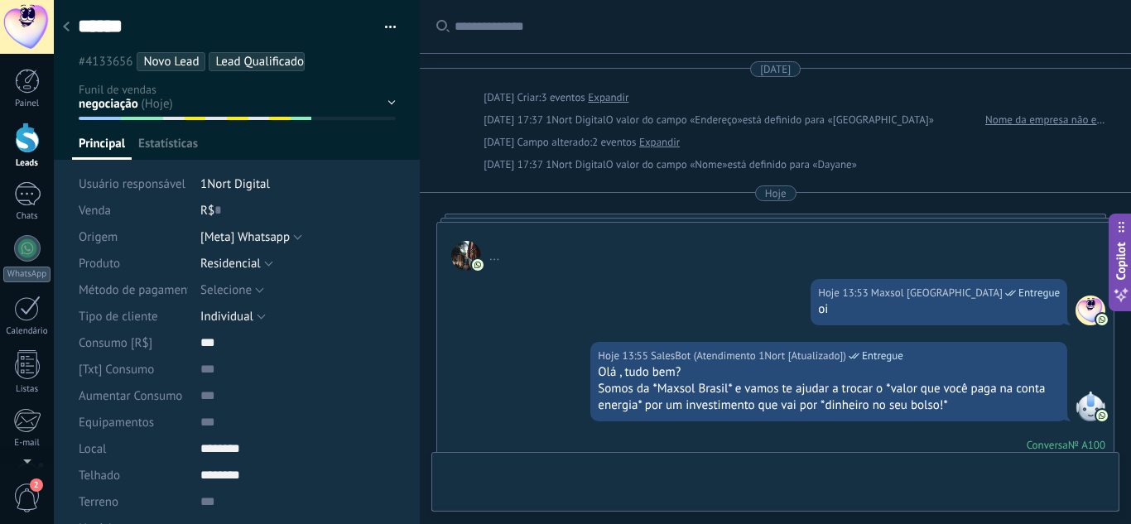
type textarea "**********"
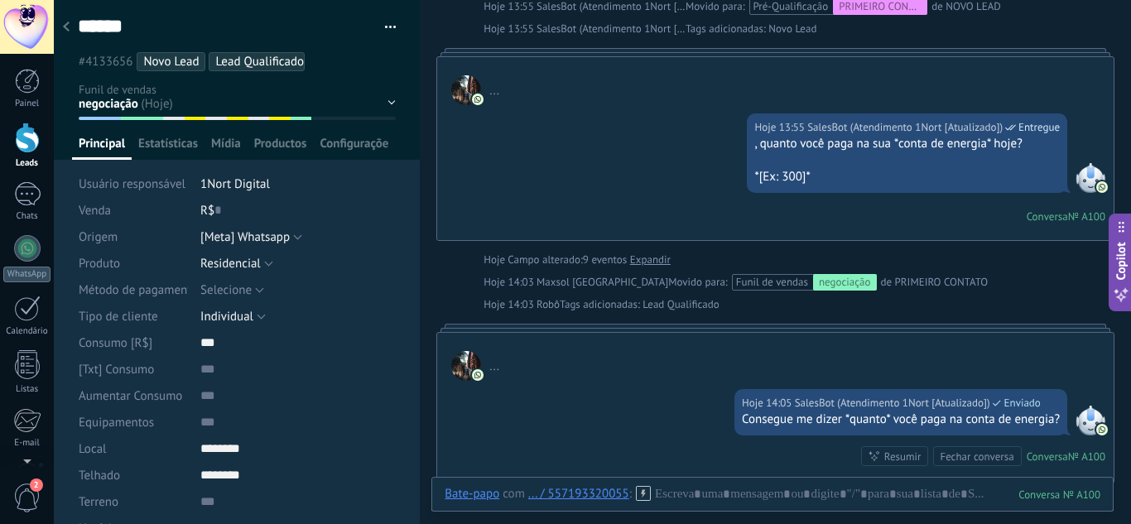
scroll to position [951, 0]
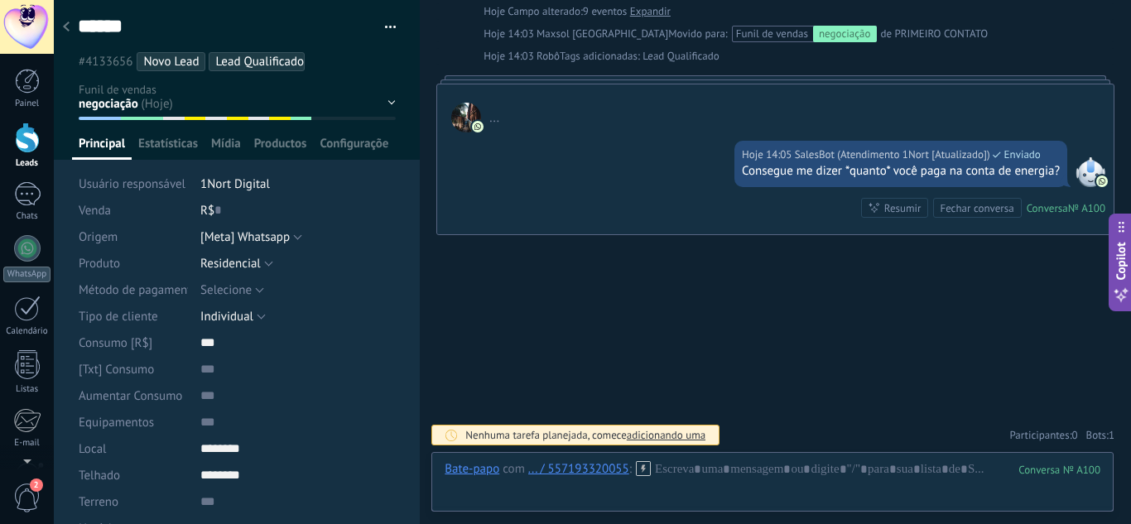
click at [0, 0] on div "Contato inicial Contato realizado Qualificado proposta agendada No-show [7D] Pr…" at bounding box center [0, 0] width 0 height 0
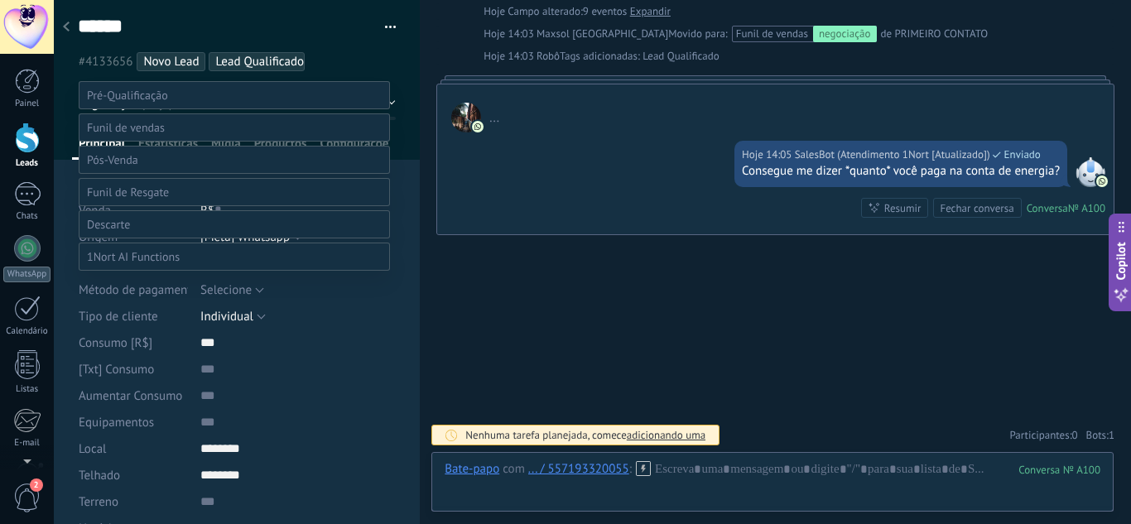
scroll to position [0, 0]
click at [157, 85] on label at bounding box center [234, 96] width 311 height 28
click at [0, 0] on label "NOVO LEAD" at bounding box center [0, 0] width 0 height 0
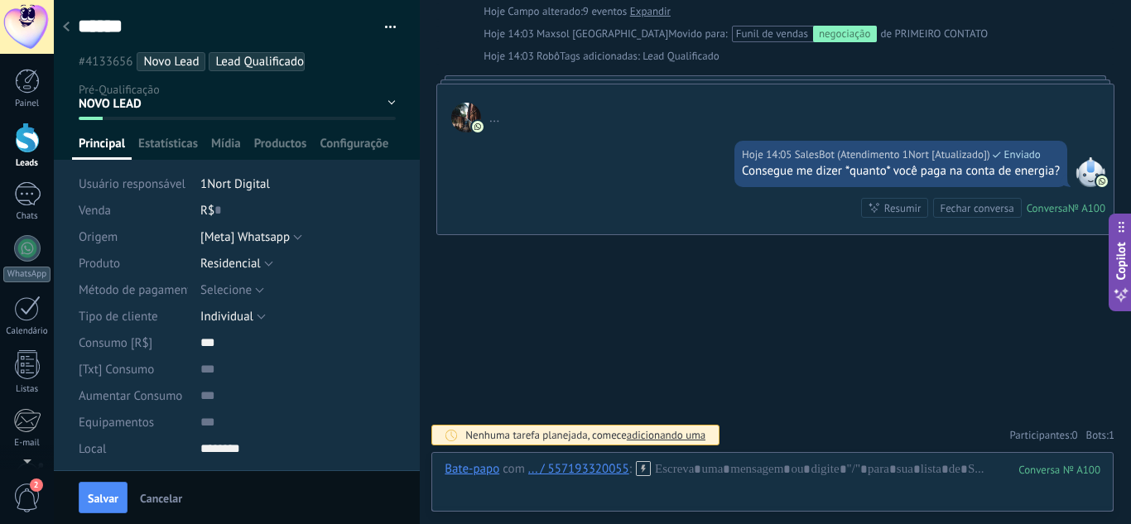
click at [0, 0] on div "NOVO LEAD PRIMEIRO CONTATO 24h após primeiro contato 48h após primeiro contato …" at bounding box center [0, 0] width 0 height 0
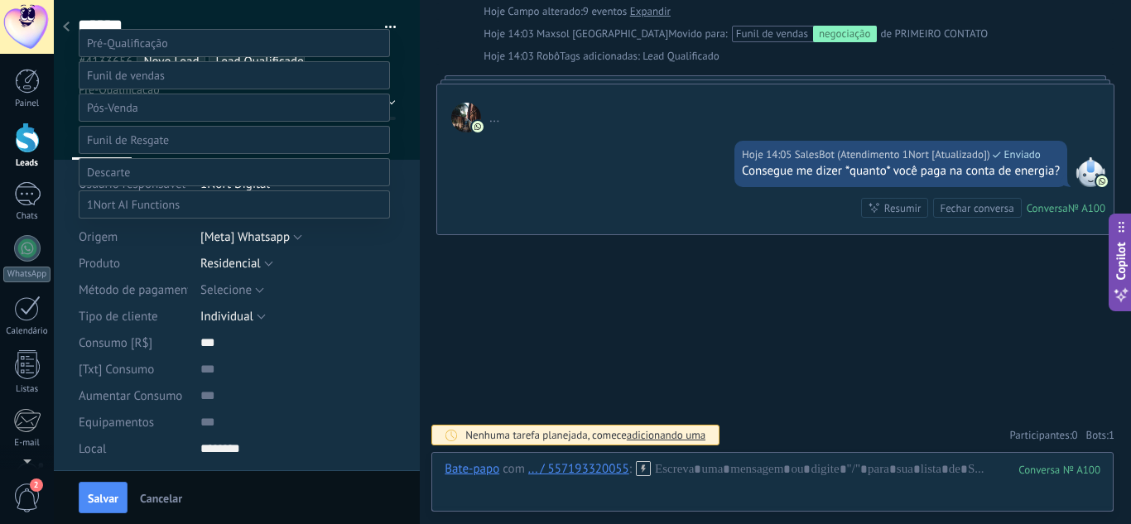
scroll to position [83, 0]
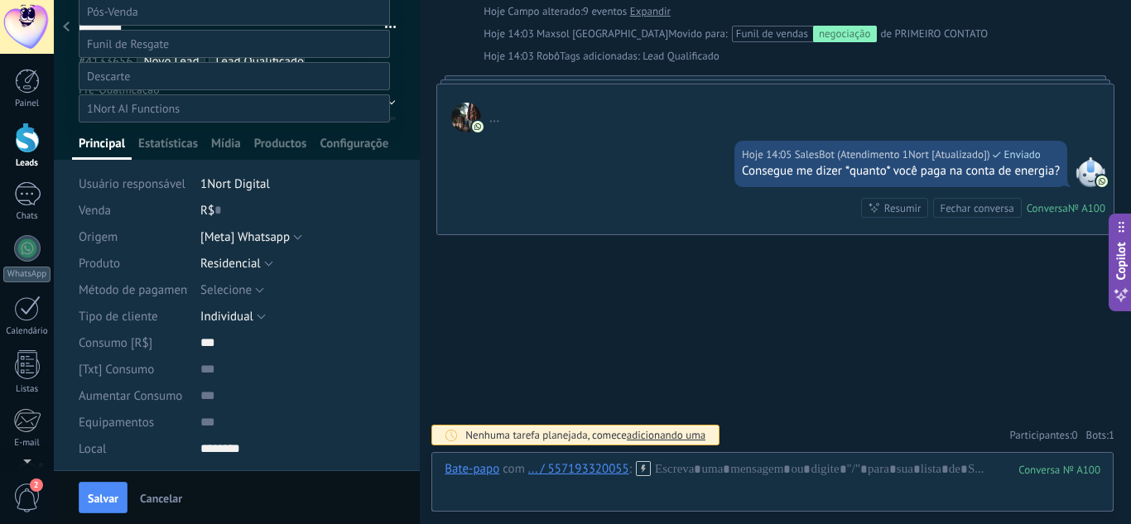
click at [157, 90] on label at bounding box center [234, 76] width 311 height 28
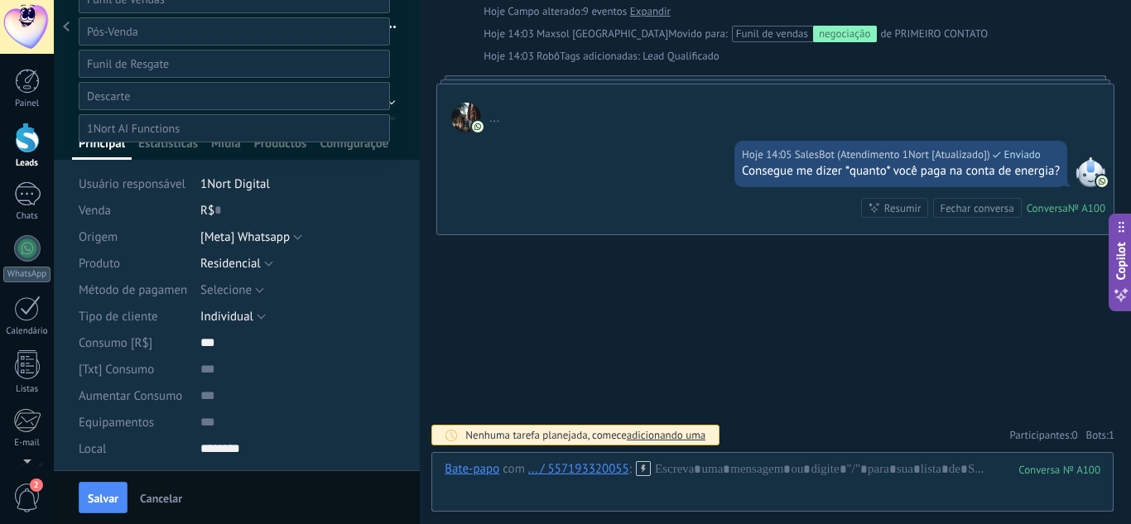
click at [0, 0] on label "Não é lead" at bounding box center [0, 0] width 0 height 0
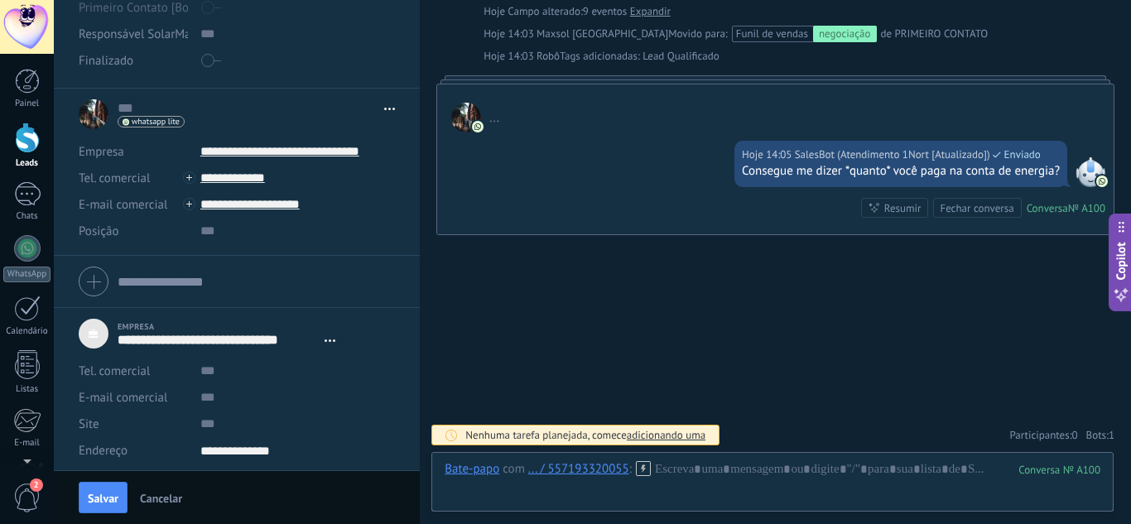
scroll to position [790, 0]
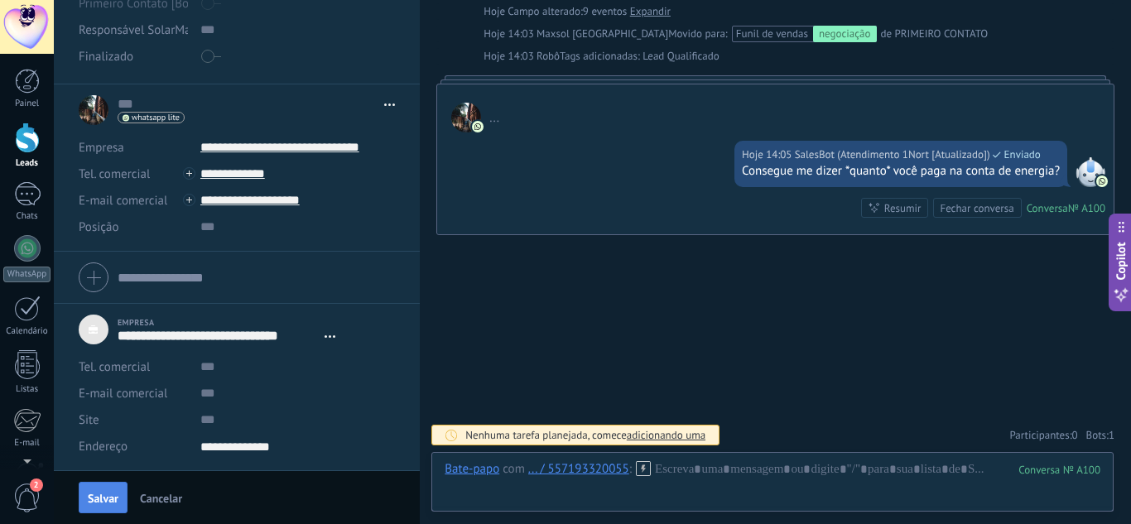
click at [106, 489] on button "Salvar" at bounding box center [103, 497] width 49 height 31
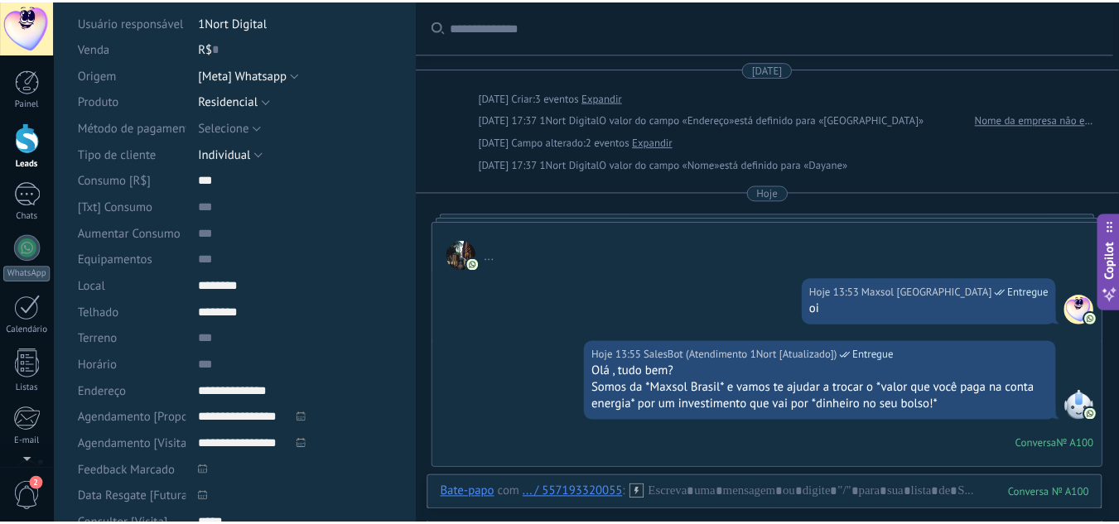
scroll to position [0, 0]
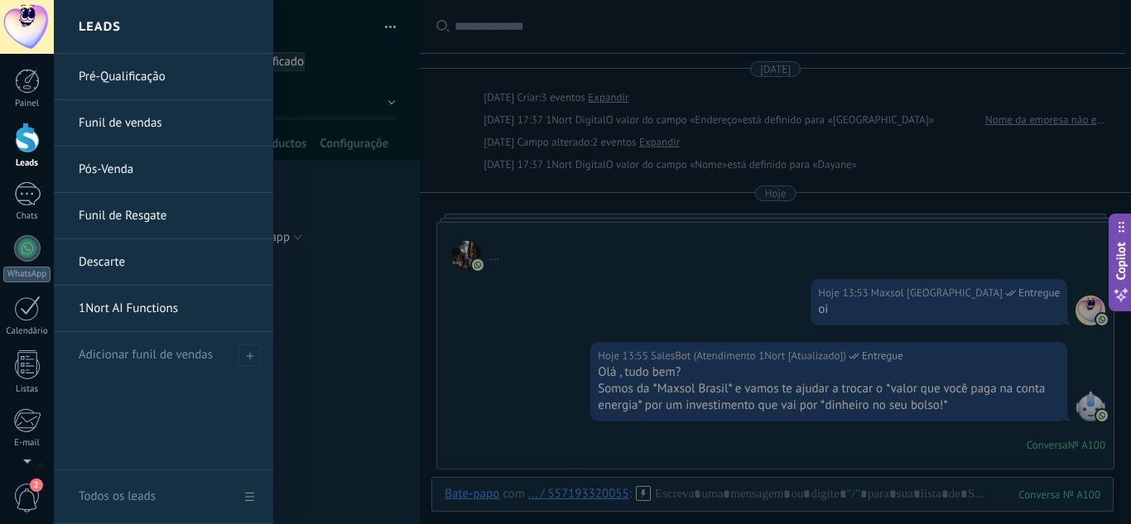
click at [106, 115] on link "Funil de vendas" at bounding box center [168, 123] width 178 height 46
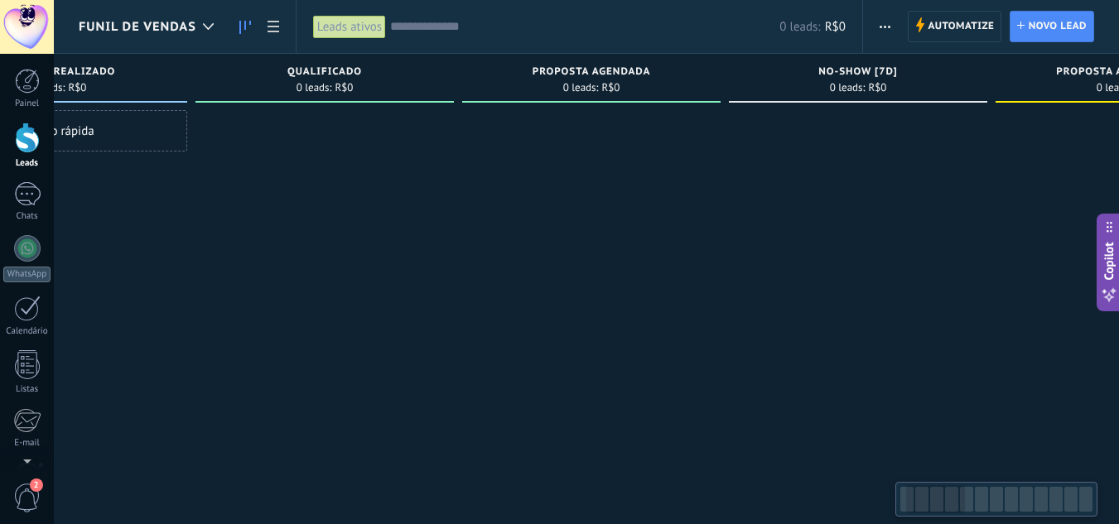
drag, startPoint x: 493, startPoint y: 122, endPoint x: 342, endPoint y: 126, distance: 150.8
click at [342, 126] on div at bounding box center [324, 264] width 258 height 308
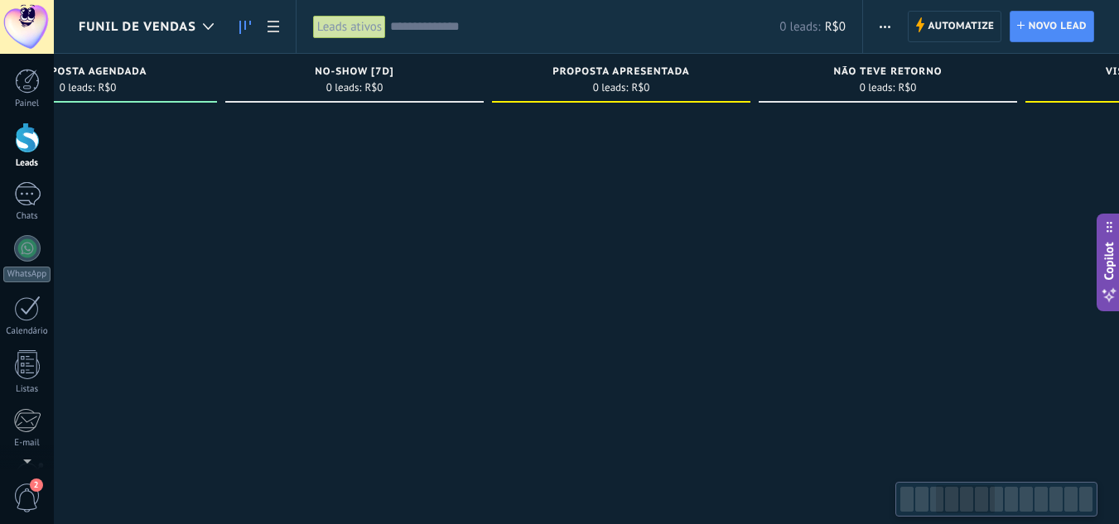
scroll to position [0, 654]
drag, startPoint x: 744, startPoint y: 131, endPoint x: 240, endPoint y: 149, distance: 503.8
click at [240, 149] on div at bounding box center [353, 264] width 258 height 308
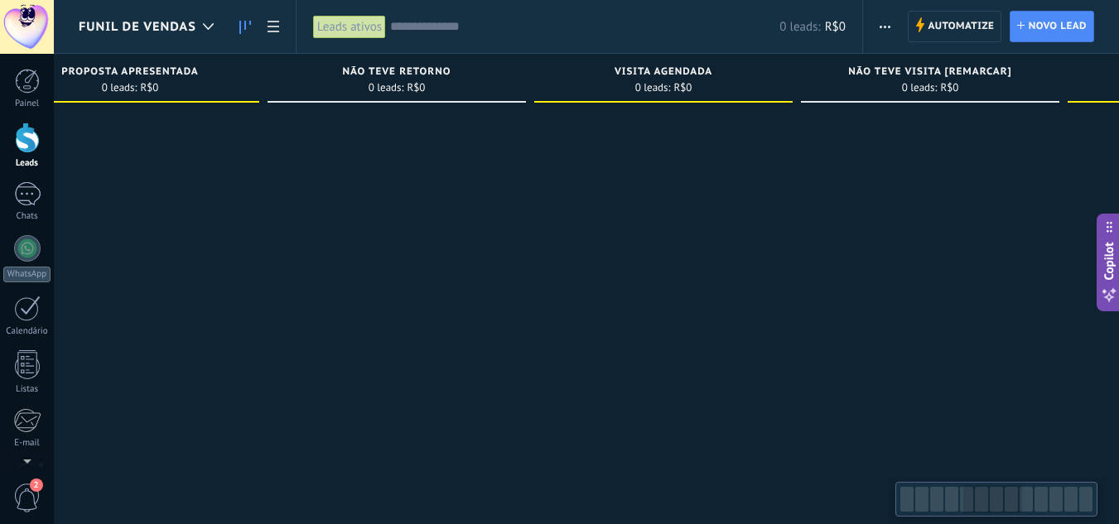
scroll to position [0, 1151]
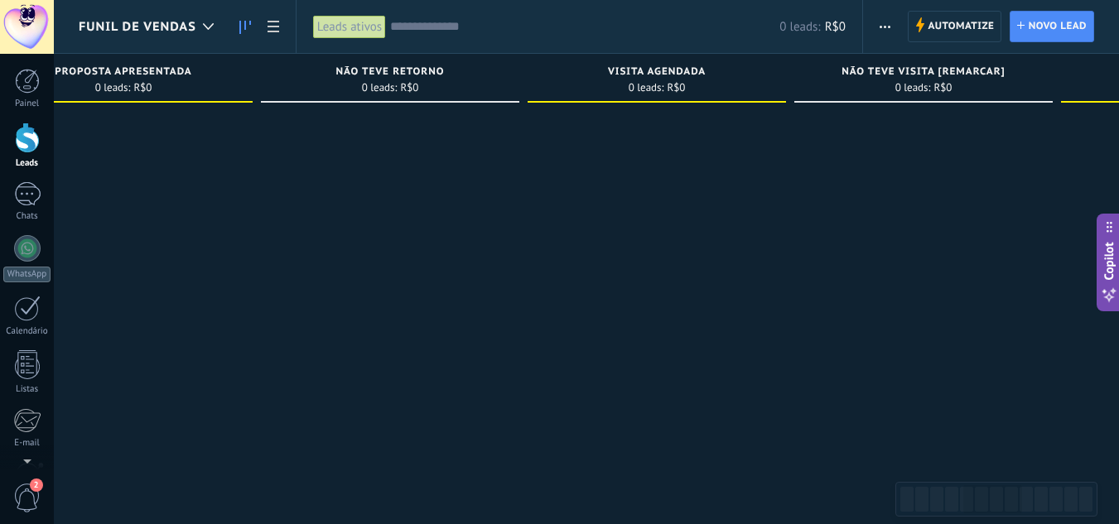
drag, startPoint x: 743, startPoint y: 132, endPoint x: 246, endPoint y: 138, distance: 496.9
click at [246, 138] on div at bounding box center [123, 264] width 258 height 308
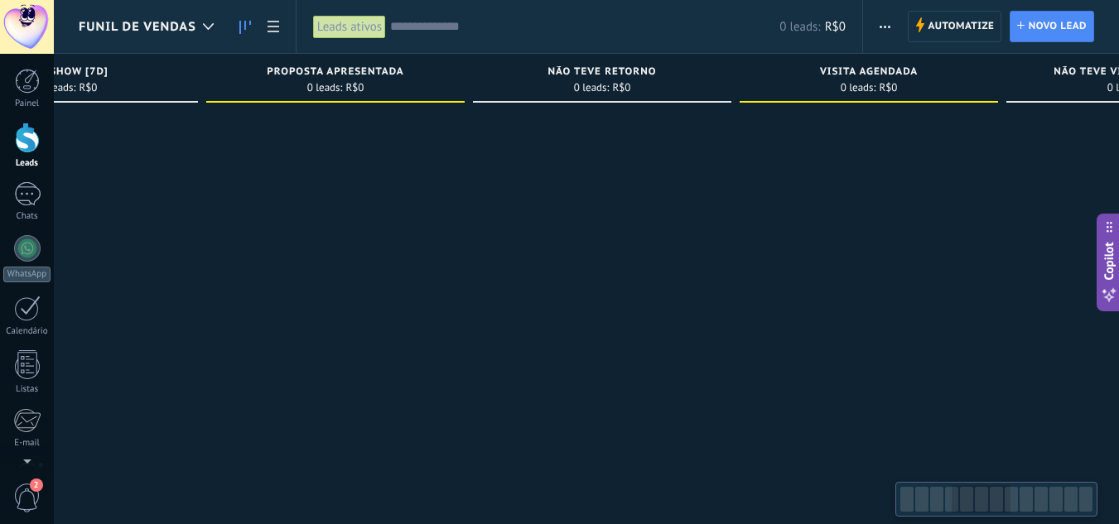
drag, startPoint x: 717, startPoint y: 128, endPoint x: 622, endPoint y: 195, distance: 117.0
click at [998, 151] on div at bounding box center [868, 264] width 258 height 308
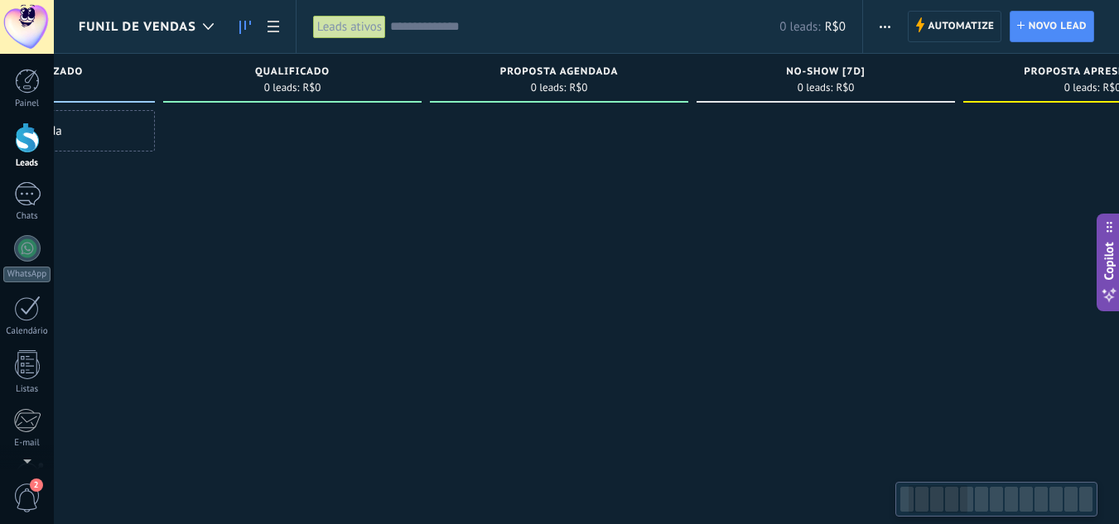
drag, startPoint x: 402, startPoint y: 126, endPoint x: 439, endPoint y: 173, distance: 60.1
click at [966, 161] on div at bounding box center [1092, 264] width 258 height 308
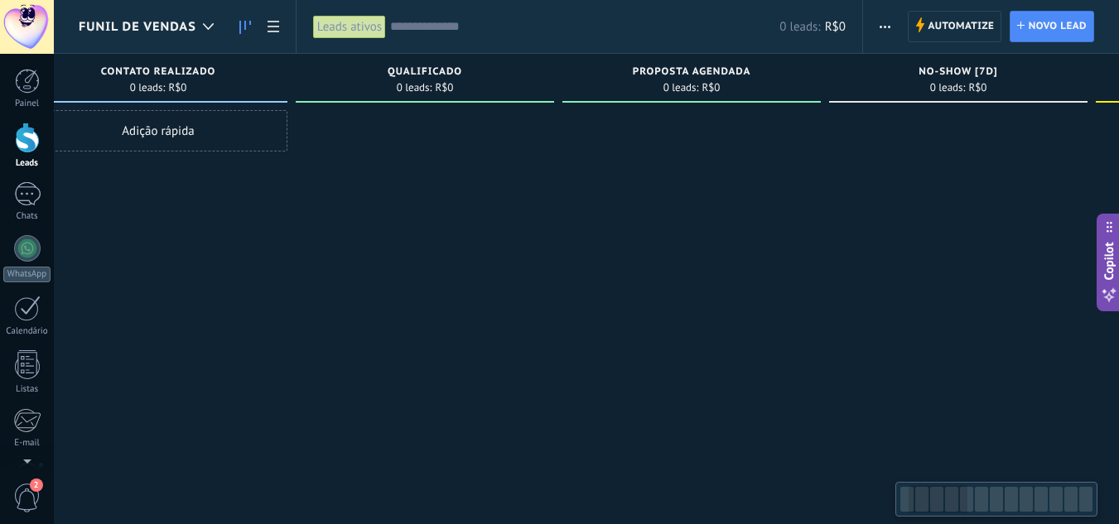
scroll to position [0, 0]
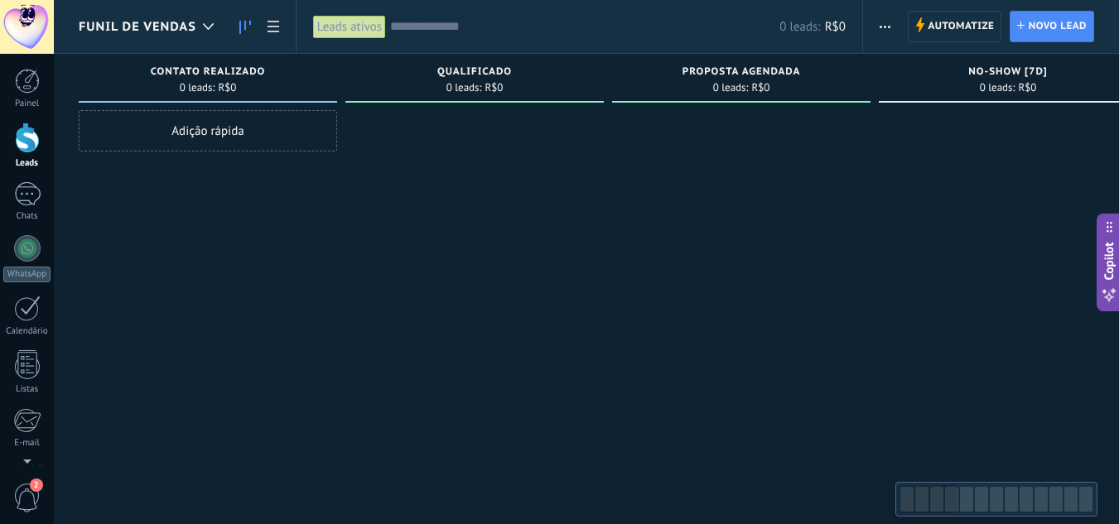
drag, startPoint x: 336, startPoint y: 149, endPoint x: 624, endPoint y: 190, distance: 291.0
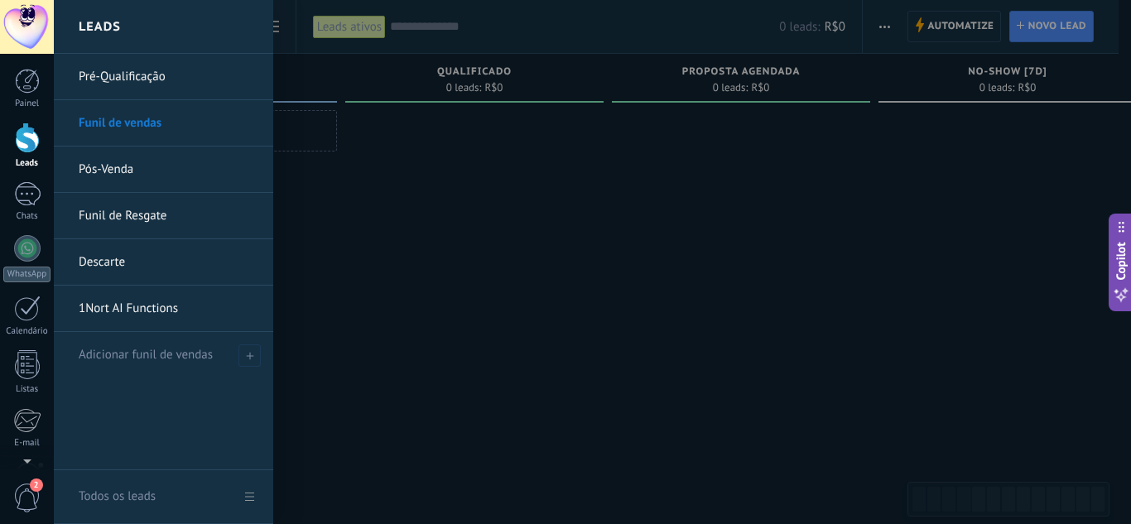
click at [145, 75] on link "Pré-Qualificação" at bounding box center [168, 77] width 178 height 46
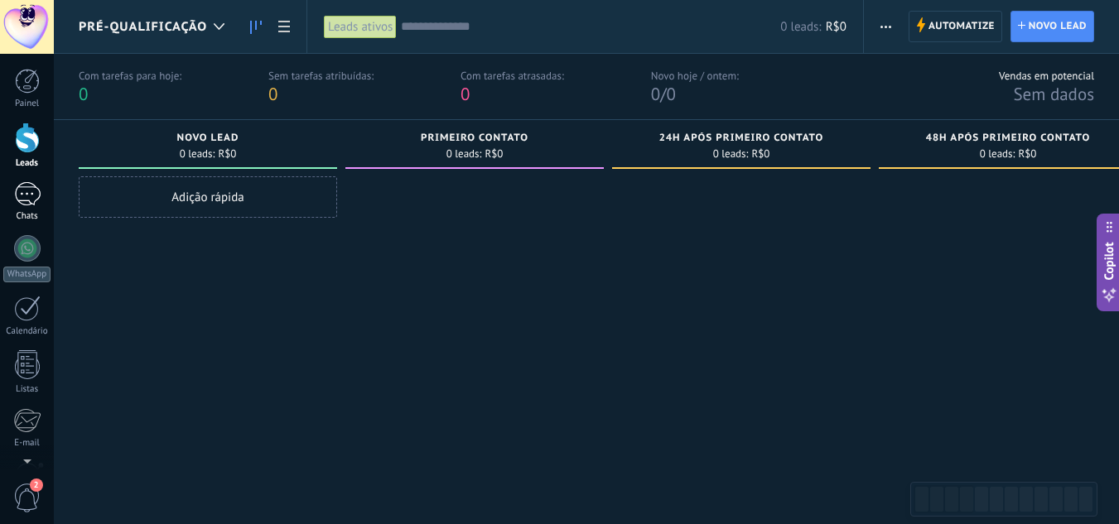
click at [26, 193] on div at bounding box center [27, 194] width 26 height 24
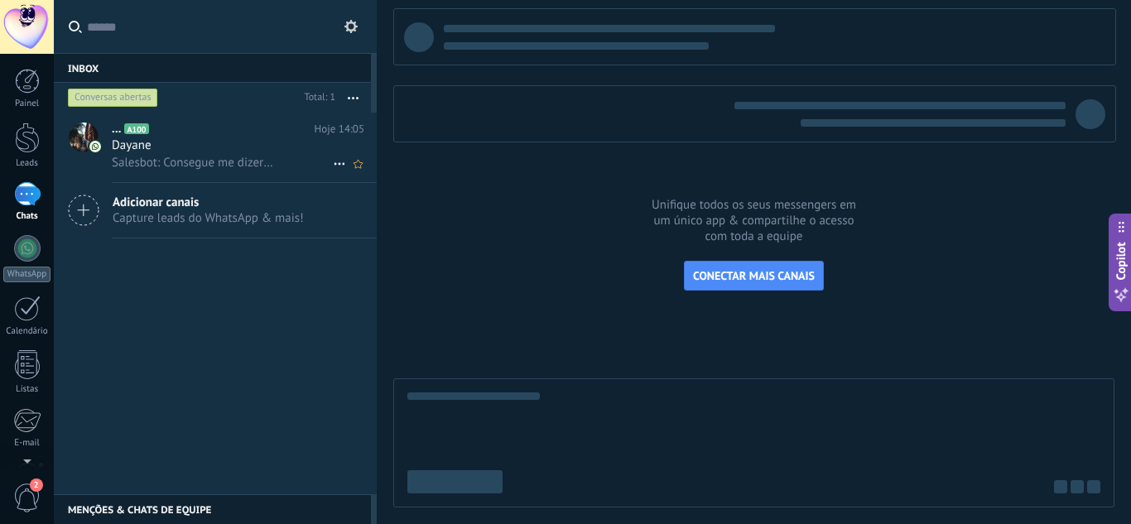
click at [159, 152] on h3 "Dayane" at bounding box center [136, 145] width 48 height 17
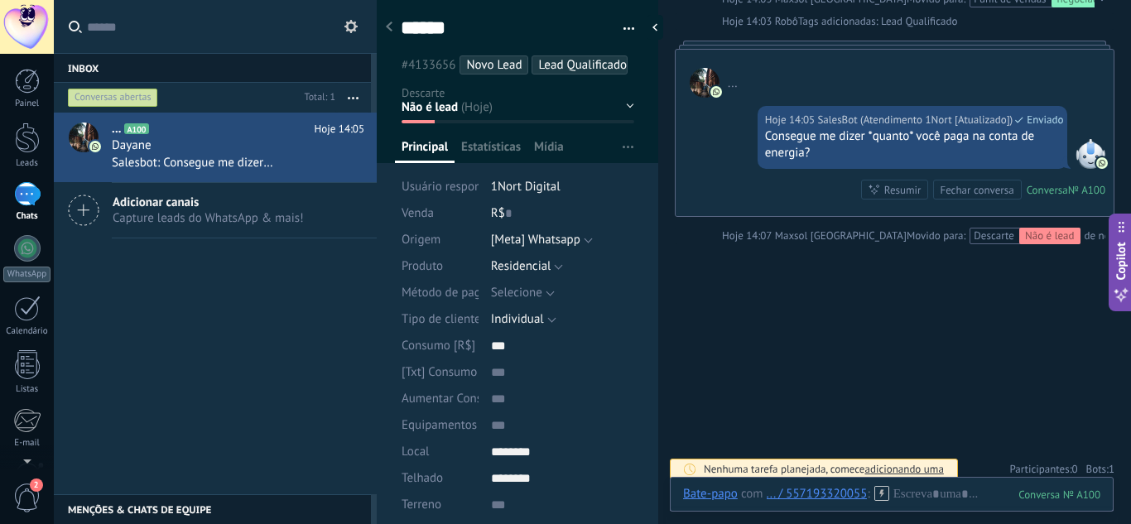
scroll to position [1028, 0]
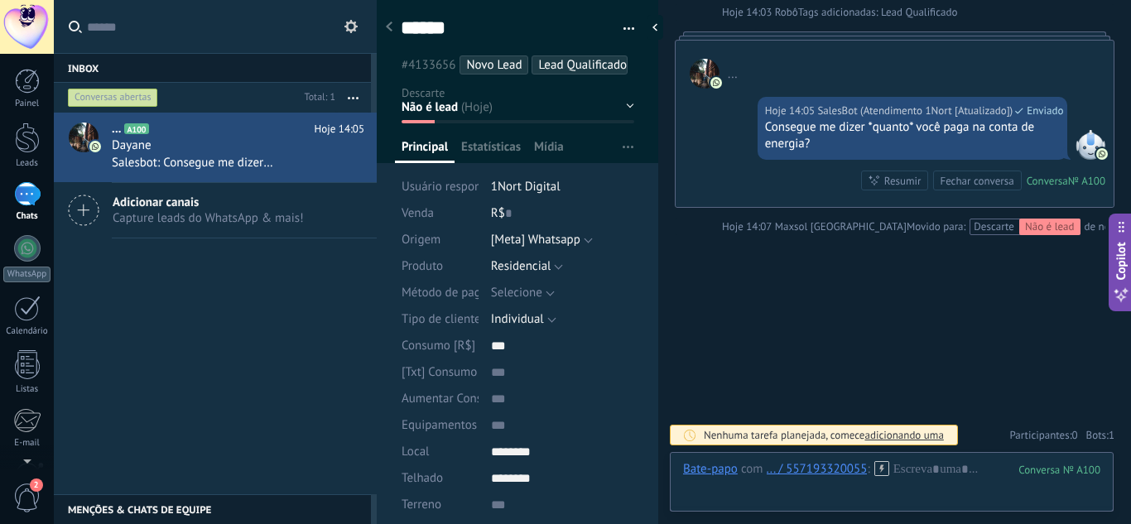
click at [54, 113] on link "... A100 Hoje 14:05 Dayane Salesbot: Consegue me dizer *quanto* você paga na co…" at bounding box center [215, 148] width 323 height 70
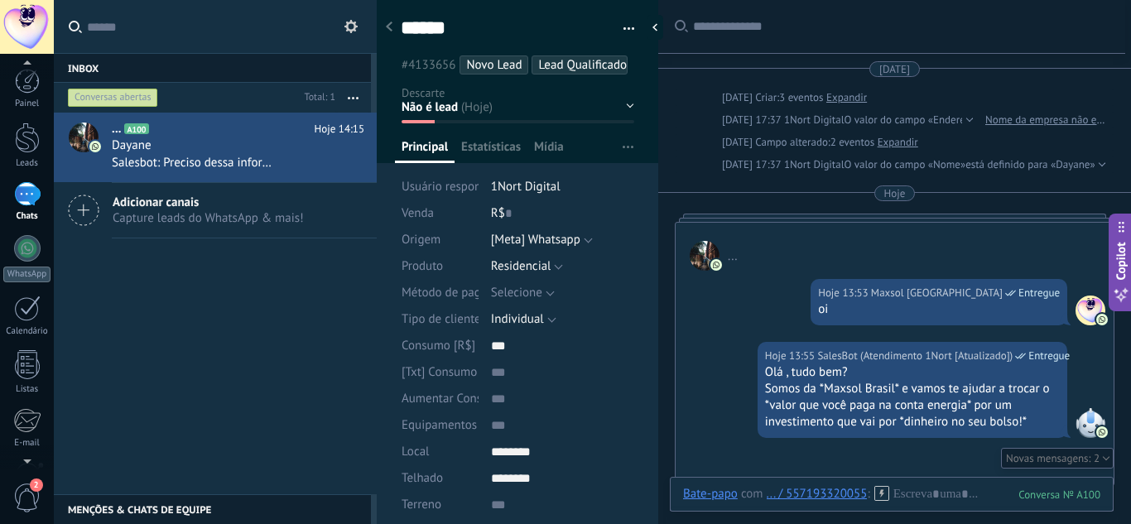
scroll to position [32, 0]
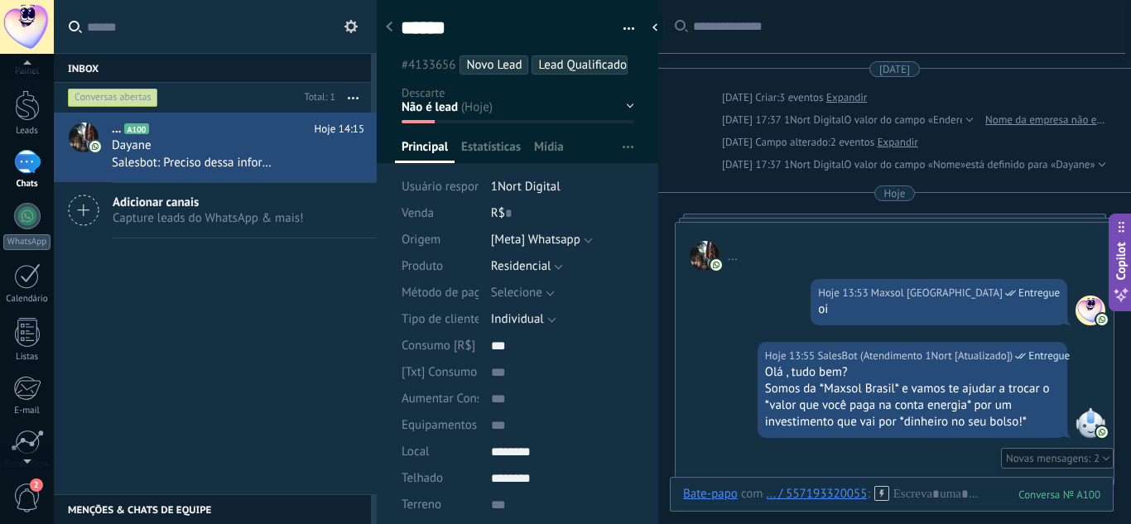
click at [32, 479] on div "2" at bounding box center [27, 497] width 54 height 55
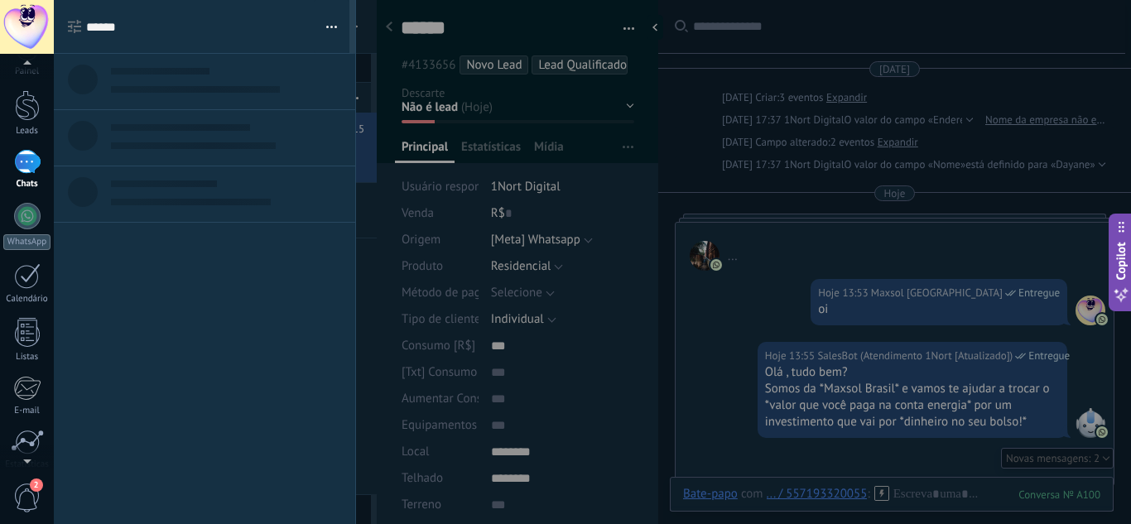
scroll to position [0, 0]
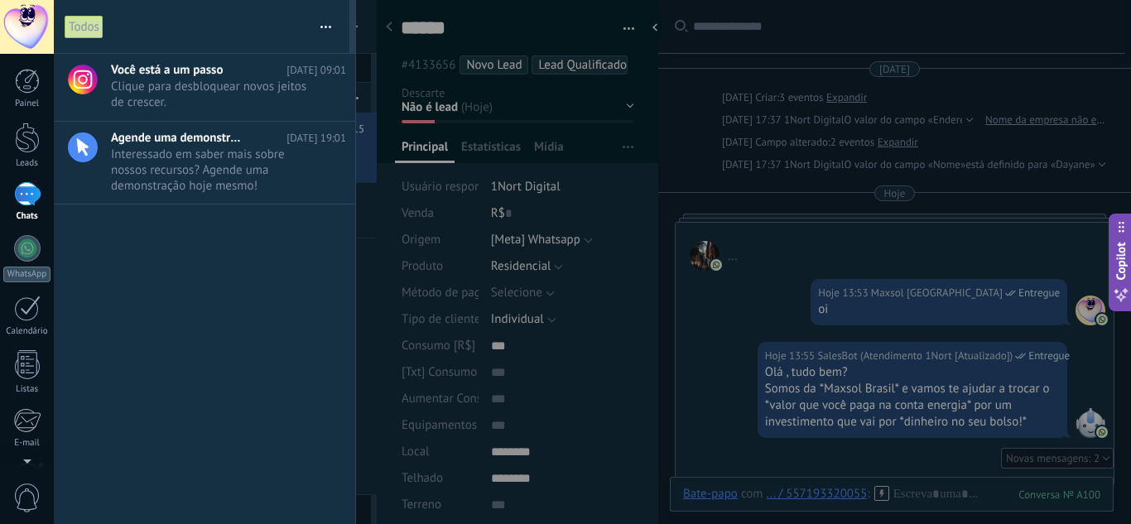
click at [325, 23] on button "button" at bounding box center [326, 26] width 36 height 53
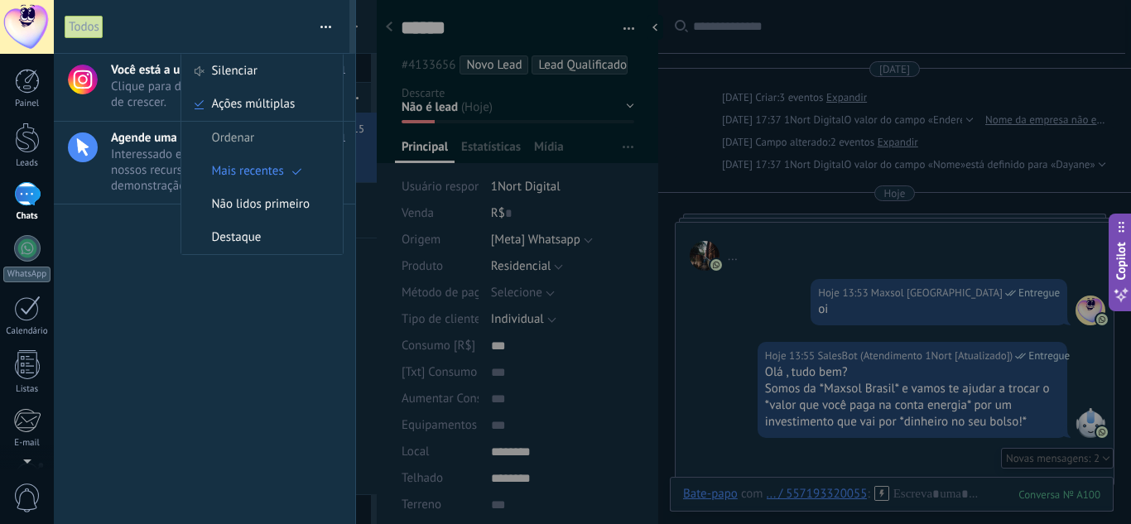
click at [245, 284] on div "Você está a um passo 24/09/2025 09:01 Clique para desbloquear novos jeitos de c…" at bounding box center [204, 289] width 301 height 470
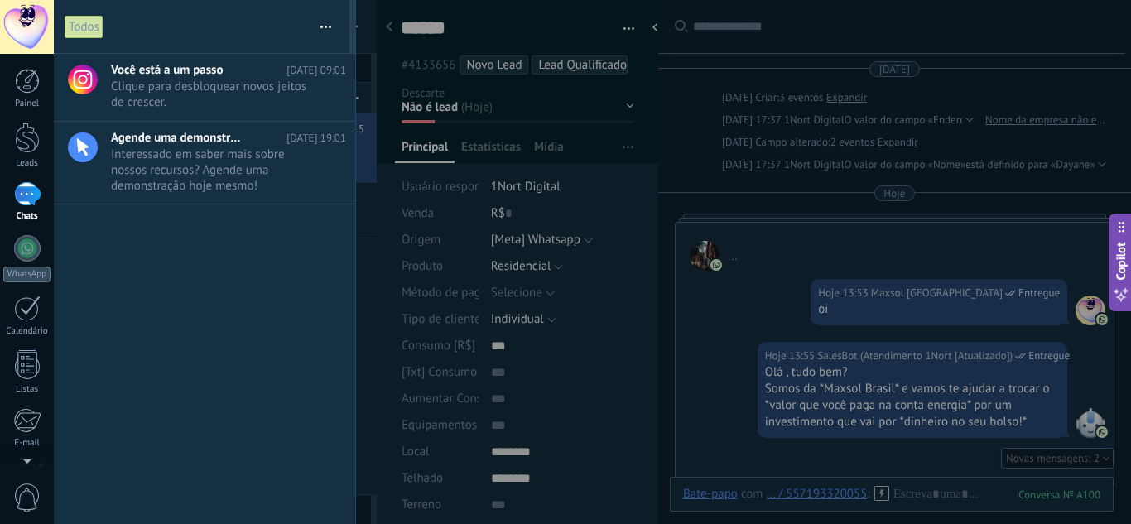
click at [592, 325] on div at bounding box center [565, 262] width 1131 height 524
